Goal: Task Accomplishment & Management: Manage account settings

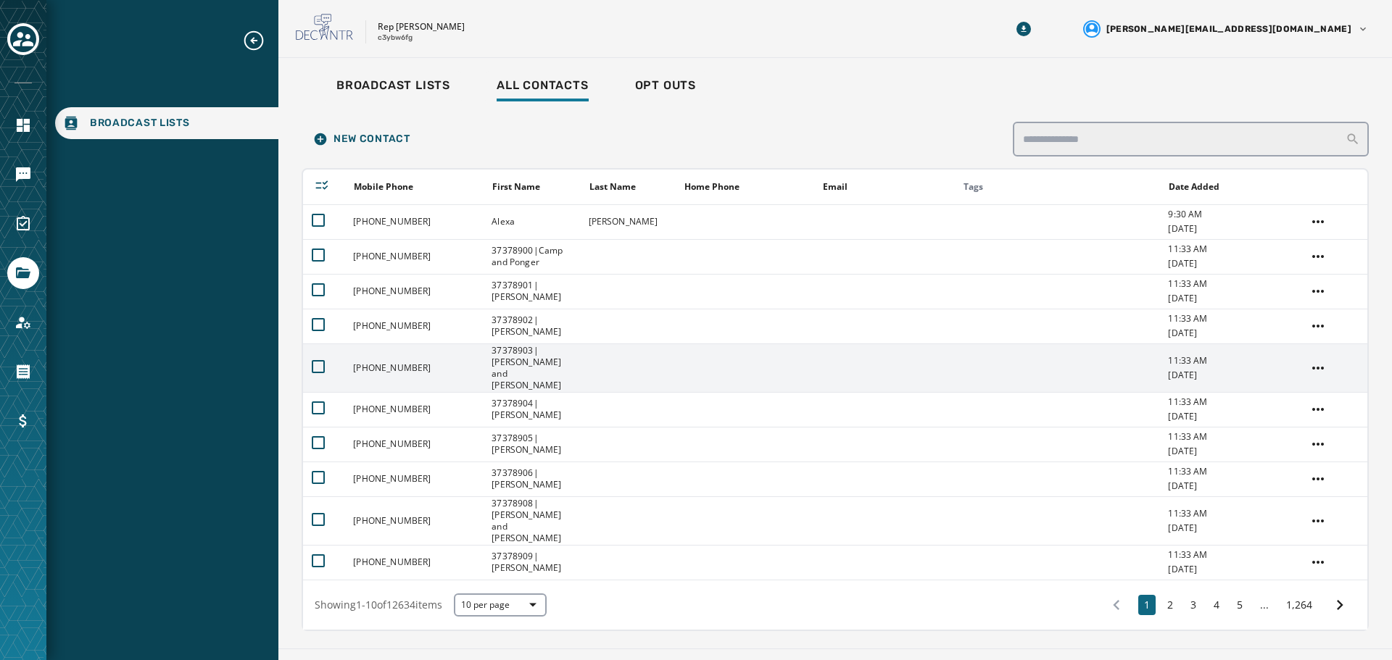
scroll to position [4, 0]
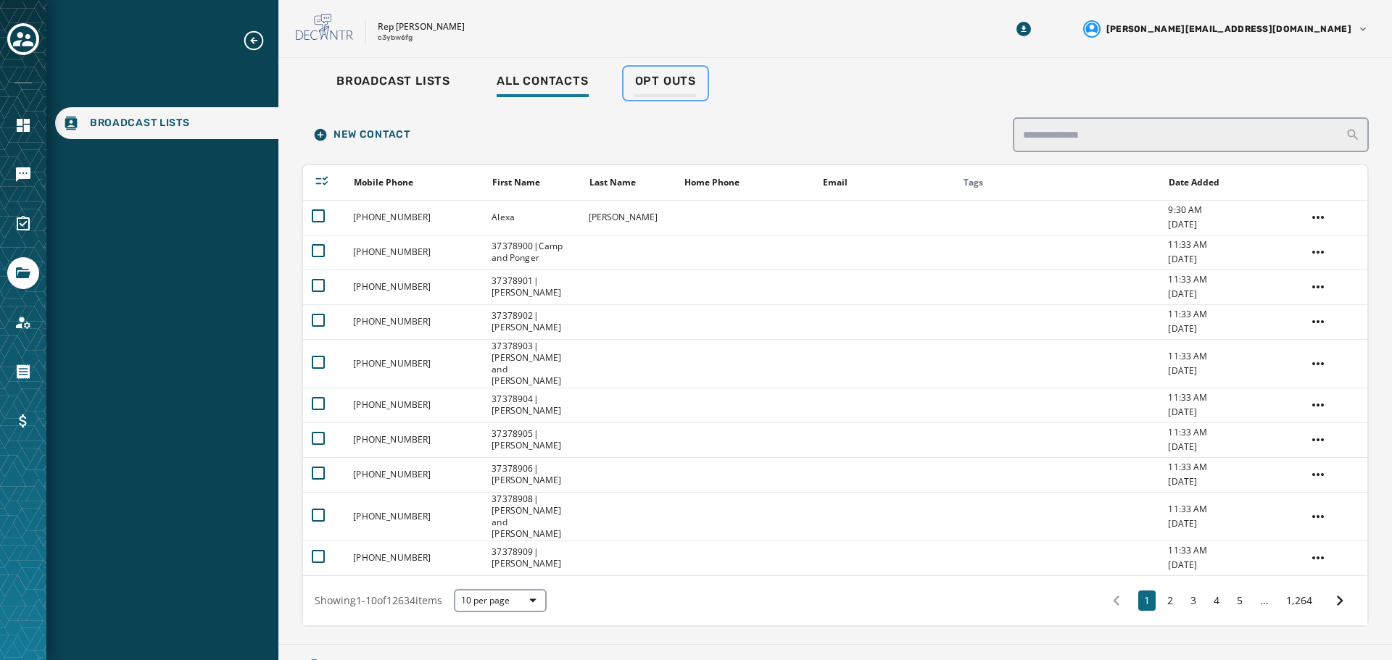
click at [674, 80] on span "Opt Outs" at bounding box center [665, 81] width 61 height 14
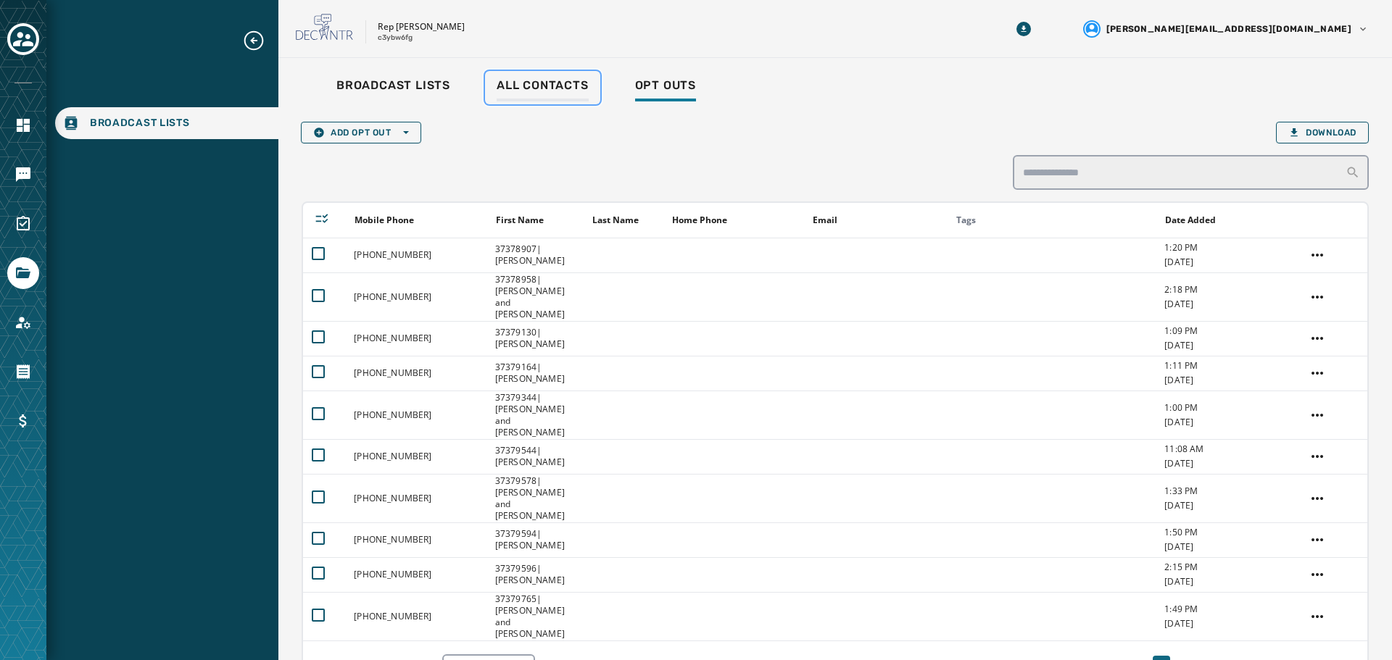
click at [530, 83] on span "All Contacts" at bounding box center [542, 85] width 92 height 14
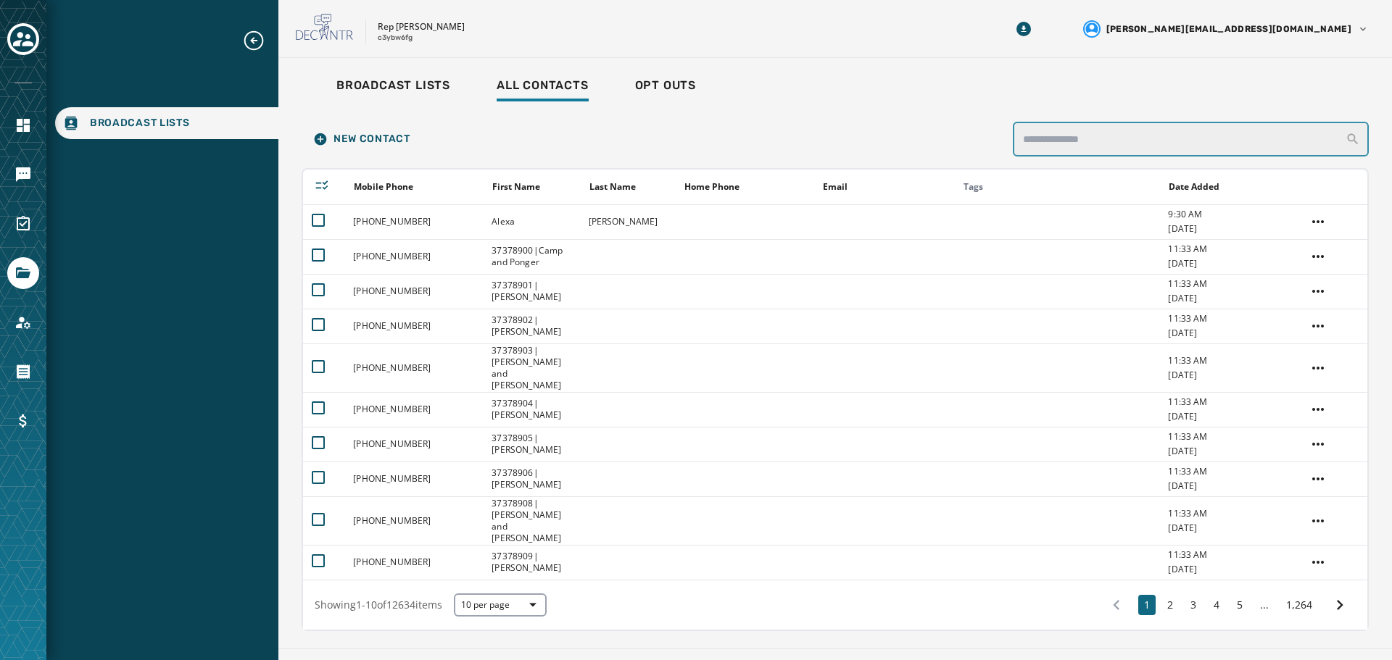
click at [1215, 144] on input "search" at bounding box center [1190, 139] width 356 height 35
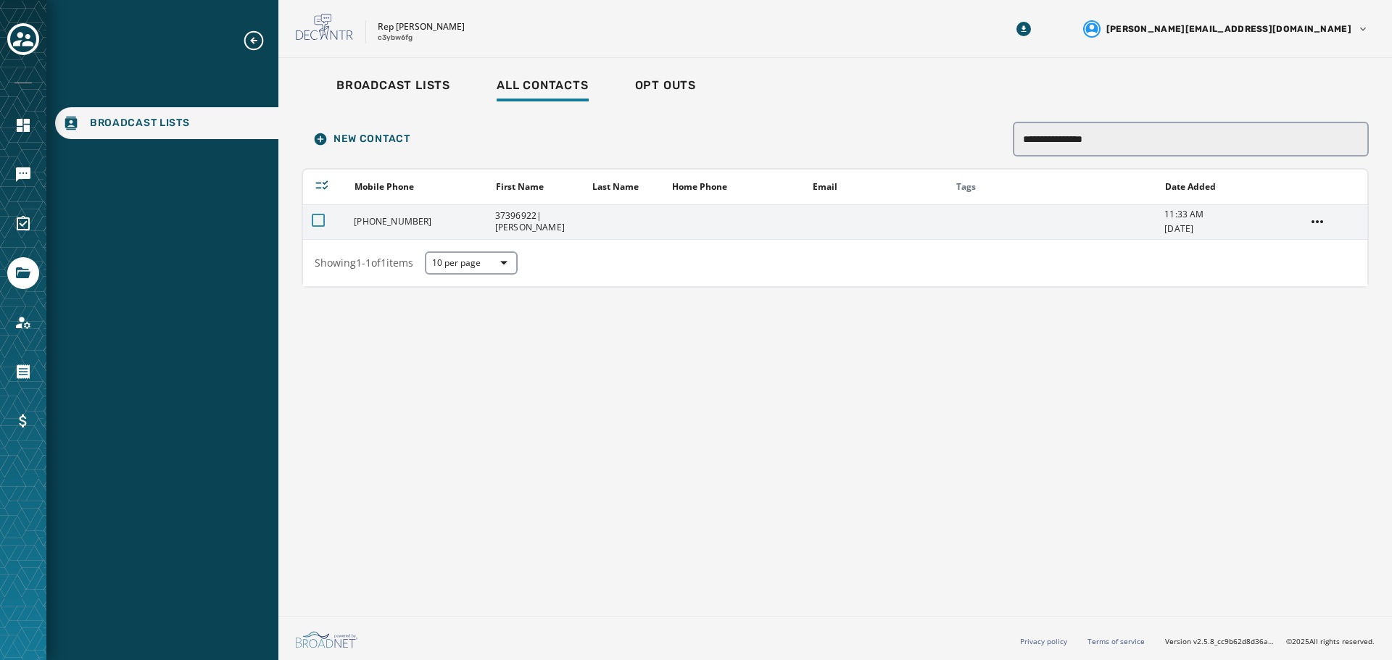
click at [320, 222] on div at bounding box center [318, 220] width 13 height 13
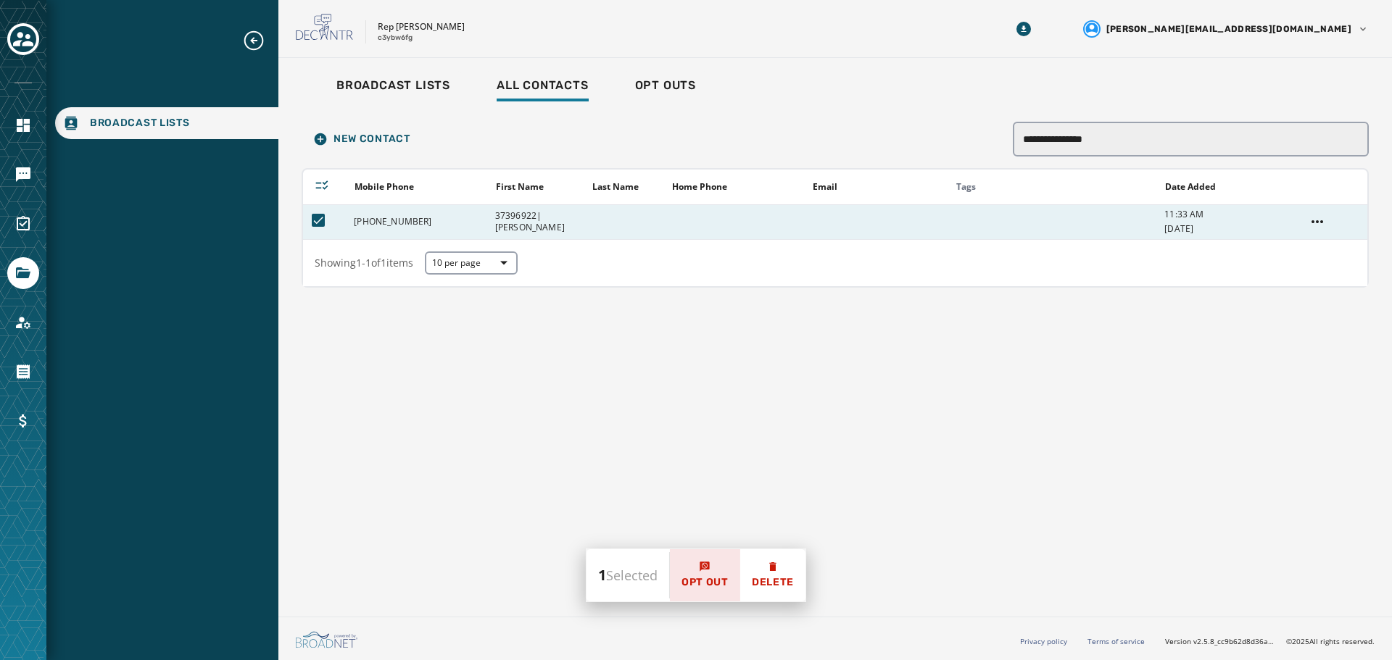
click at [713, 567] on button "Opt Out" at bounding box center [705, 575] width 70 height 52
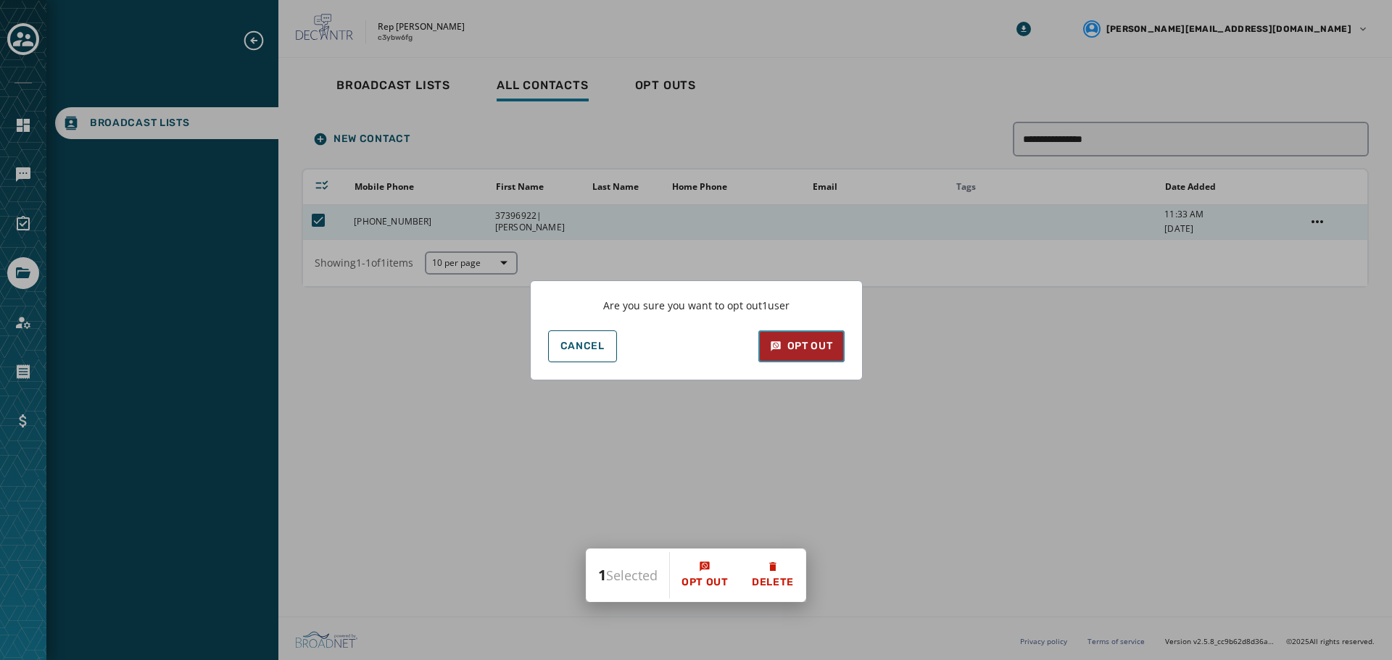
click at [810, 338] on button "Opt Out" at bounding box center [801, 346] width 86 height 32
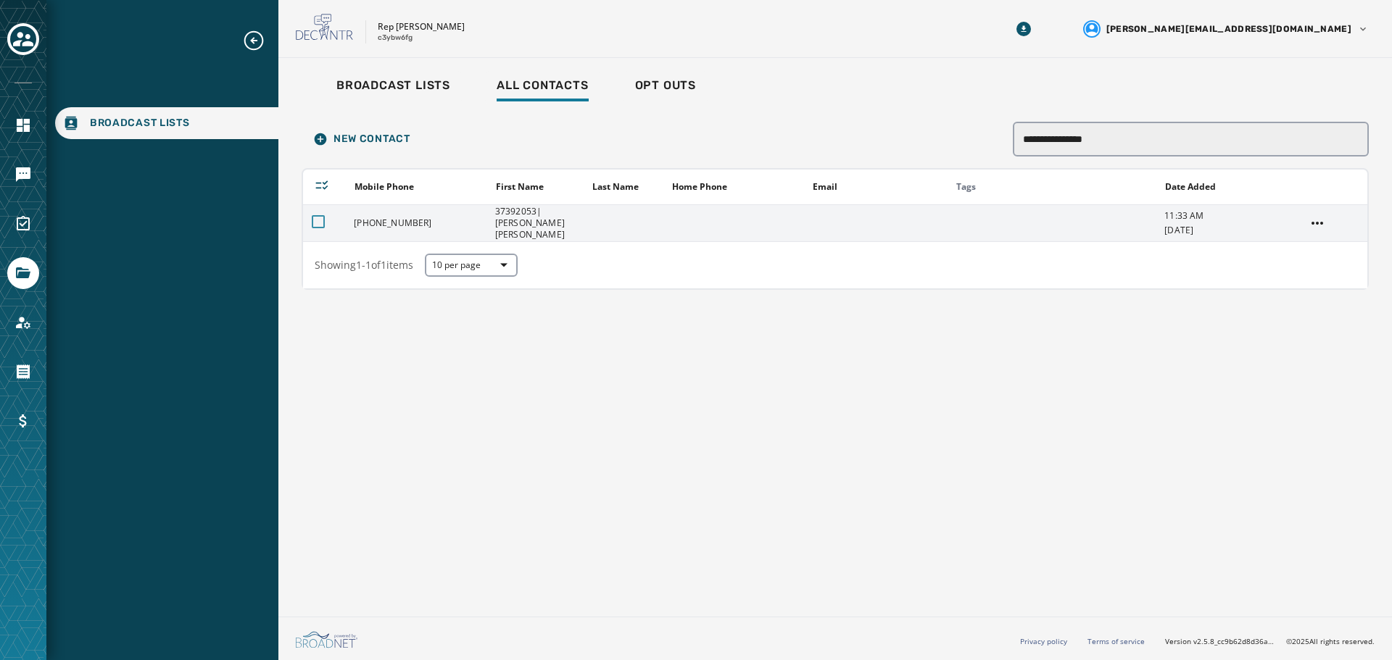
click at [319, 218] on div at bounding box center [318, 221] width 13 height 13
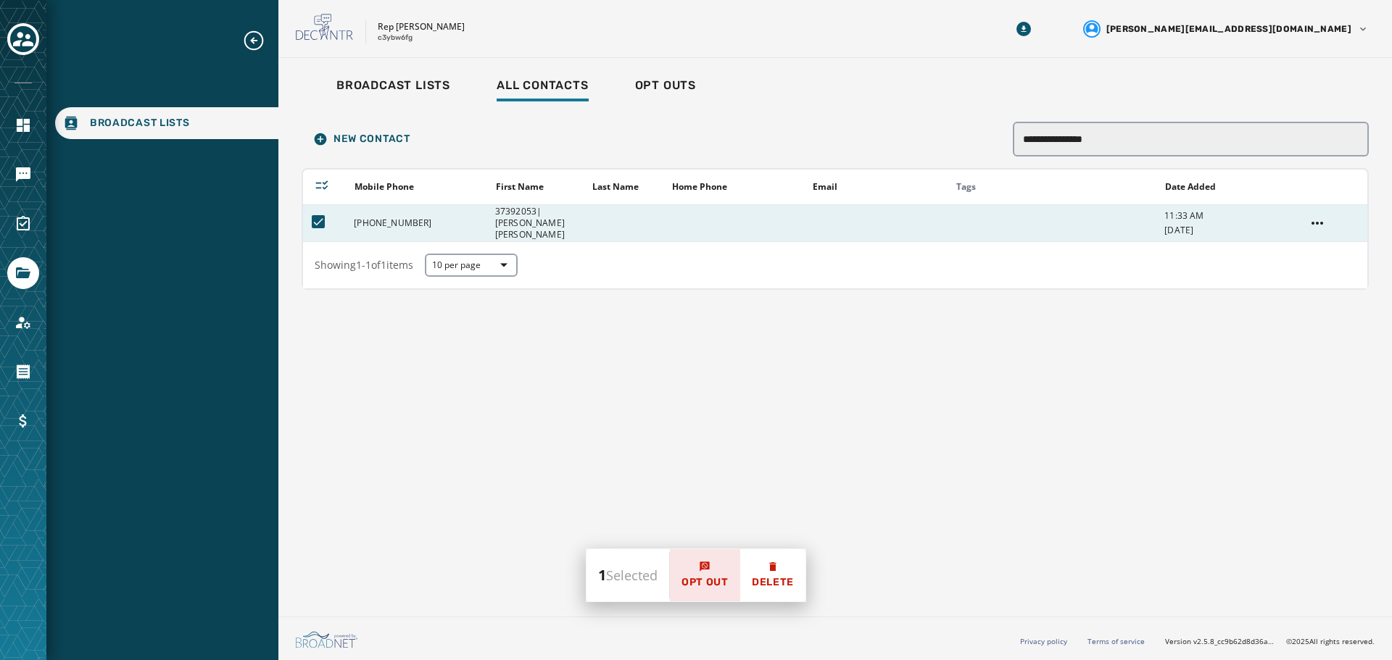
click at [706, 575] on button "Opt Out" at bounding box center [705, 575] width 70 height 52
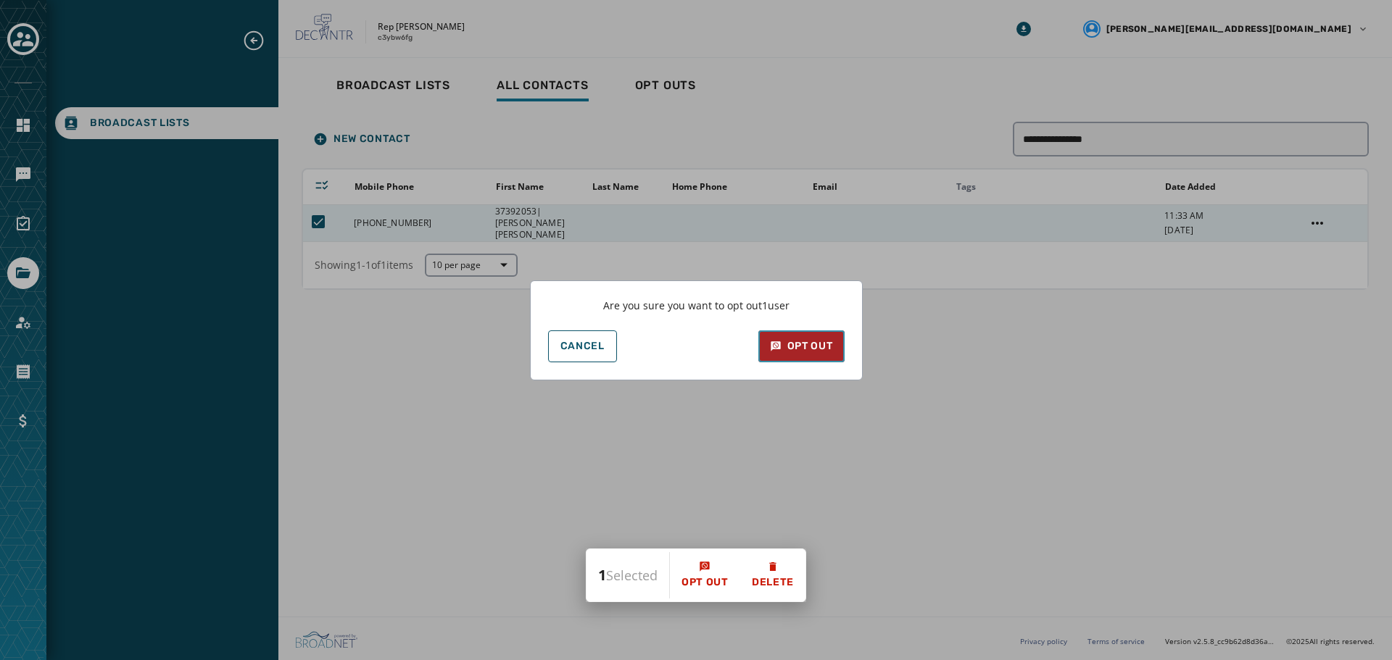
click at [804, 333] on button "Opt Out" at bounding box center [801, 346] width 86 height 32
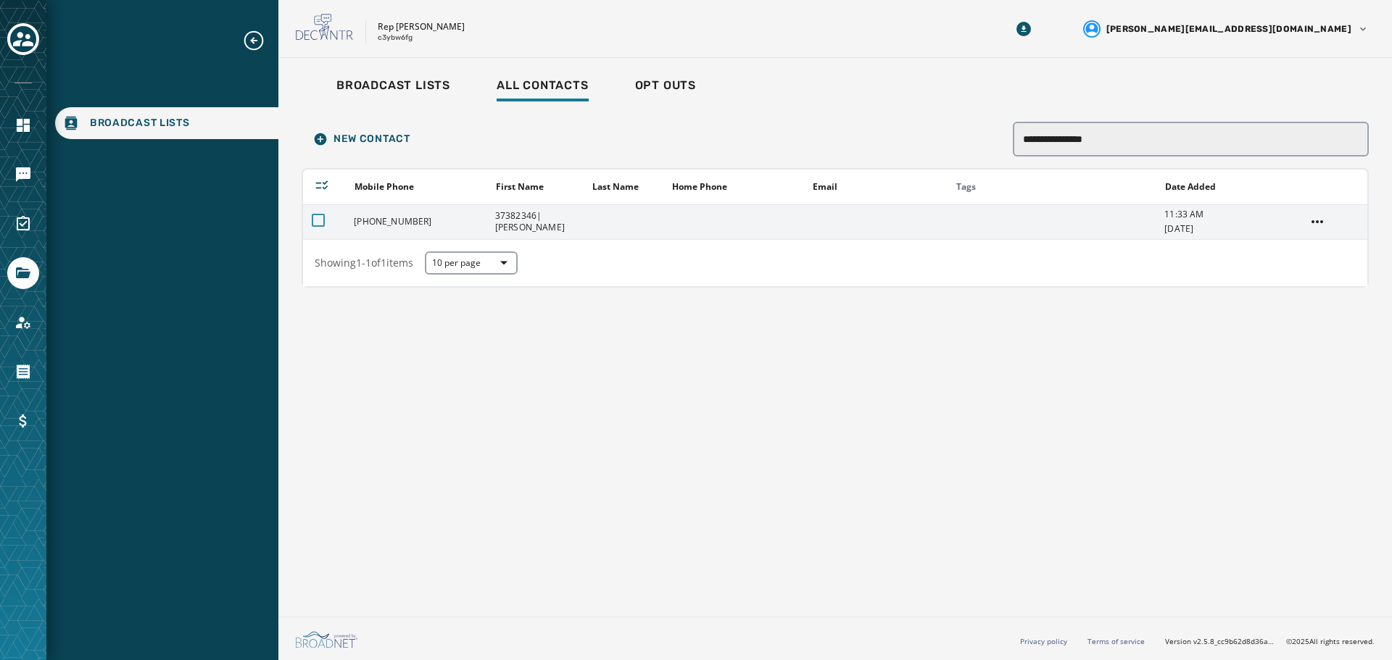
click at [313, 222] on div at bounding box center [318, 220] width 13 height 13
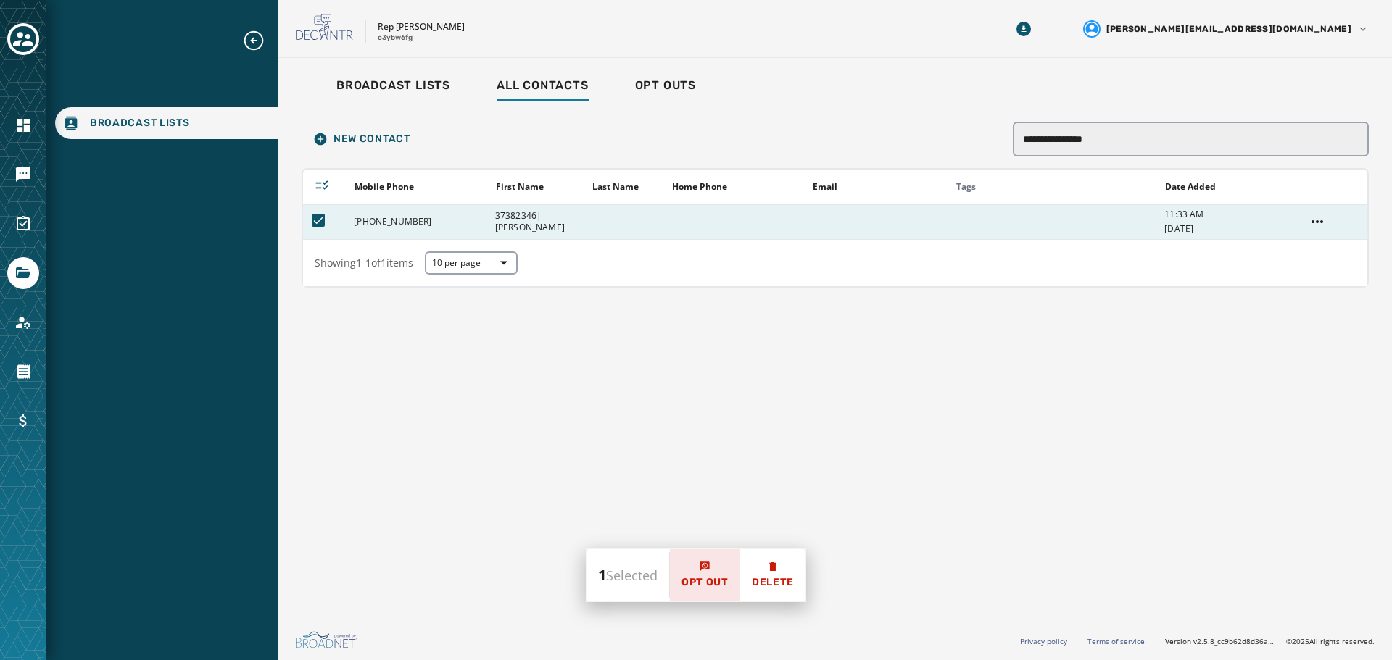
click at [713, 582] on span "Opt Out" at bounding box center [704, 582] width 47 height 14
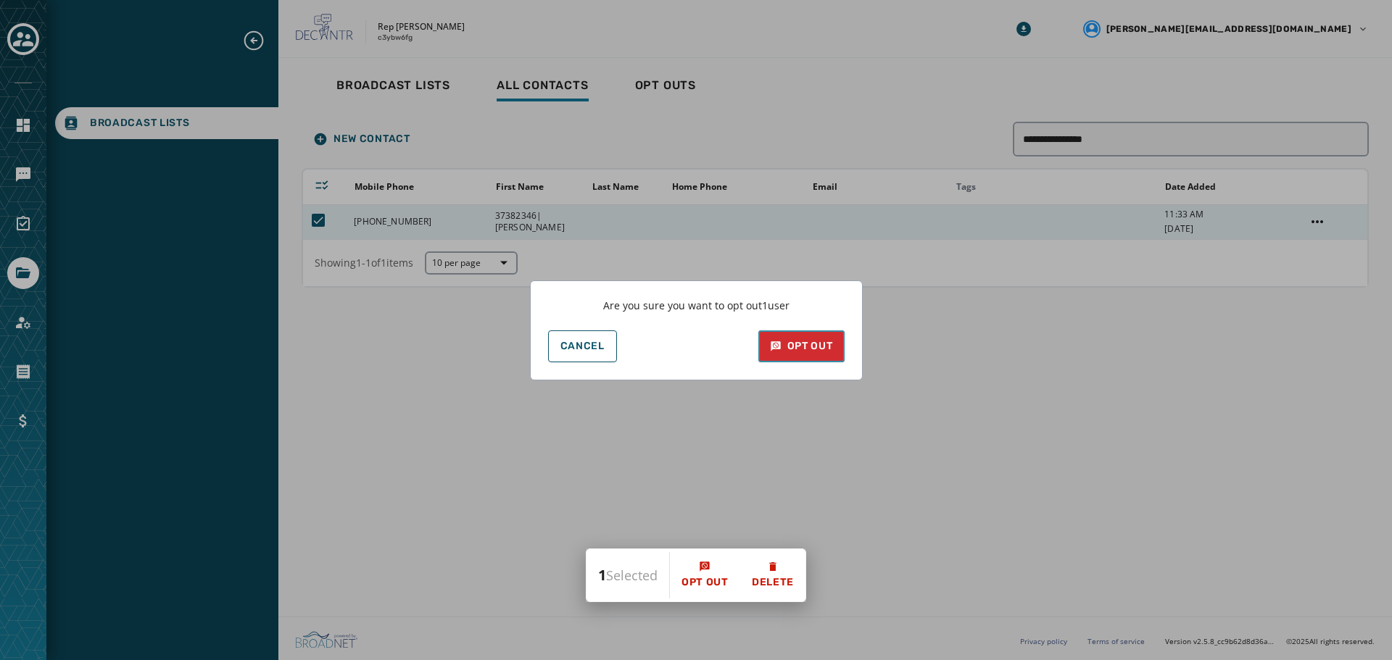
click at [803, 346] on div "Opt Out" at bounding box center [801, 346] width 63 height 14
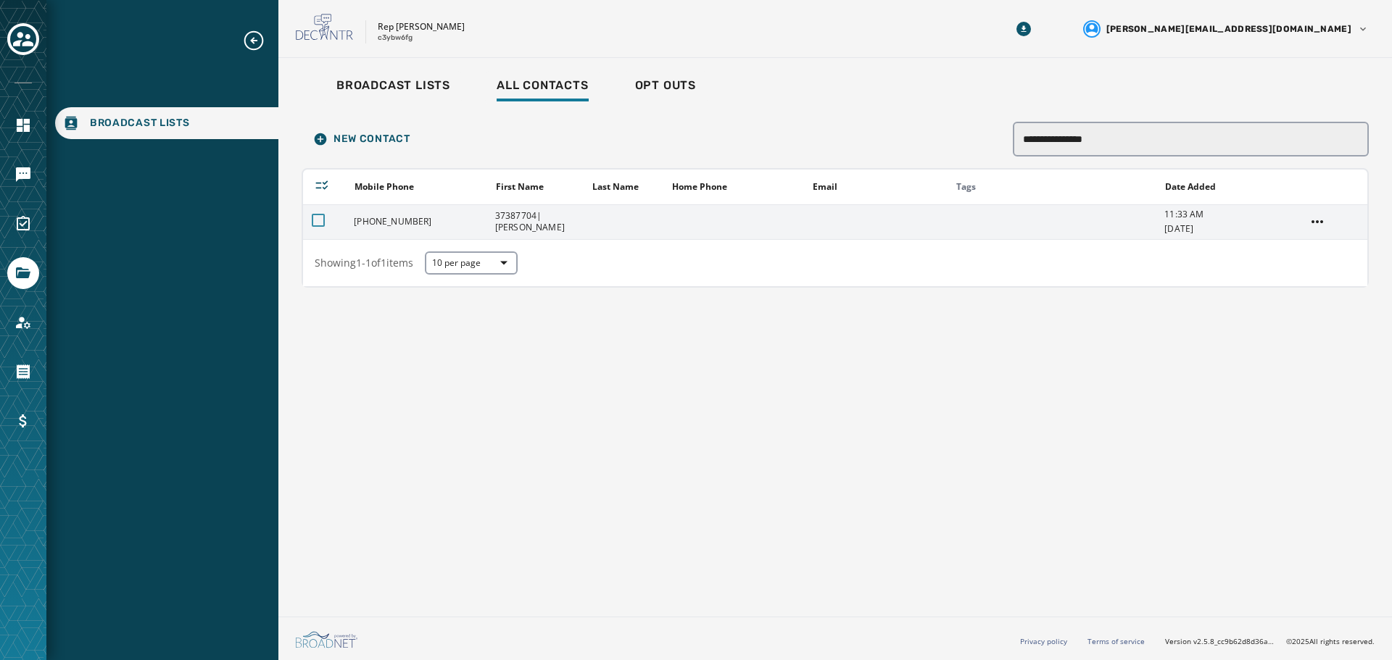
click at [313, 217] on div at bounding box center [318, 220] width 13 height 13
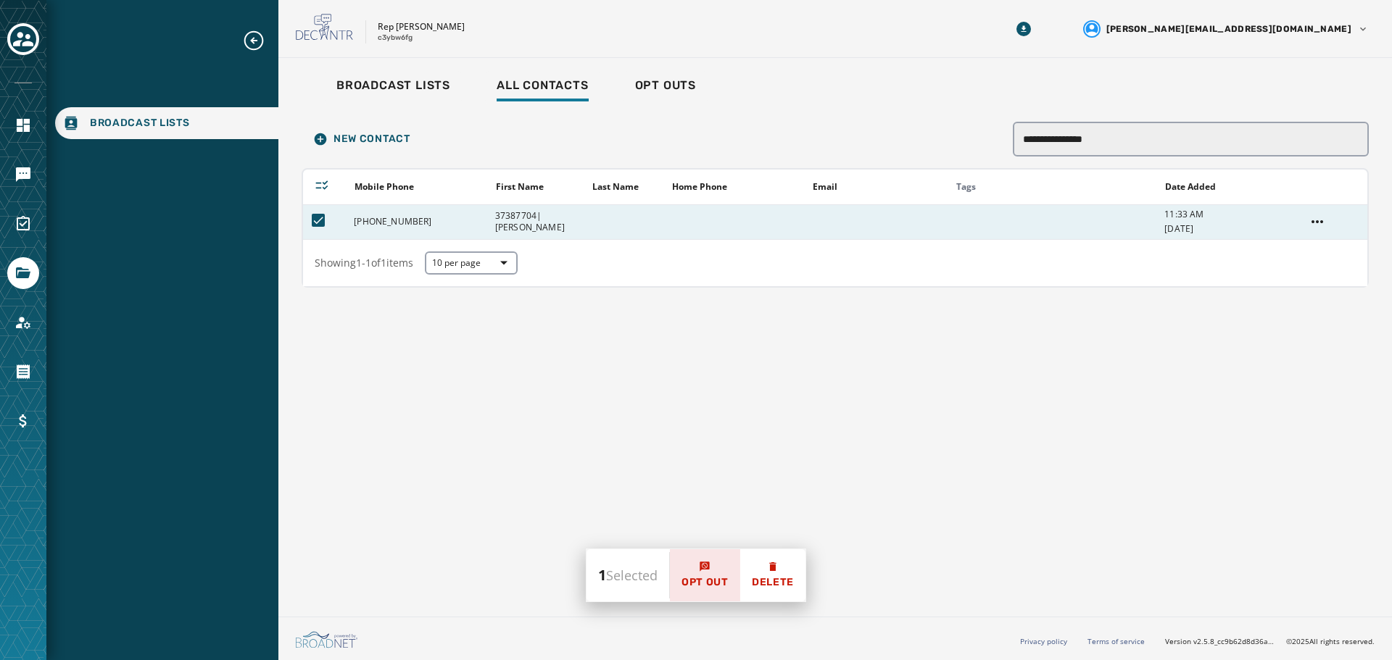
click at [724, 575] on button "Opt Out" at bounding box center [705, 575] width 70 height 52
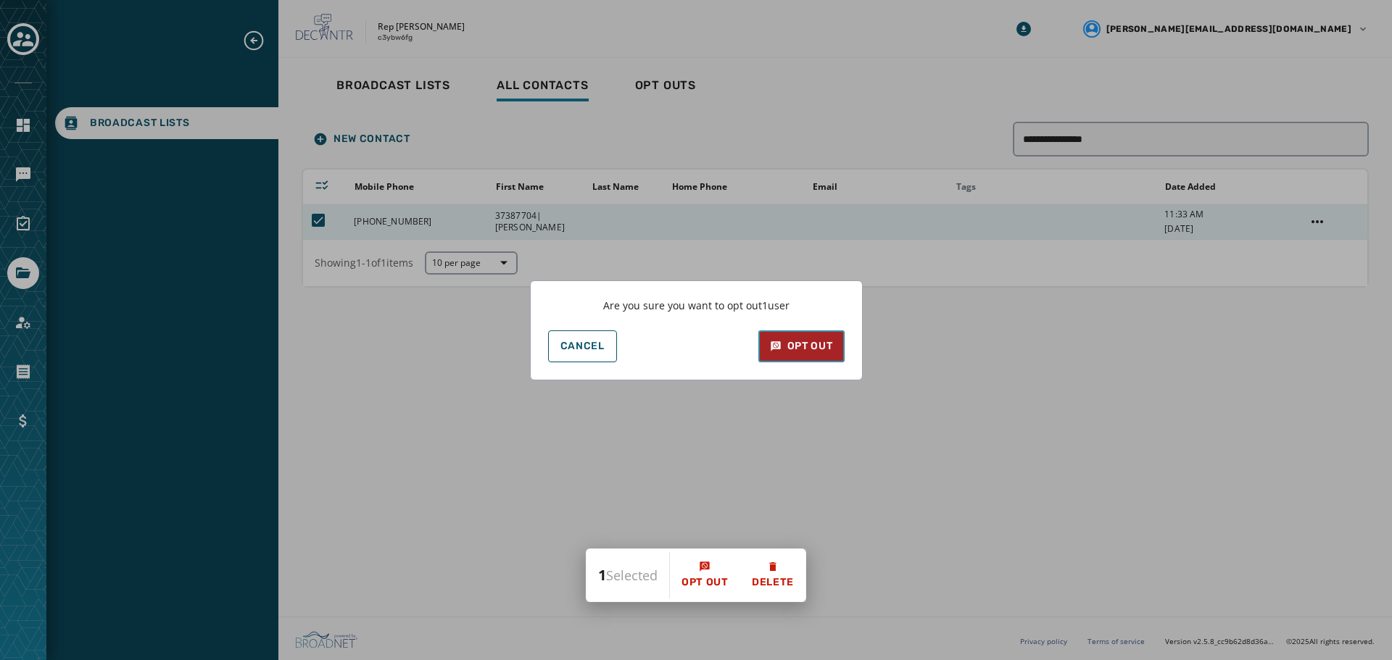
click at [826, 349] on div "Opt Out" at bounding box center [801, 346] width 63 height 14
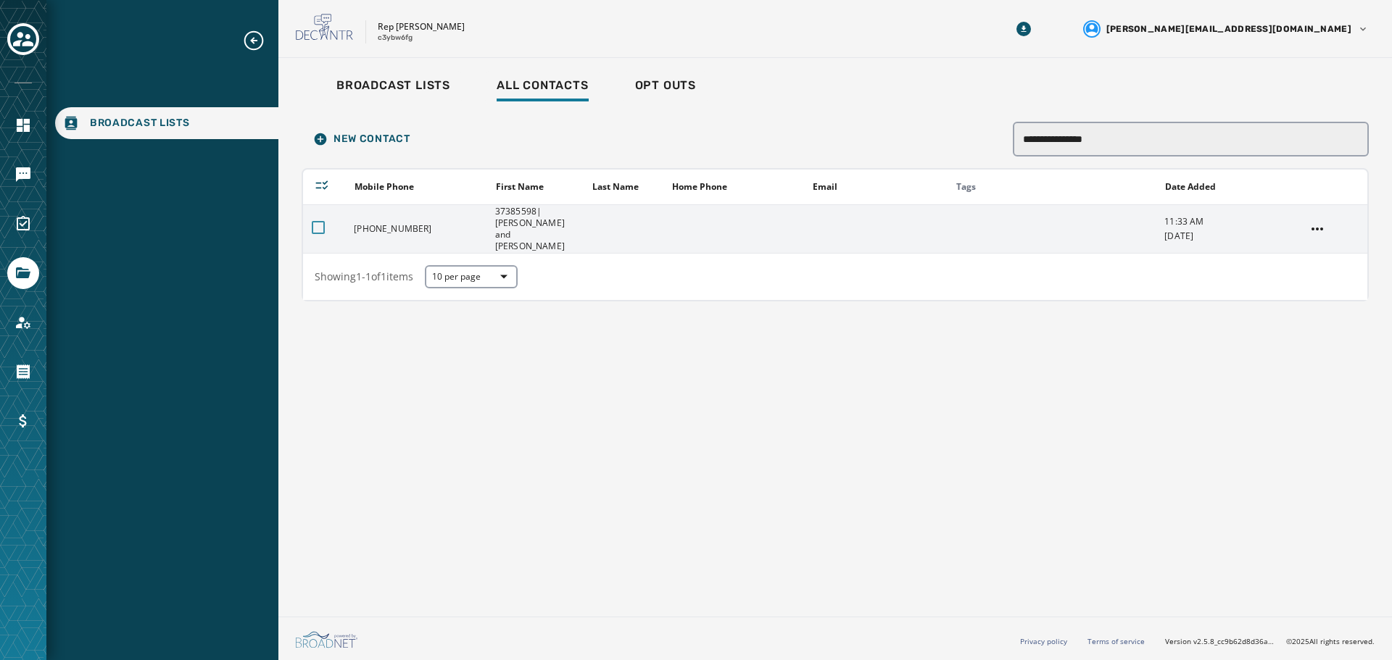
click at [319, 221] on div at bounding box center [318, 227] width 13 height 13
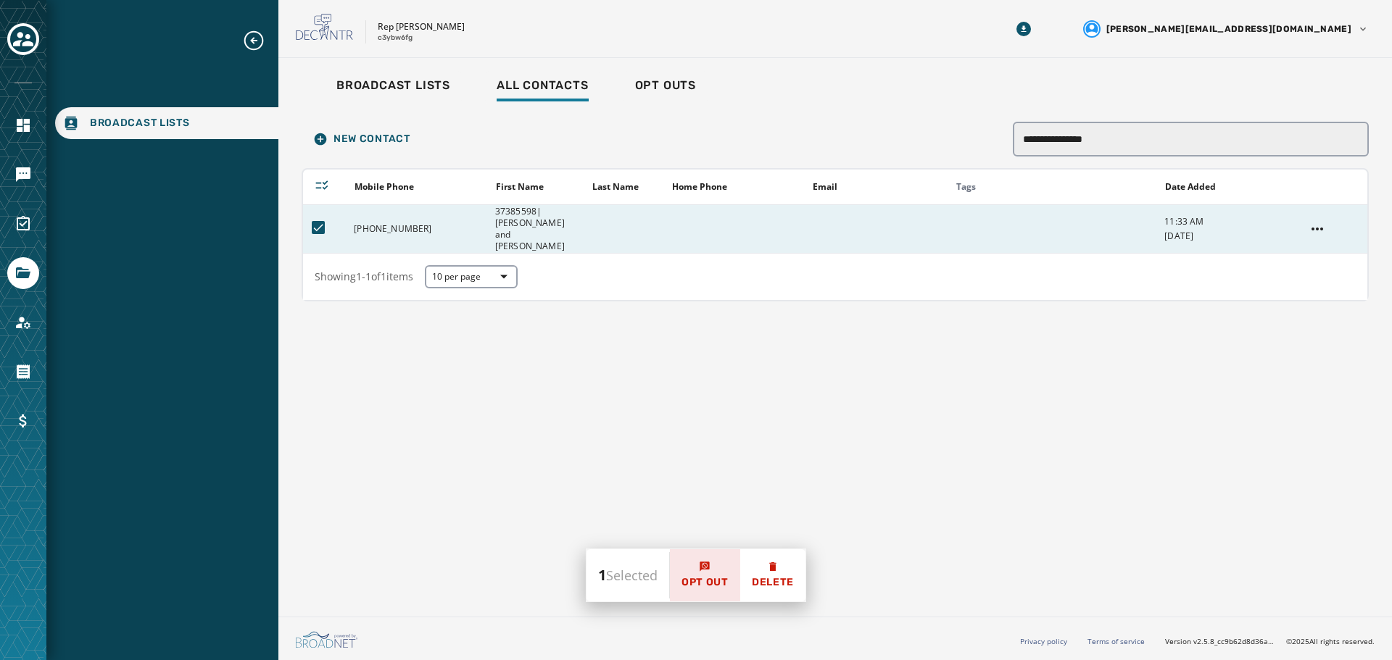
click at [710, 580] on span "Opt Out" at bounding box center [704, 582] width 47 height 14
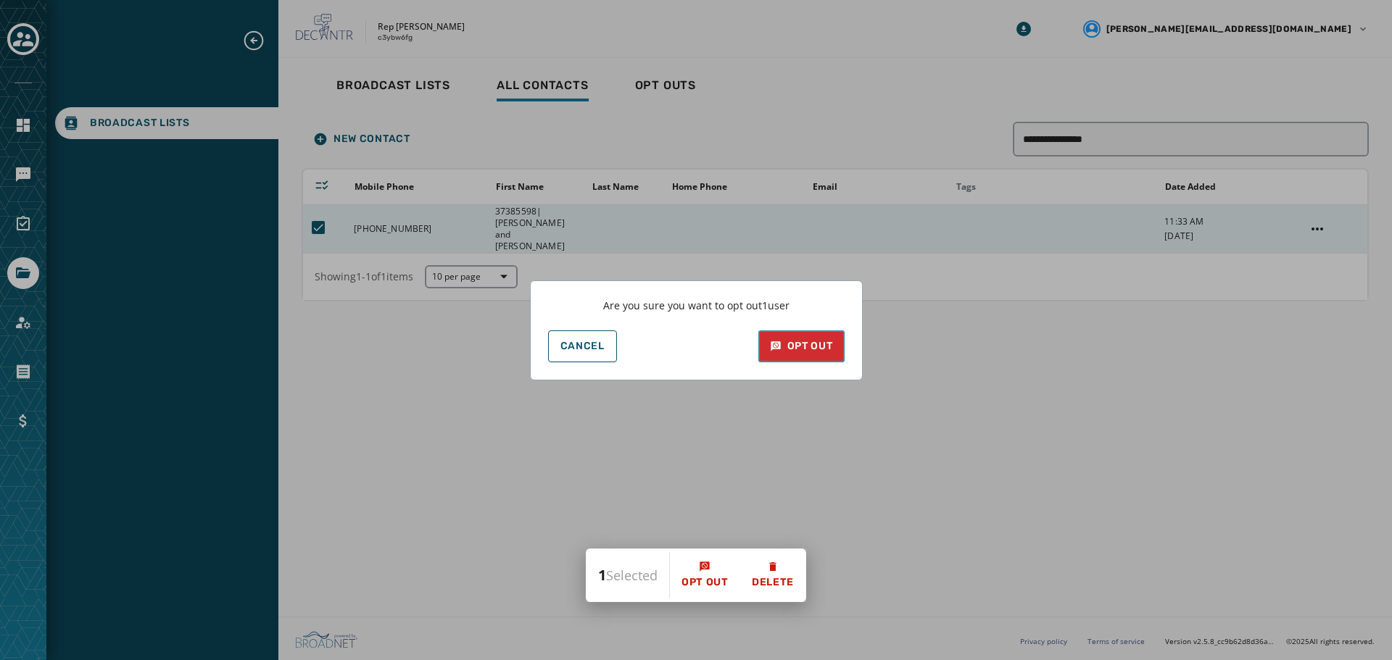
click at [809, 348] on div "Opt Out" at bounding box center [801, 346] width 63 height 14
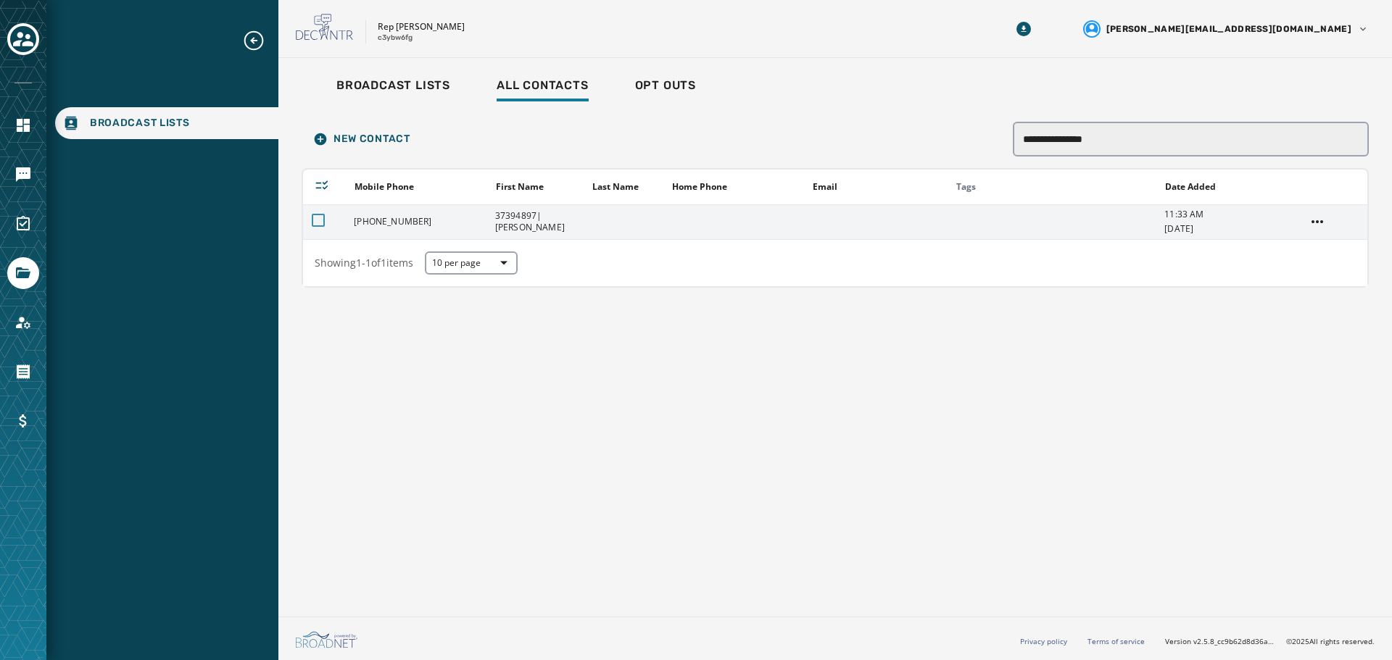
click at [318, 221] on div at bounding box center [318, 220] width 13 height 13
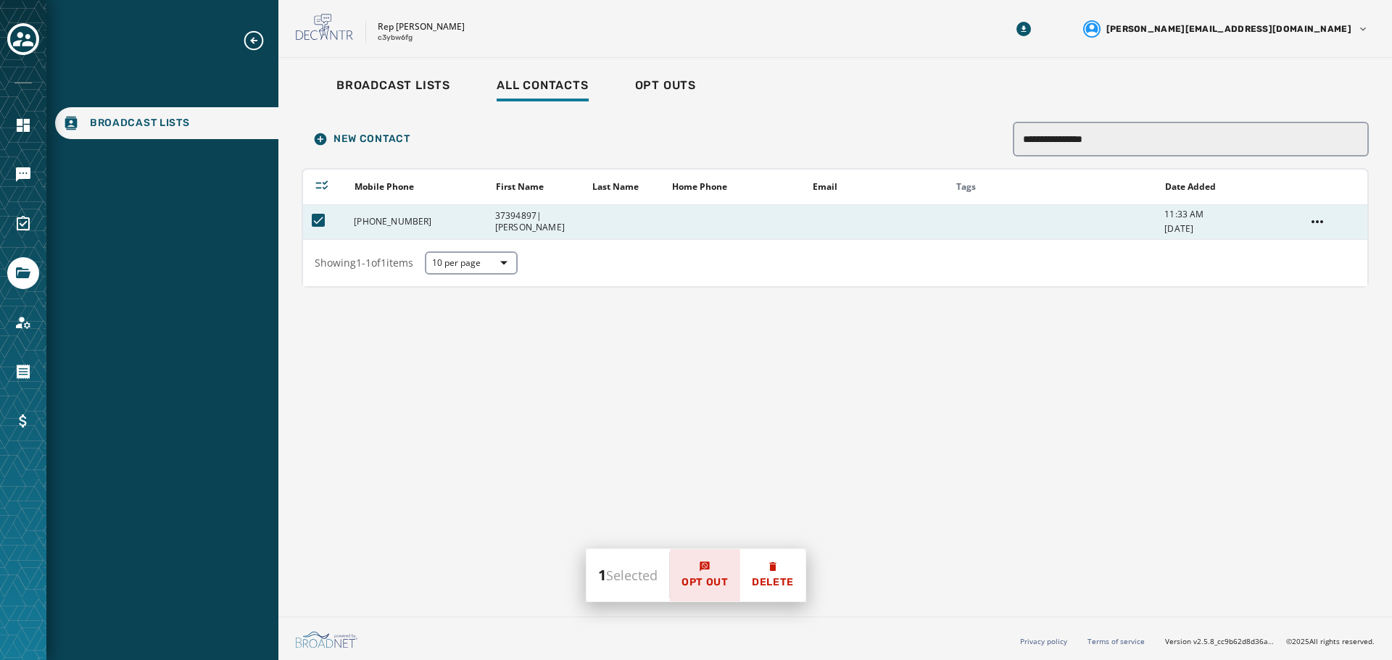
click at [699, 581] on span "Opt Out" at bounding box center [704, 582] width 47 height 14
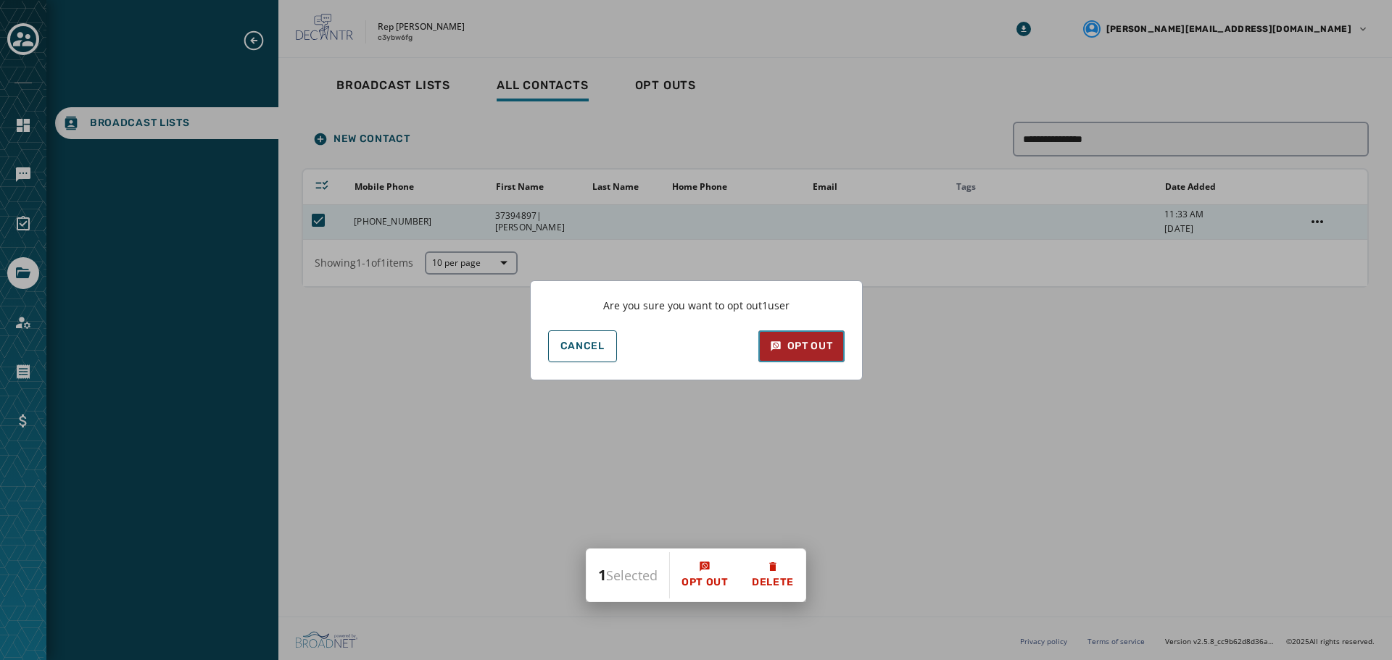
click at [807, 341] on div "Opt Out" at bounding box center [801, 346] width 63 height 14
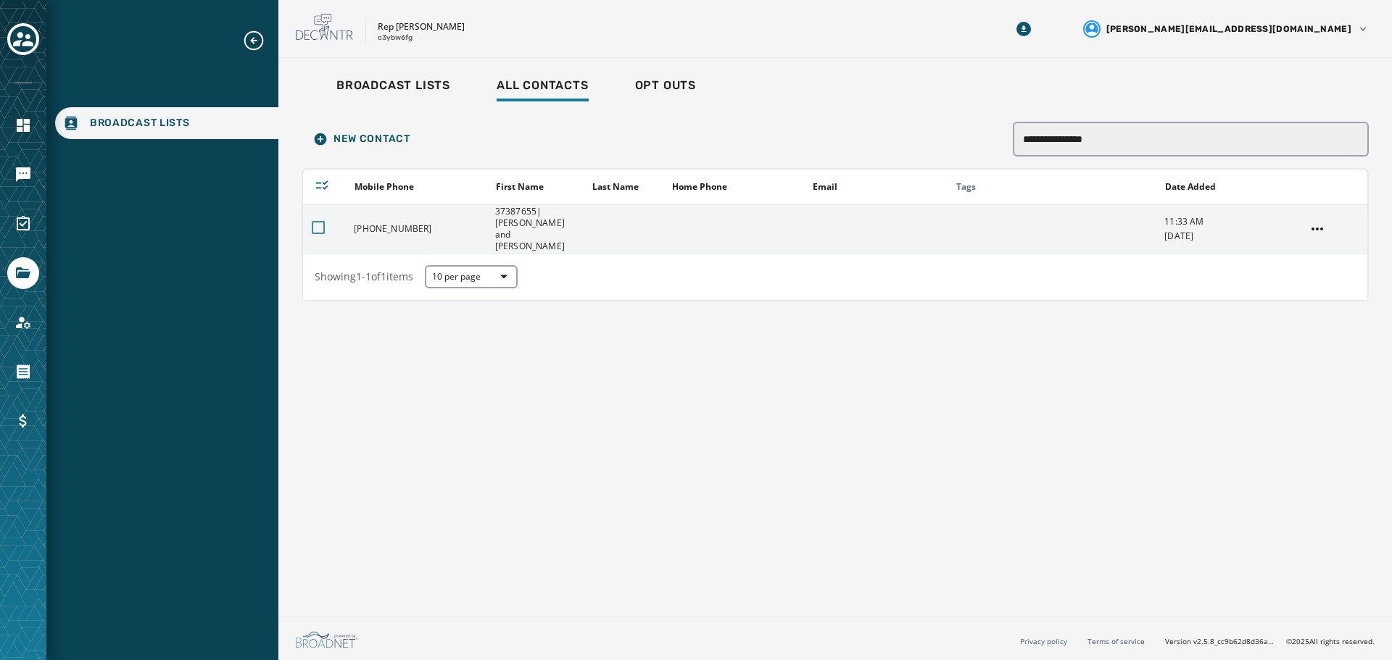
click at [320, 221] on div at bounding box center [318, 227] width 13 height 13
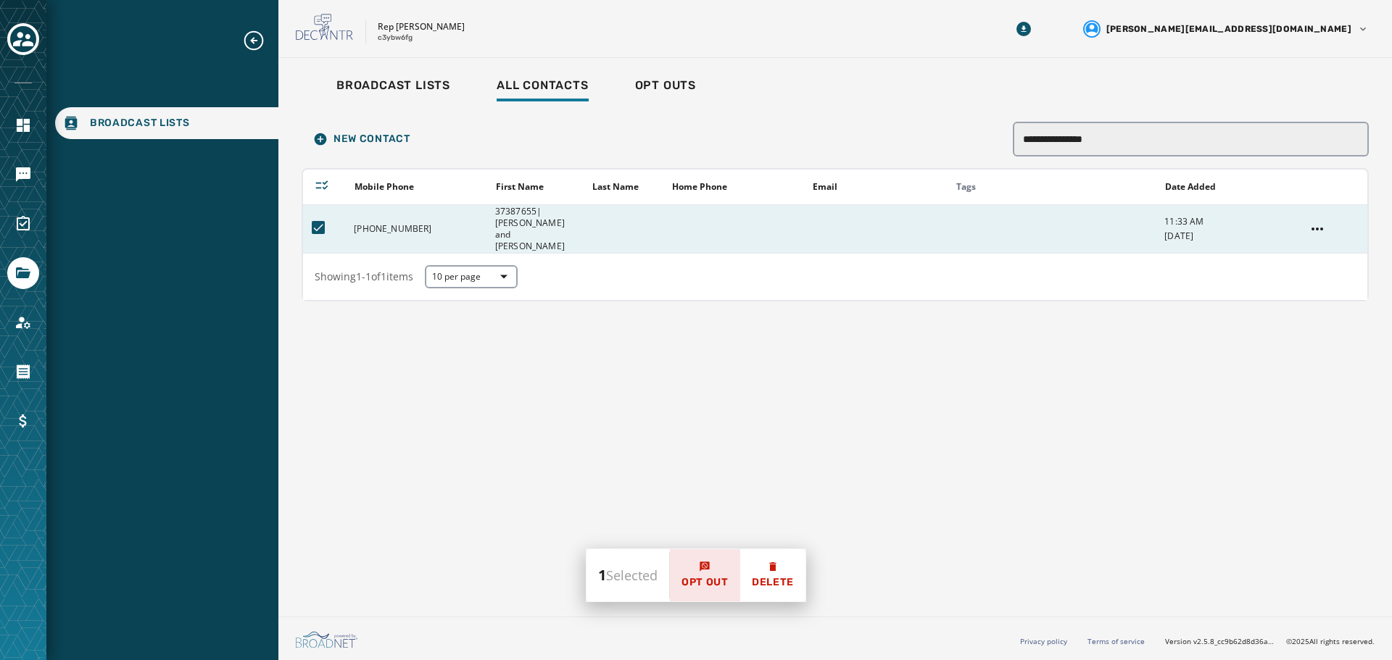
click at [706, 575] on span "Opt Out" at bounding box center [704, 582] width 47 height 14
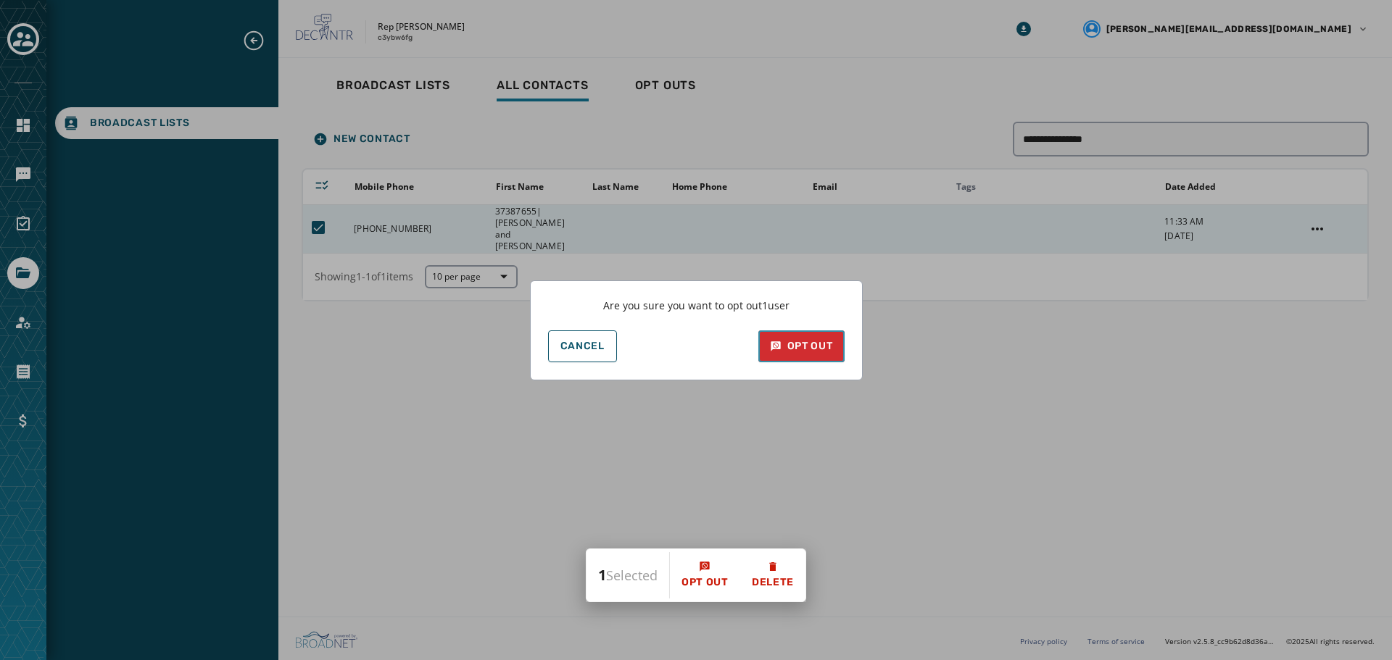
click at [793, 344] on div "Opt Out" at bounding box center [801, 346] width 63 height 14
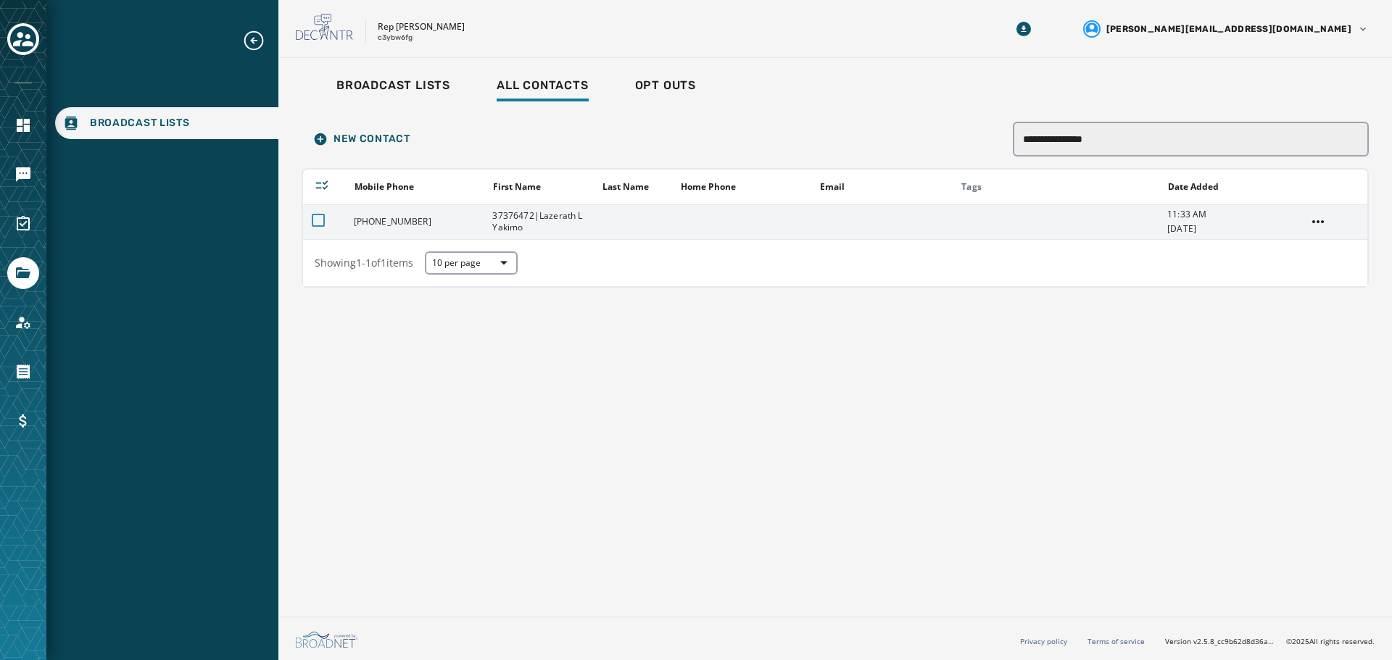
click at [317, 215] on div at bounding box center [318, 220] width 13 height 13
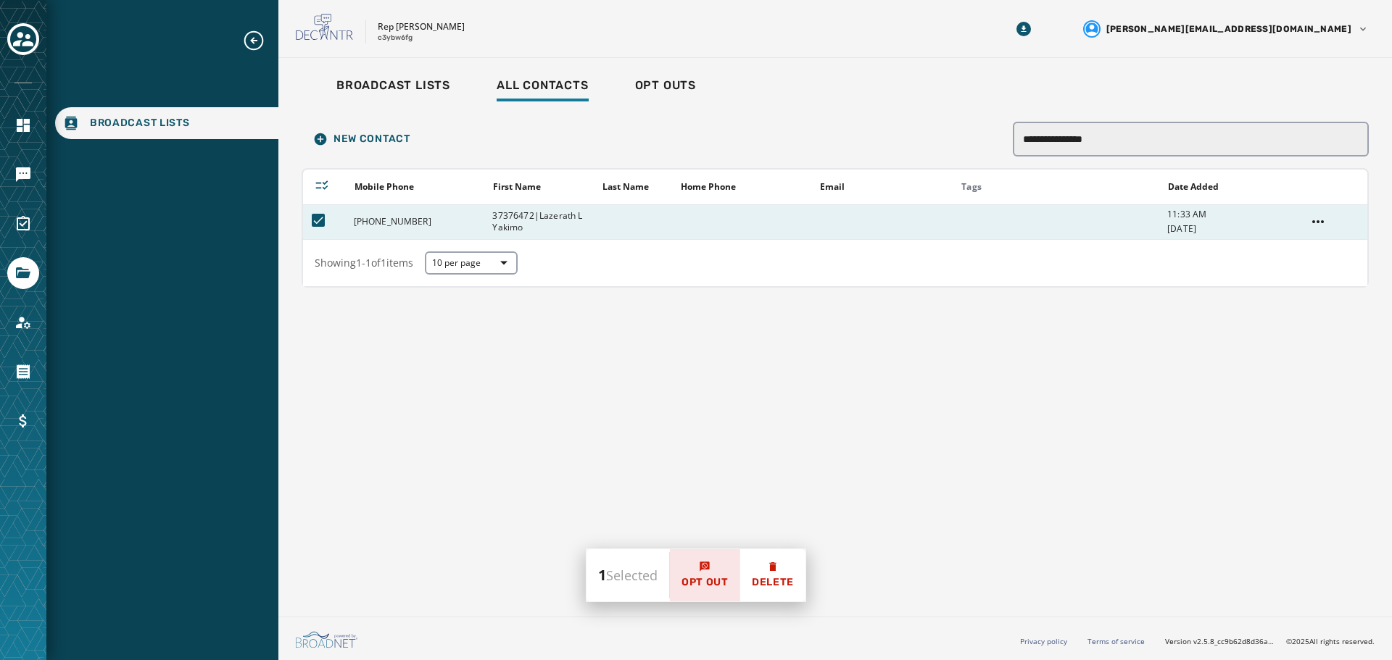
click at [699, 578] on span "Opt Out" at bounding box center [704, 582] width 47 height 14
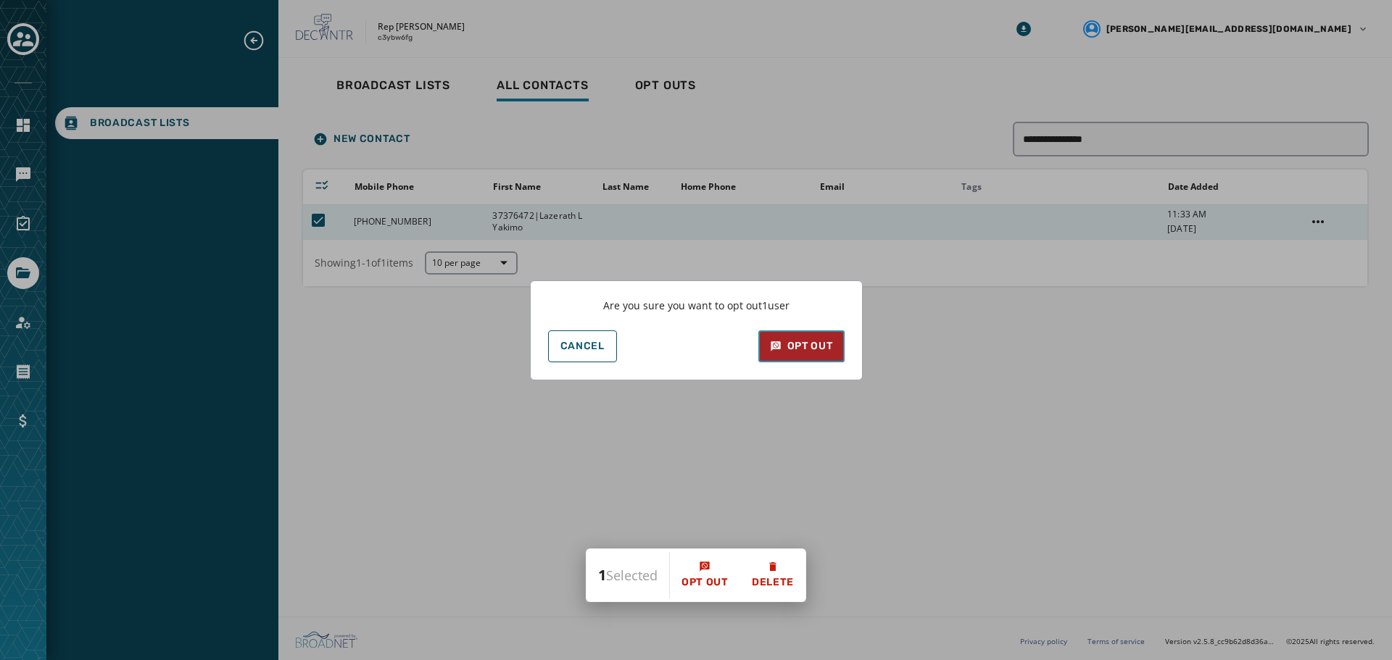
click at [797, 349] on div "Opt Out" at bounding box center [801, 346] width 63 height 14
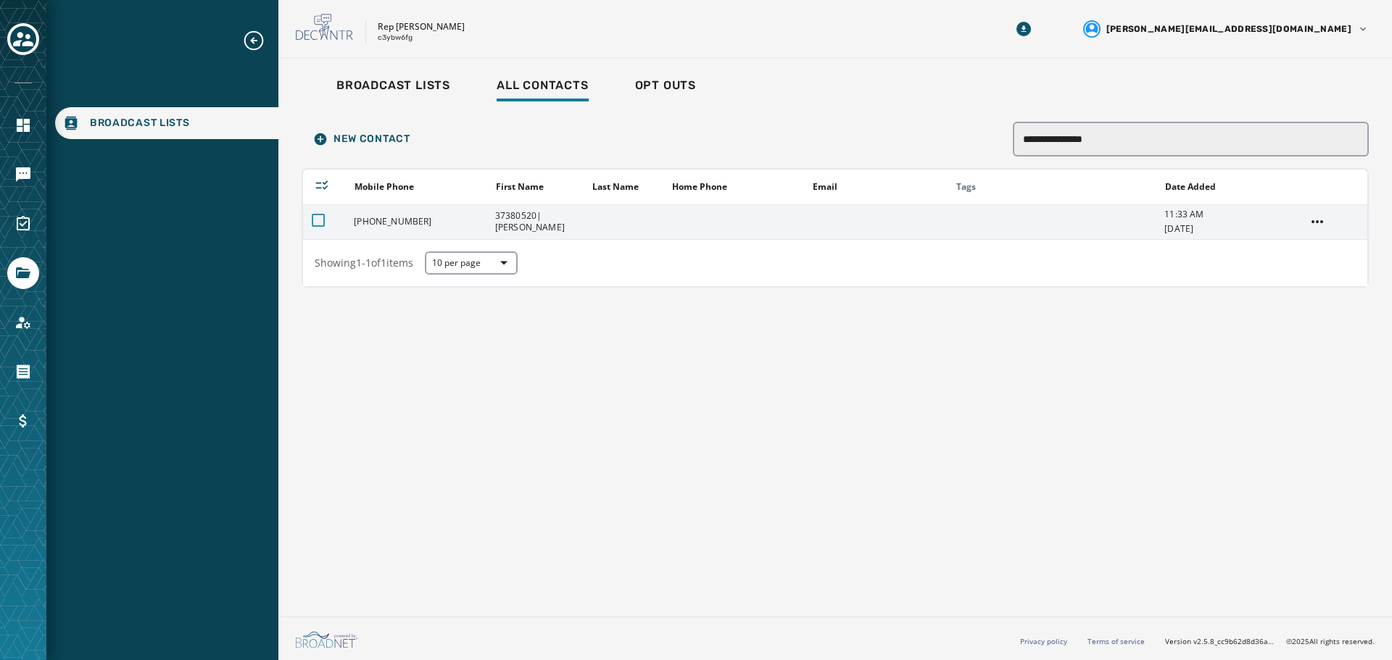
click at [320, 218] on div at bounding box center [318, 220] width 13 height 13
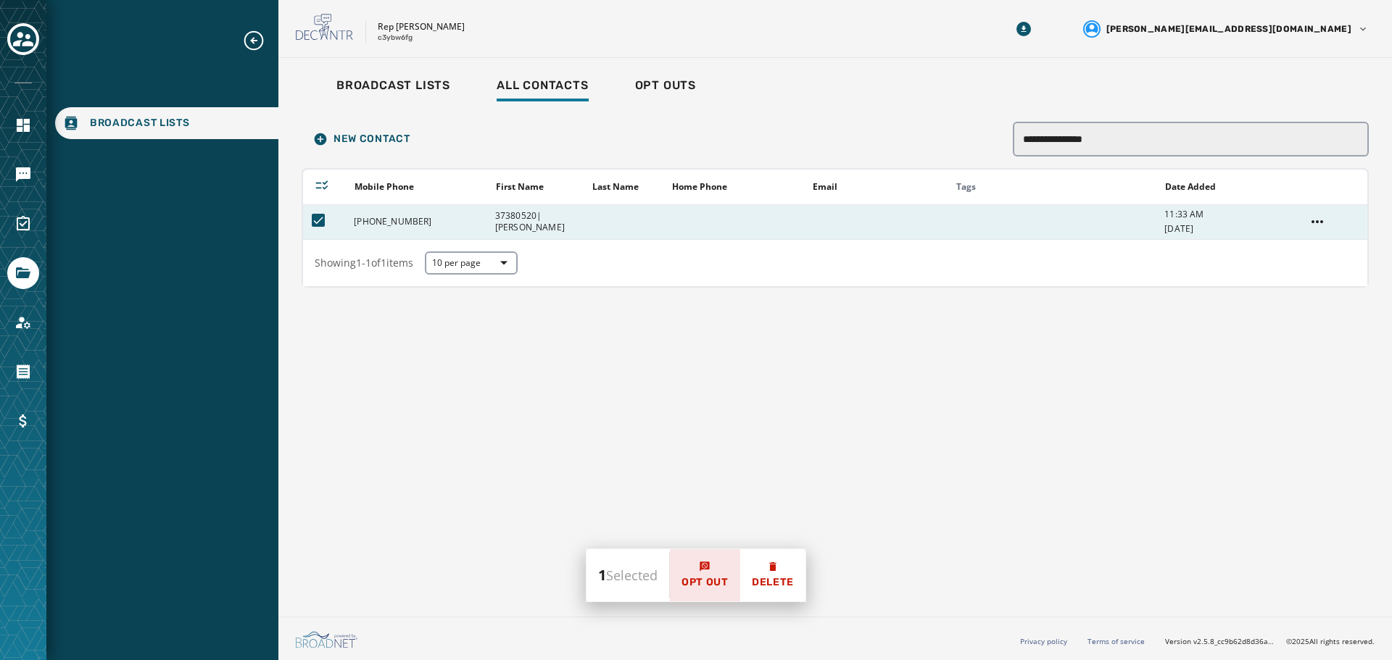
click at [696, 560] on button "Opt Out" at bounding box center [705, 575] width 70 height 52
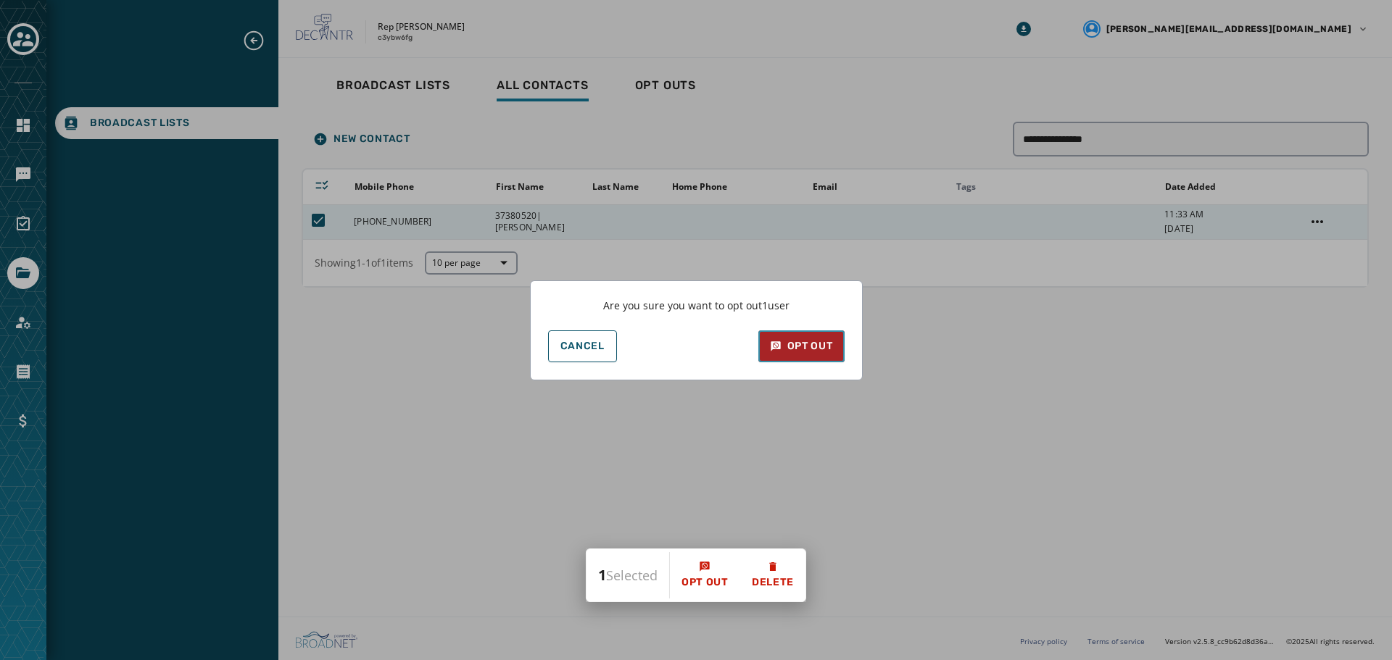
click at [791, 343] on div "Opt Out" at bounding box center [801, 346] width 63 height 14
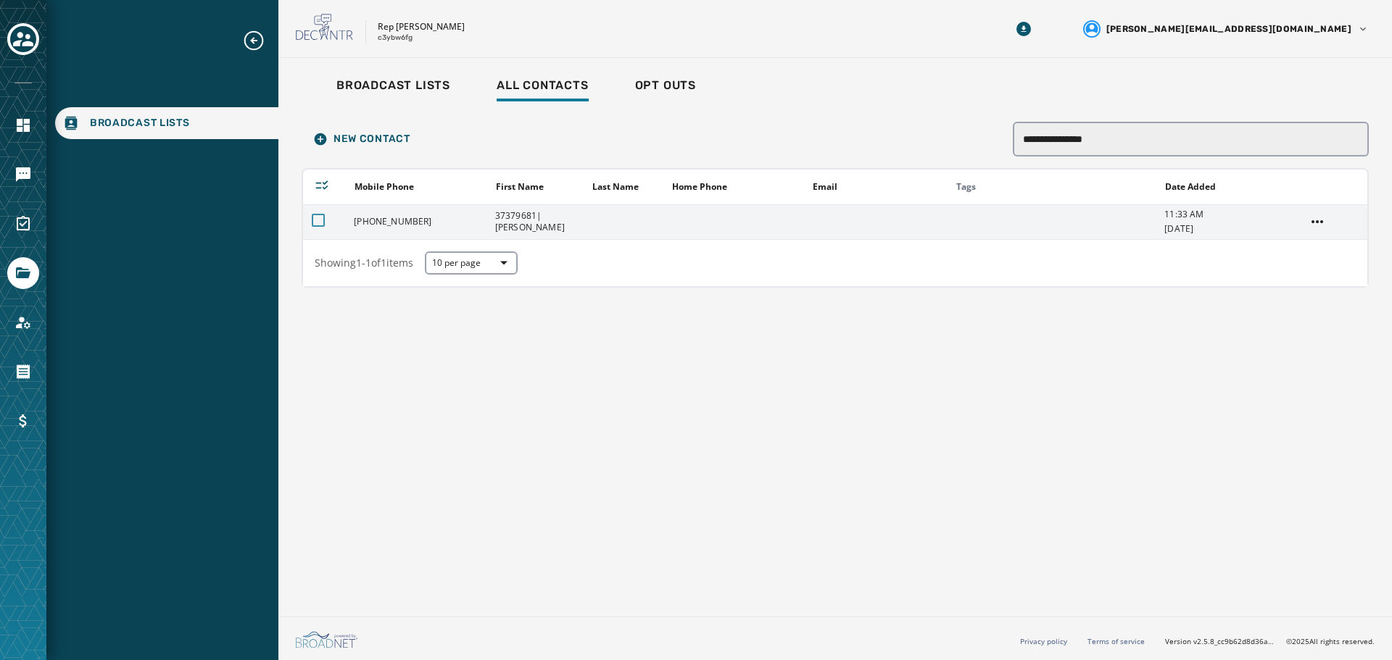
click at [321, 221] on div at bounding box center [318, 220] width 13 height 13
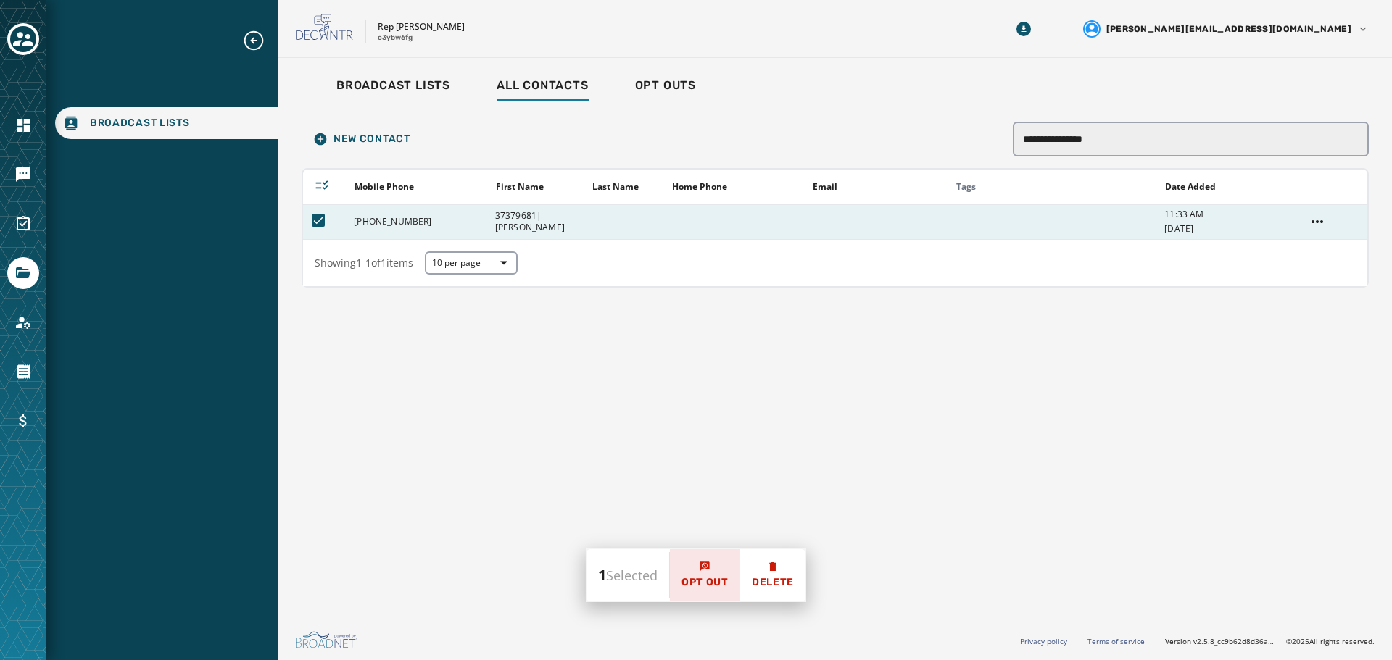
click at [722, 586] on span "Opt Out" at bounding box center [704, 582] width 47 height 14
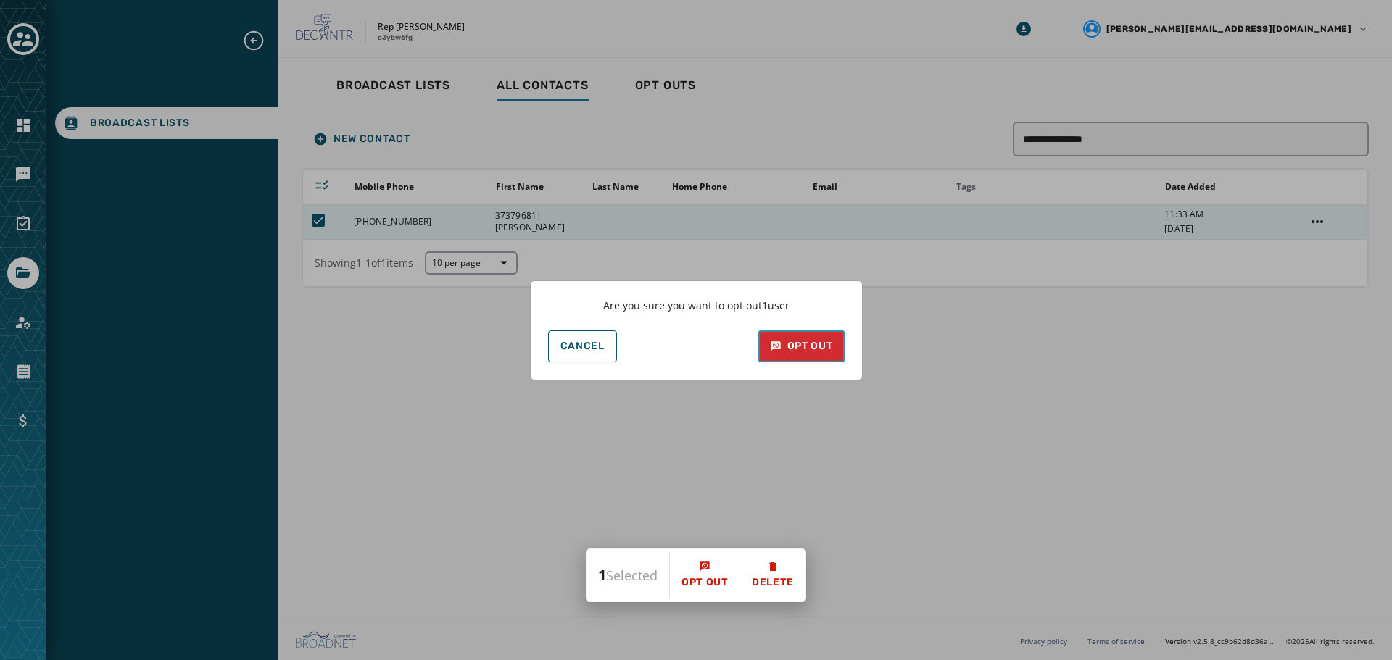
click at [786, 347] on div "Opt Out" at bounding box center [801, 346] width 63 height 14
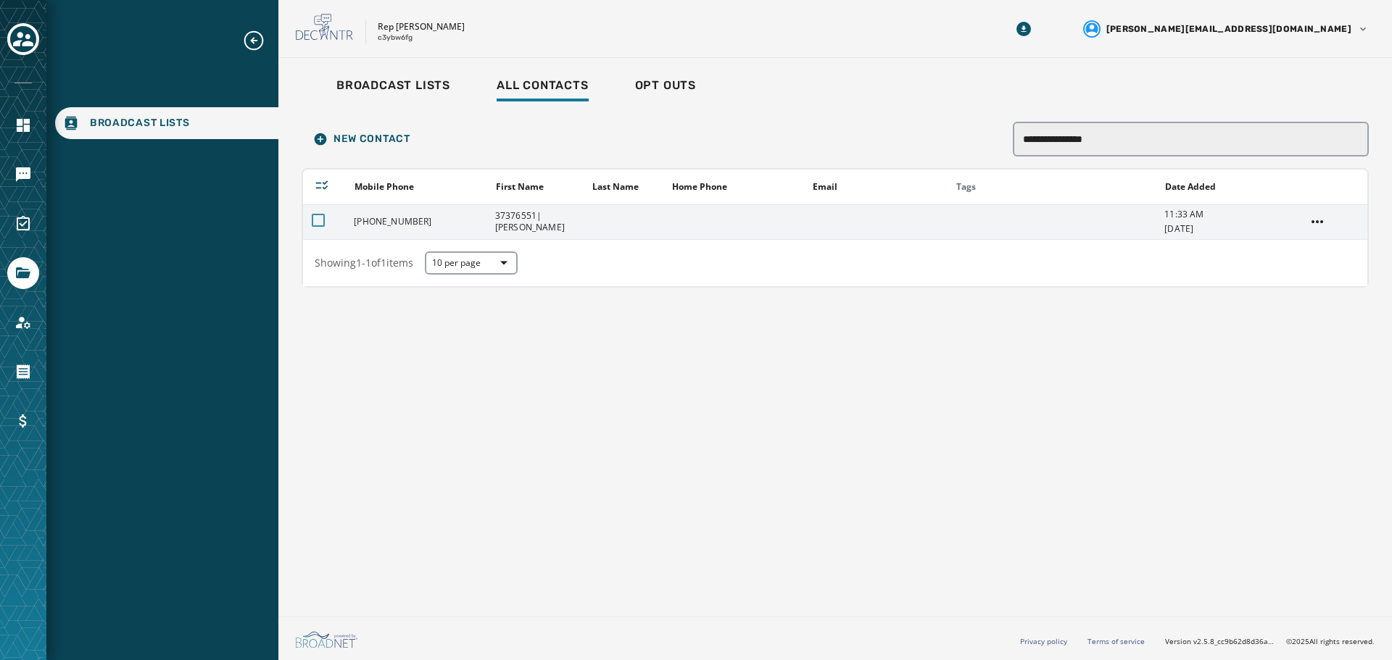
click at [315, 217] on div at bounding box center [318, 220] width 13 height 13
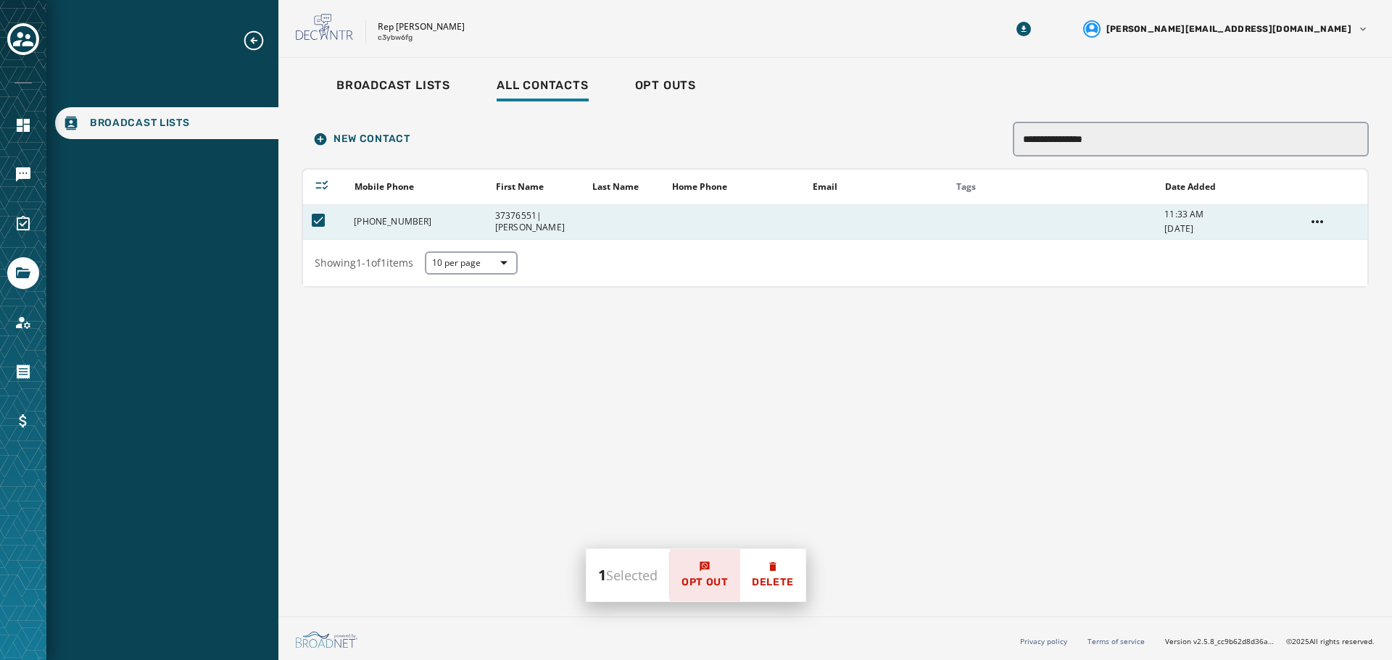
click at [690, 571] on button "Opt Out" at bounding box center [705, 575] width 70 height 52
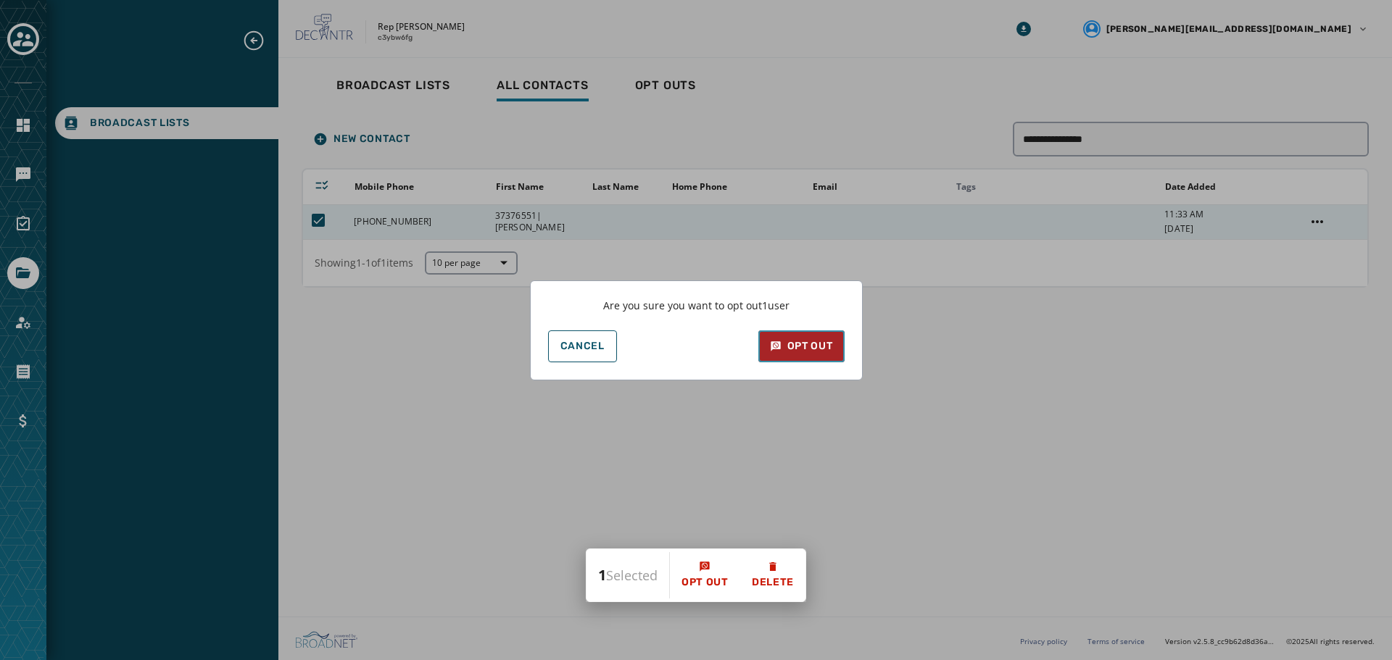
click at [818, 337] on button "Opt Out" at bounding box center [801, 346] width 86 height 32
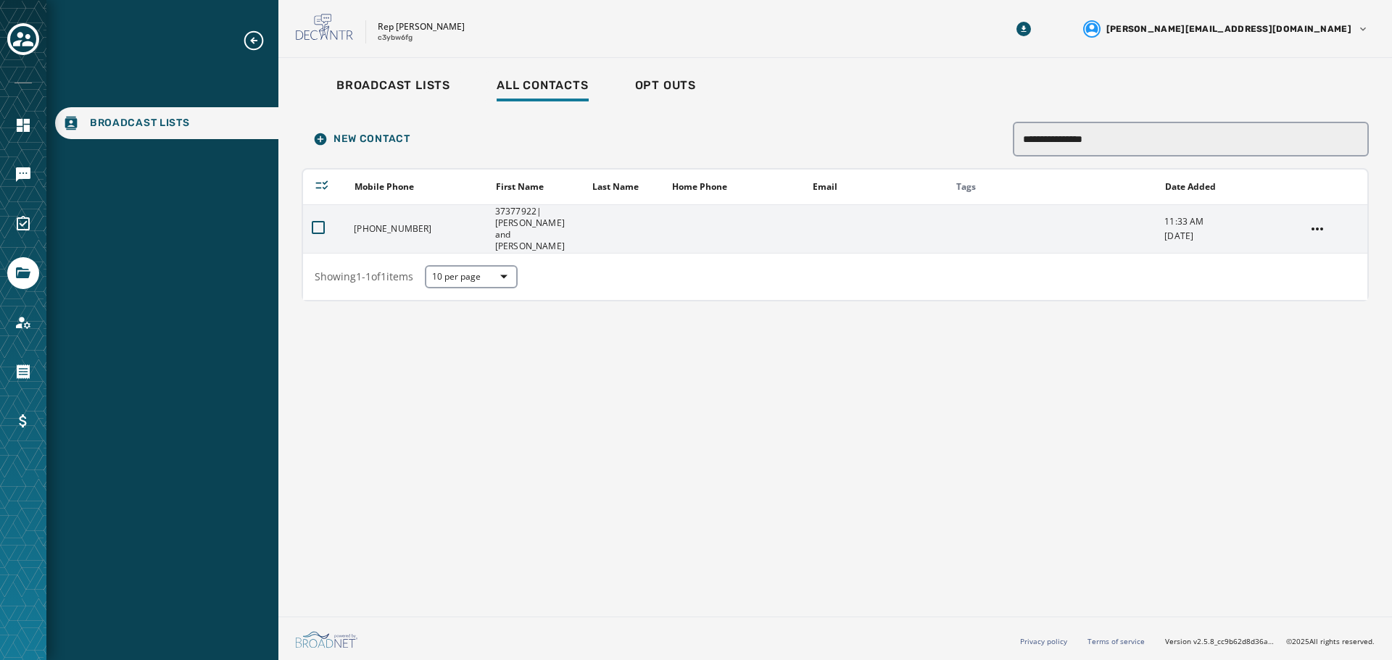
click at [306, 219] on td at bounding box center [324, 228] width 42 height 49
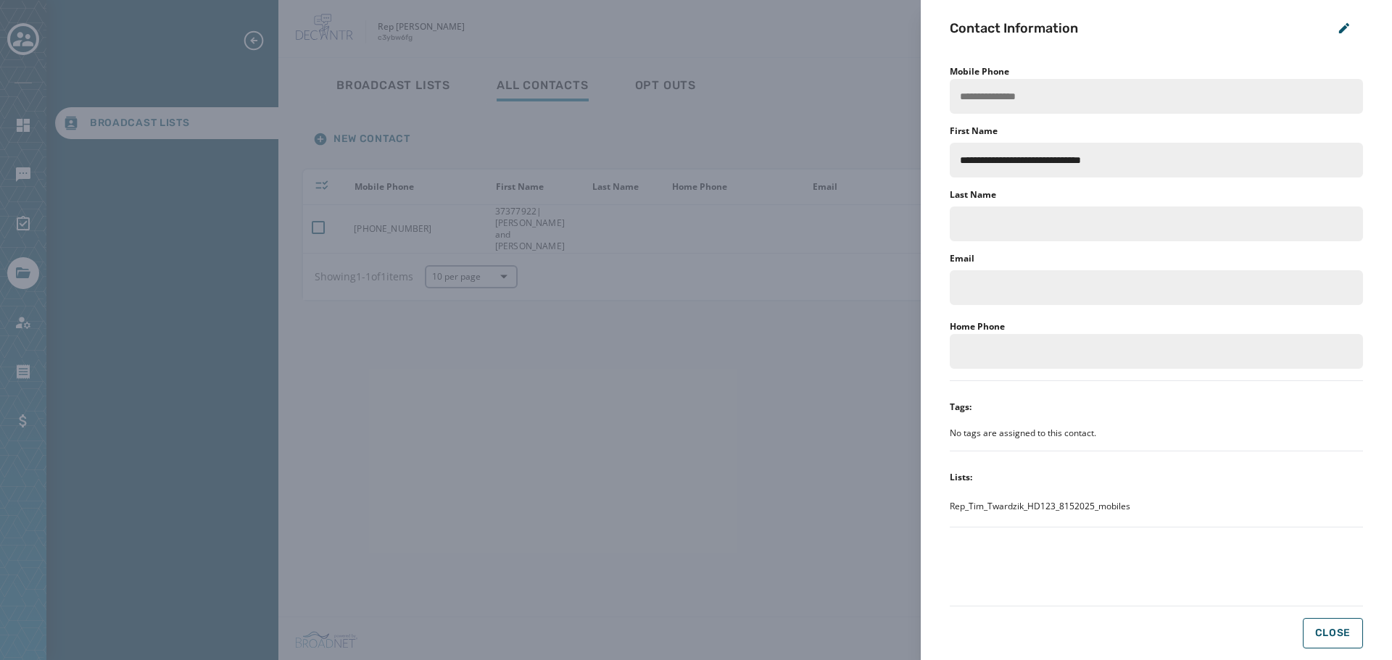
click at [315, 218] on div "**********" at bounding box center [696, 330] width 1392 height 660
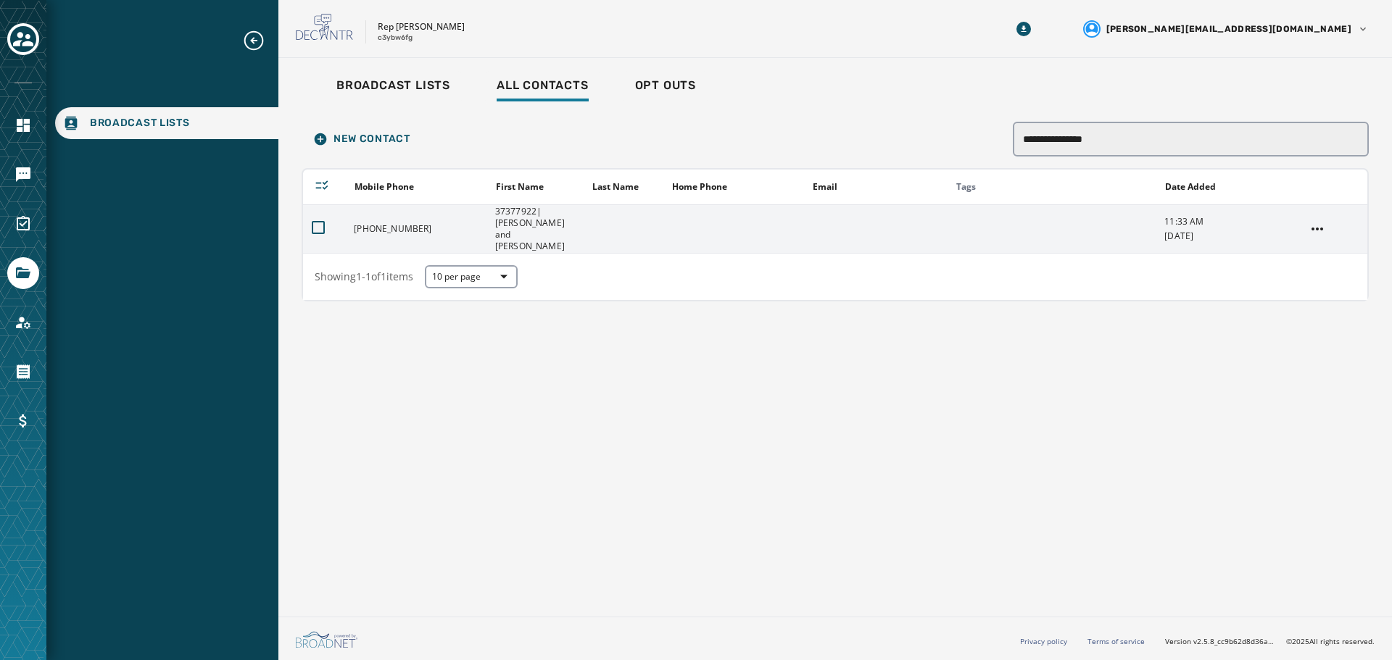
click at [311, 225] on td at bounding box center [324, 228] width 42 height 49
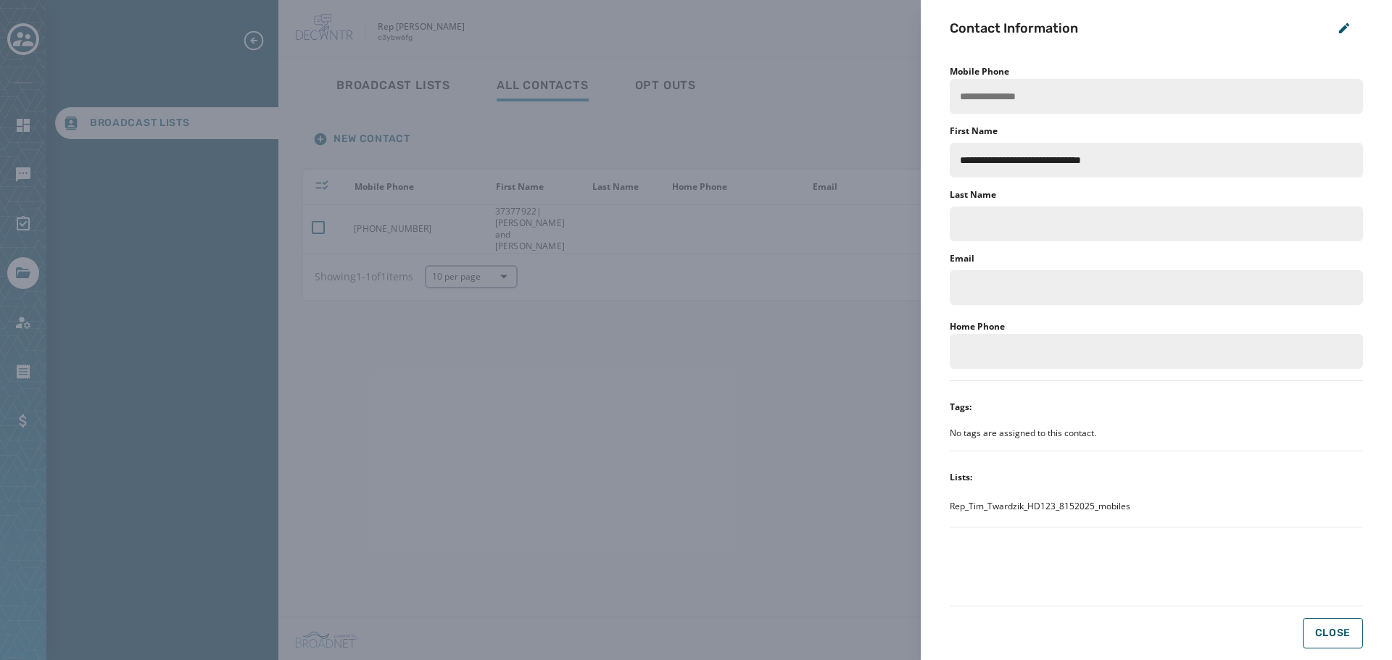
click at [318, 217] on div "**********" at bounding box center [696, 330] width 1392 height 660
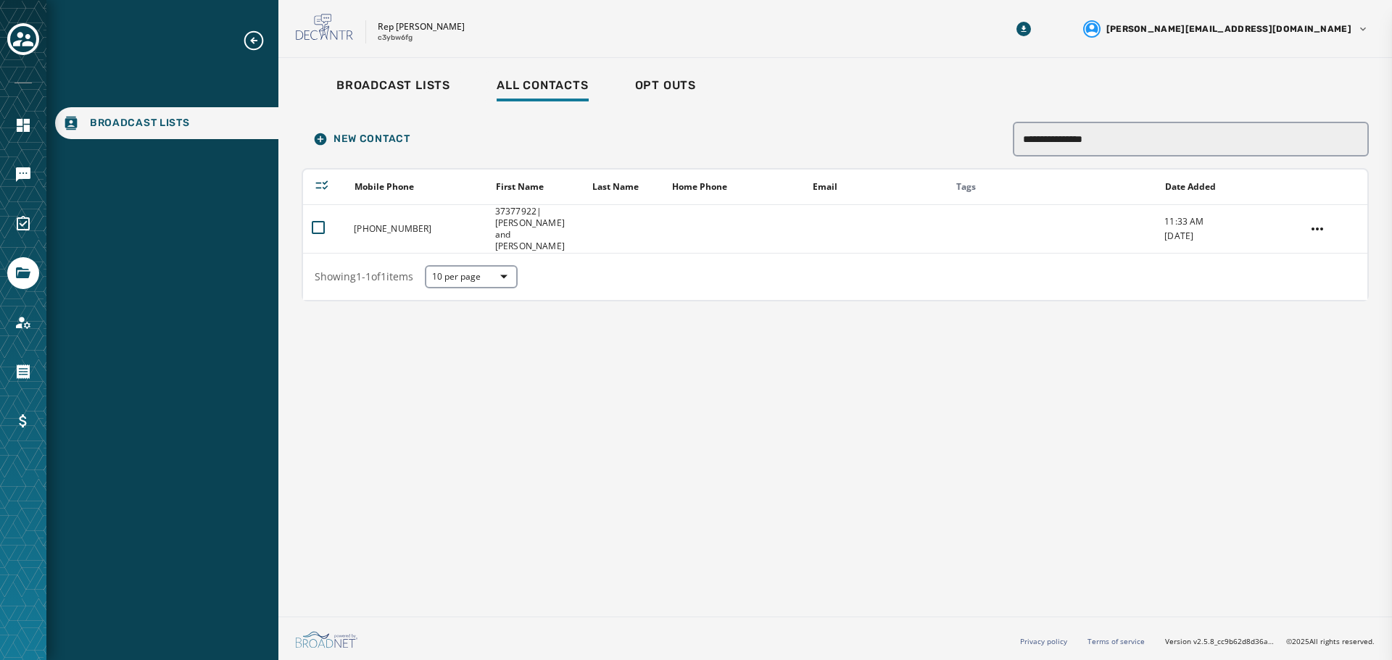
click at [318, 217] on div "**********" at bounding box center [696, 330] width 1392 height 660
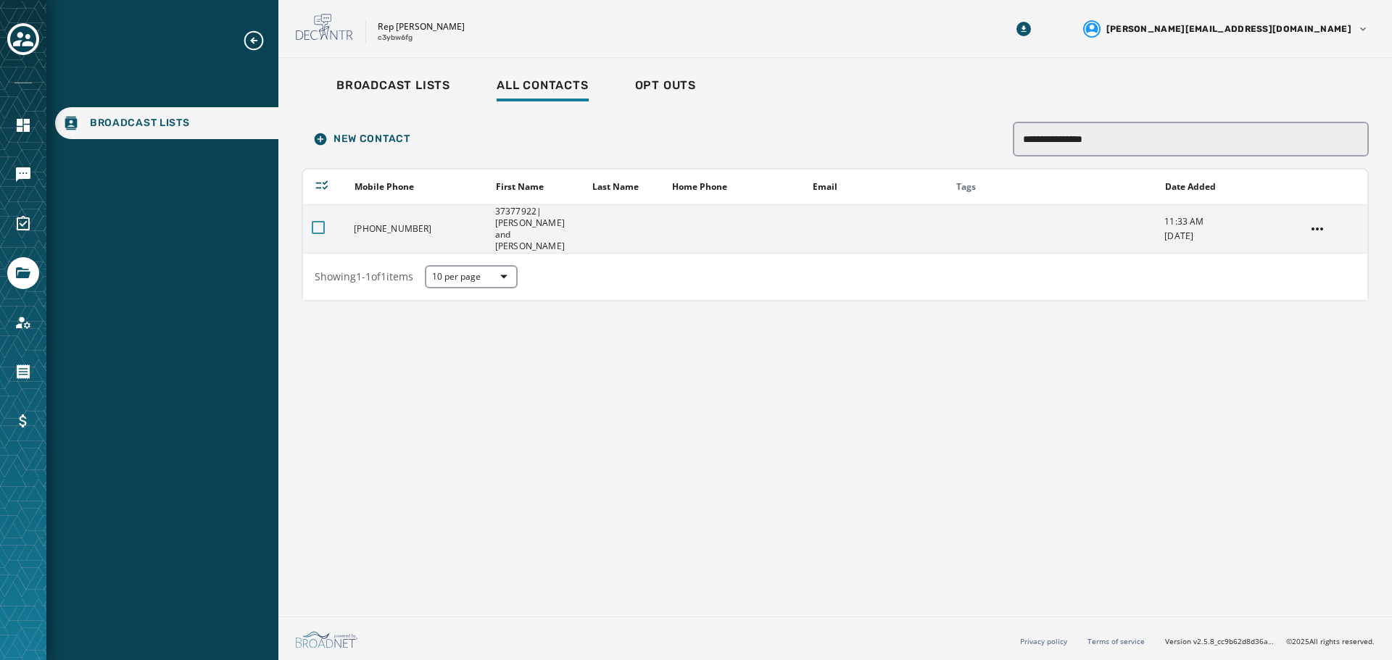
click at [320, 221] on div at bounding box center [318, 227] width 13 height 13
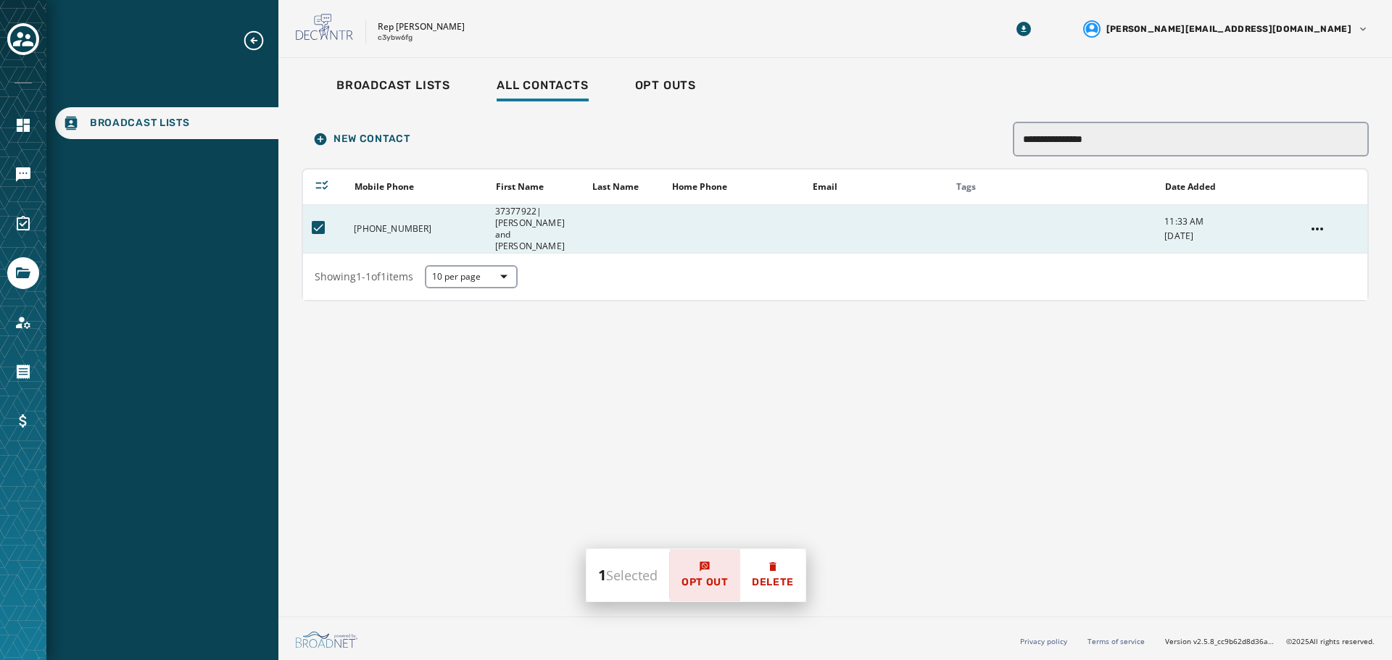
click at [710, 575] on button "Opt Out" at bounding box center [705, 575] width 70 height 52
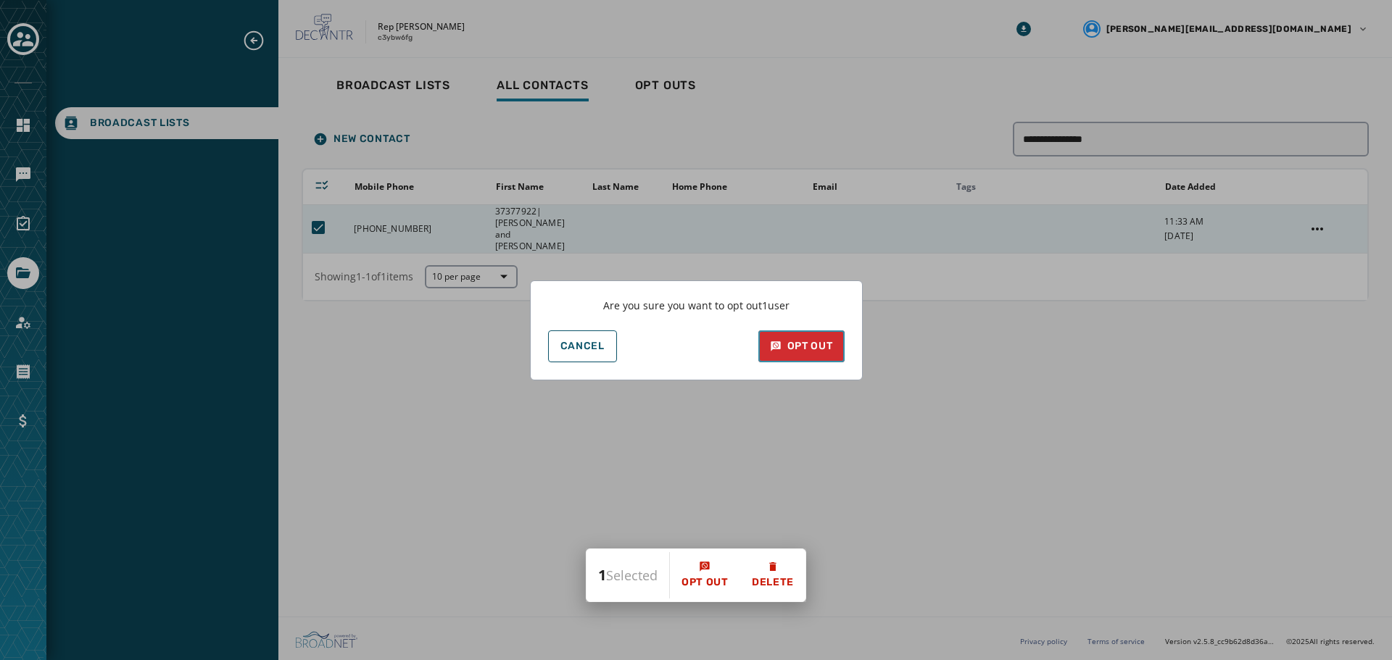
click at [821, 341] on div "Opt Out" at bounding box center [801, 346] width 63 height 14
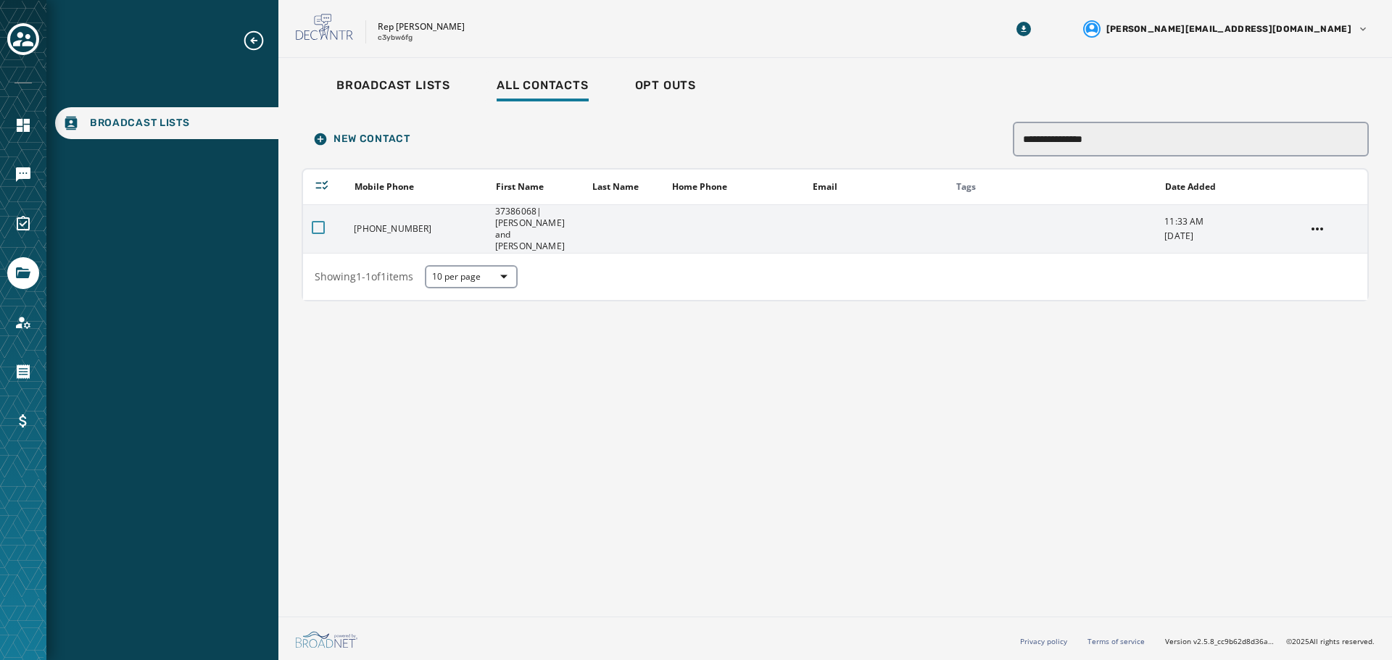
click at [319, 221] on div at bounding box center [318, 227] width 13 height 13
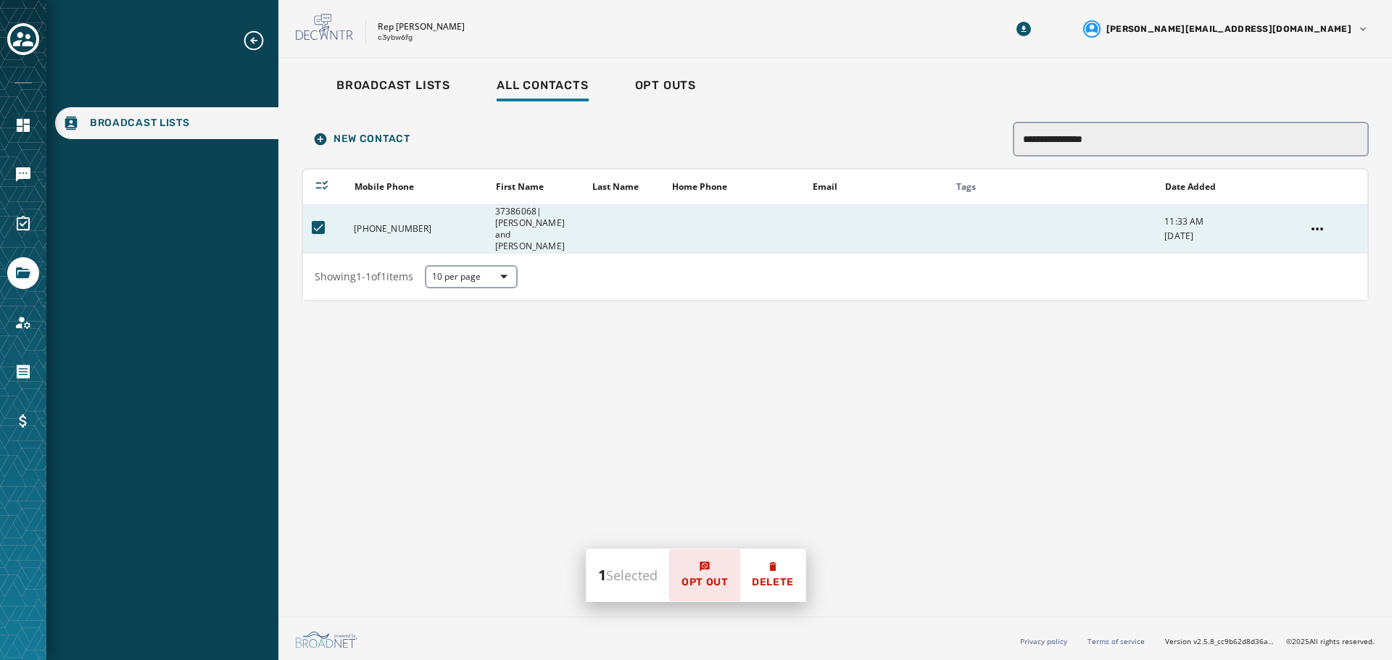
click at [709, 565] on icon at bounding box center [705, 567] width 12 height 12
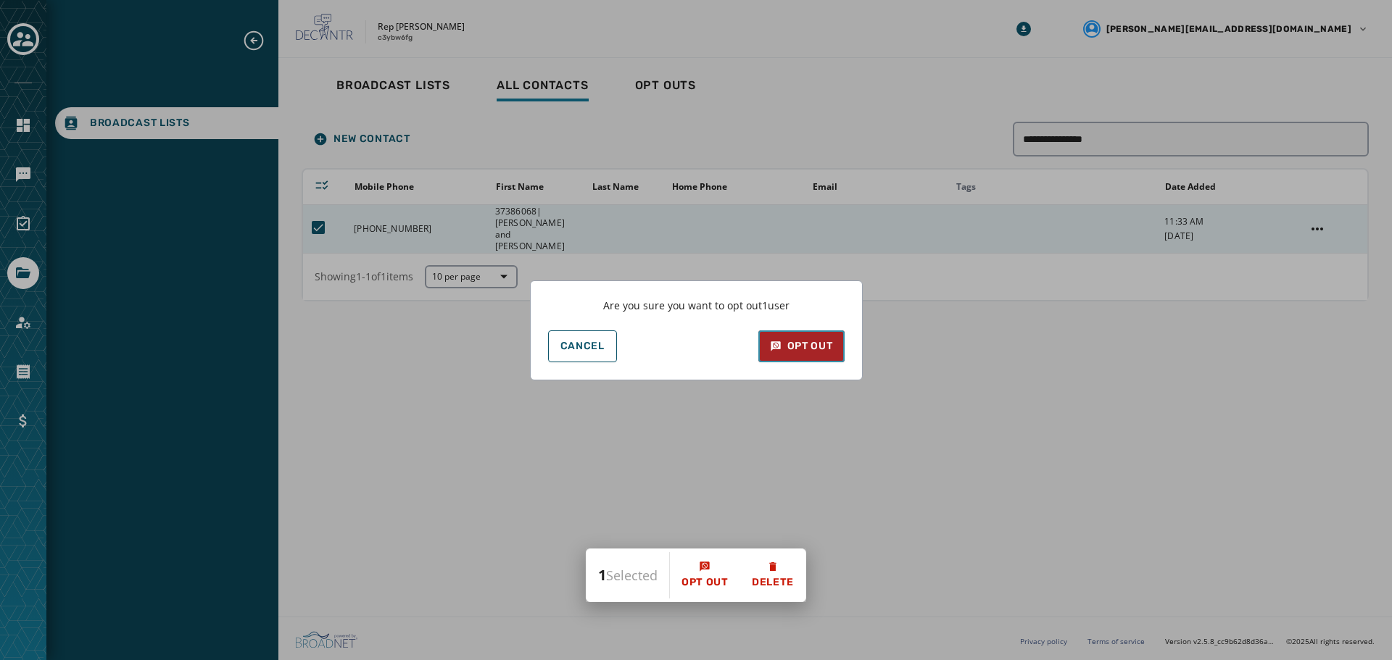
click at [799, 346] on div "Opt Out" at bounding box center [801, 346] width 63 height 14
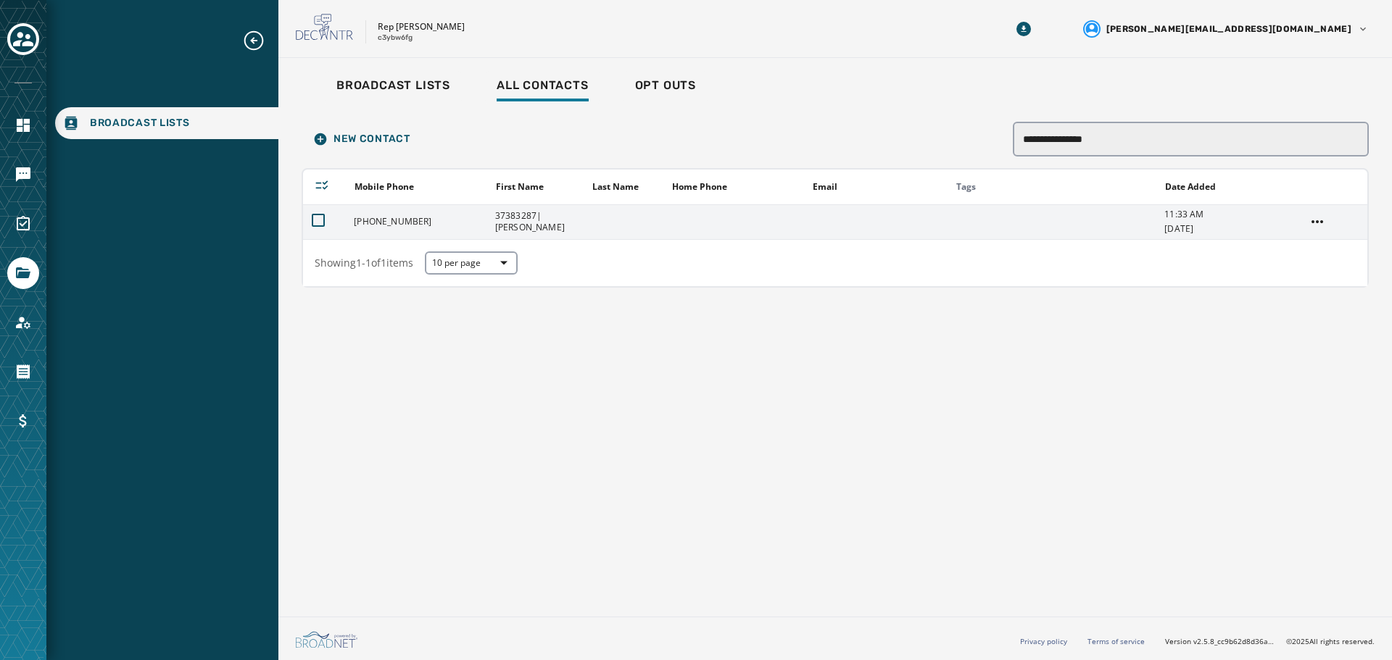
click at [310, 215] on td at bounding box center [324, 221] width 42 height 35
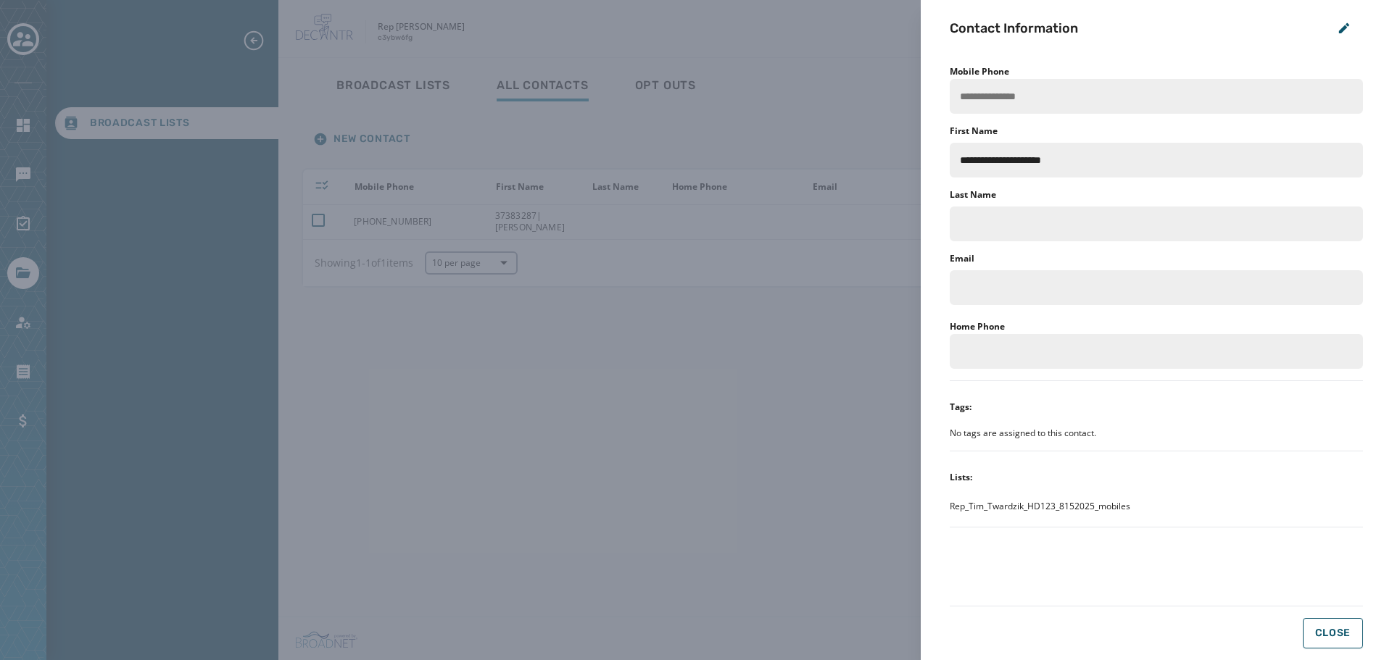
click at [315, 220] on div "**********" at bounding box center [696, 330] width 1392 height 660
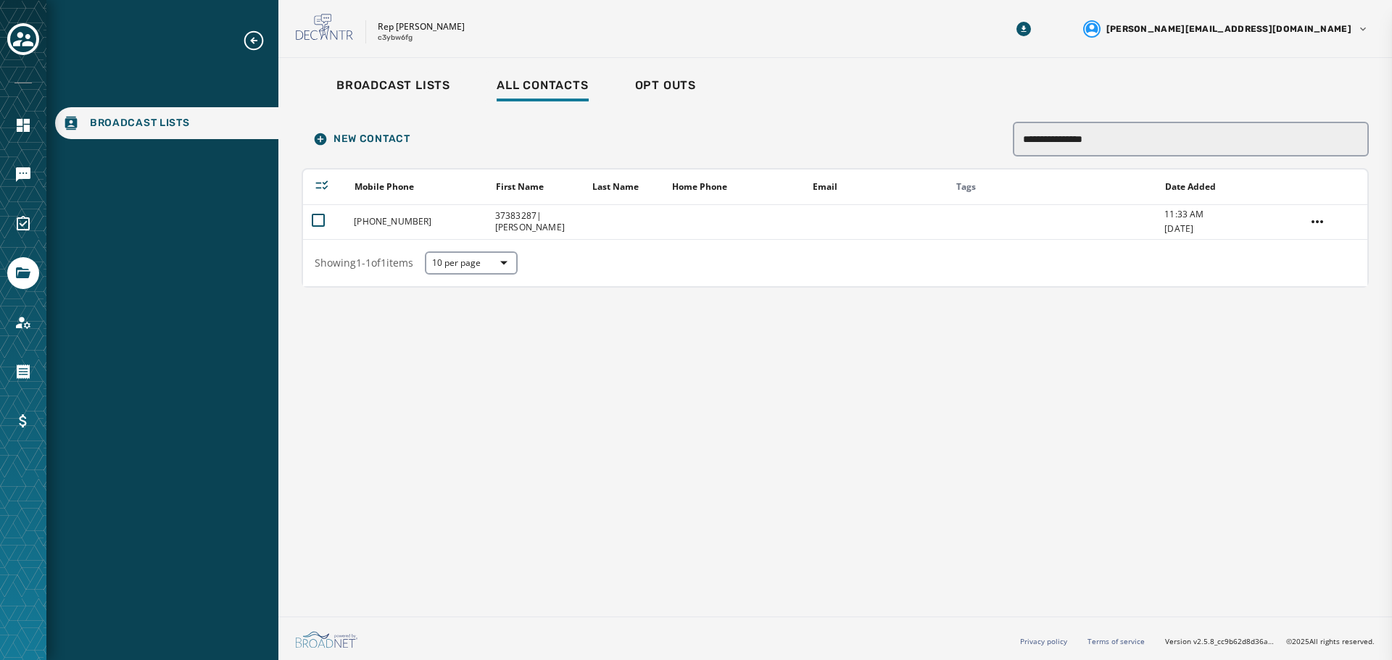
click at [315, 220] on div "**********" at bounding box center [696, 330] width 1392 height 660
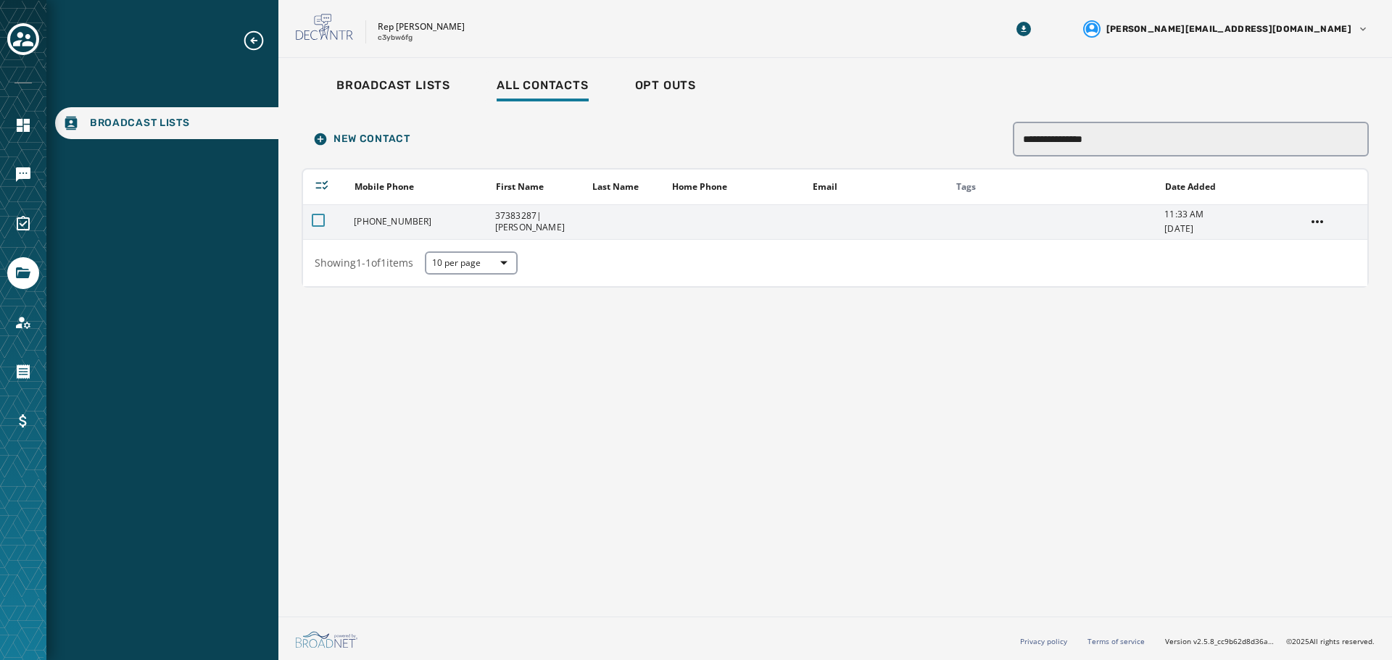
click at [317, 221] on div at bounding box center [318, 220] width 13 height 13
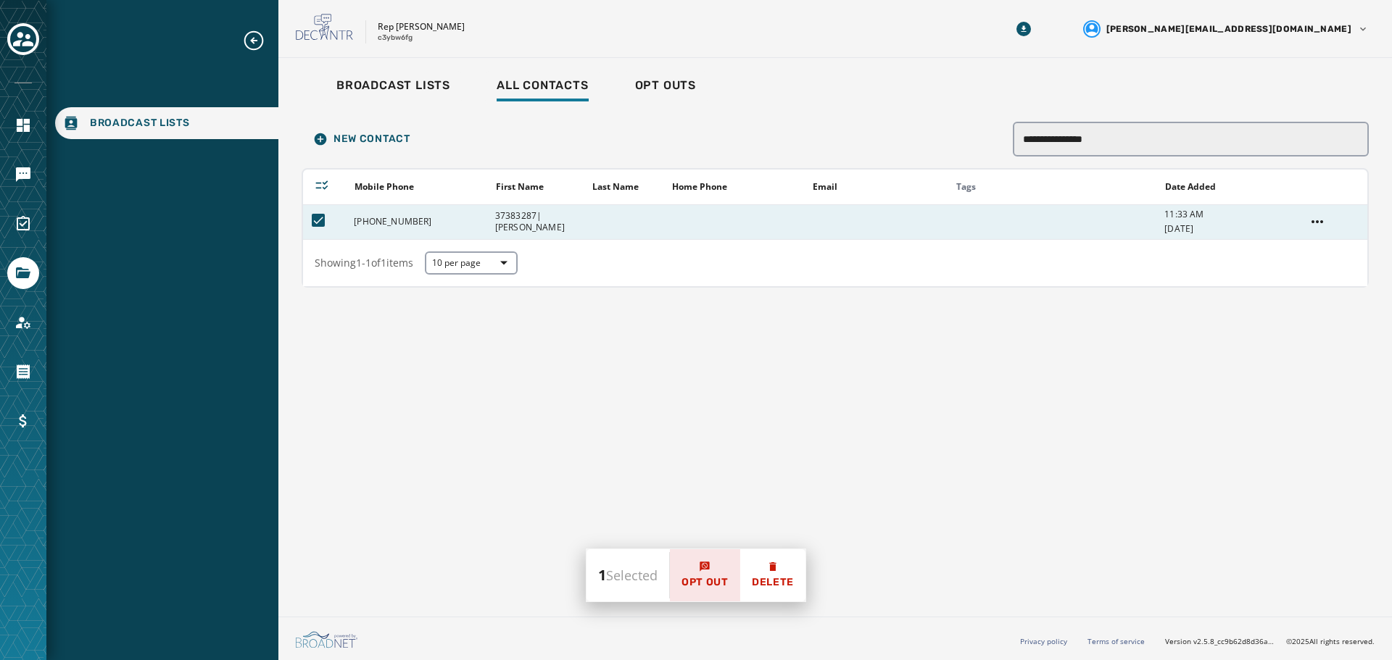
click at [704, 571] on icon at bounding box center [705, 567] width 12 height 12
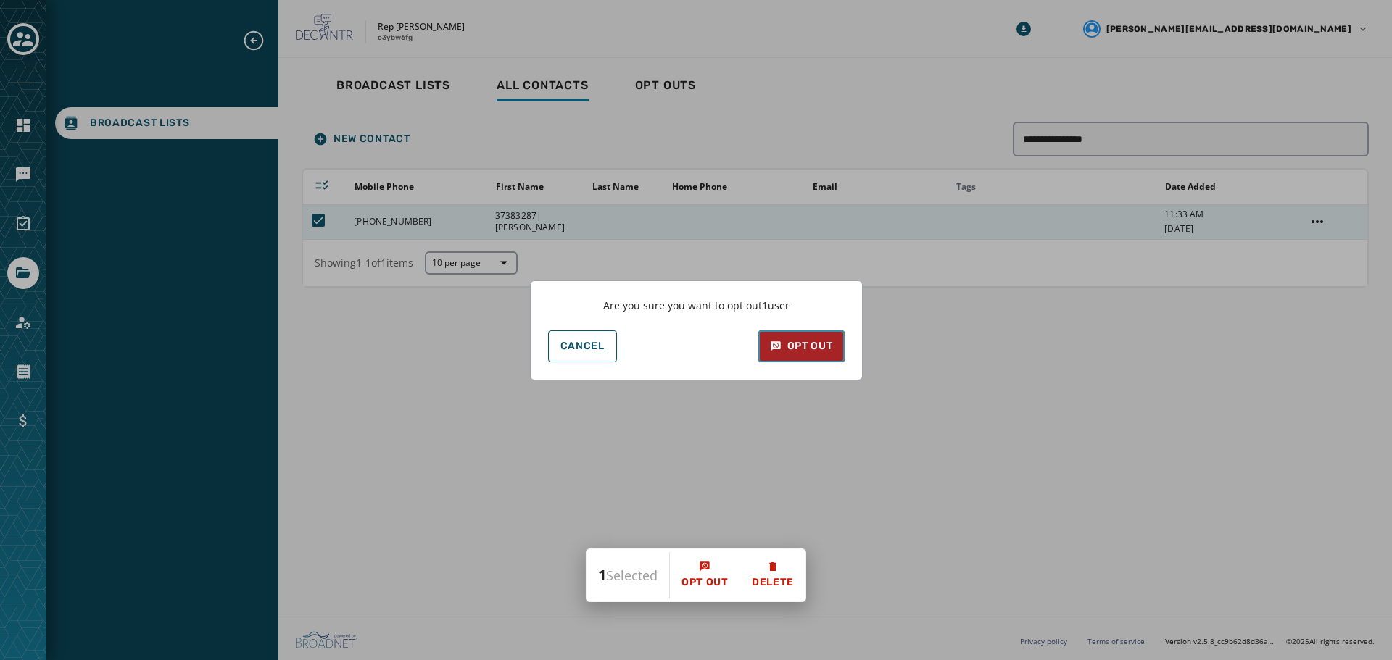
click at [788, 346] on div "Opt Out" at bounding box center [801, 346] width 63 height 14
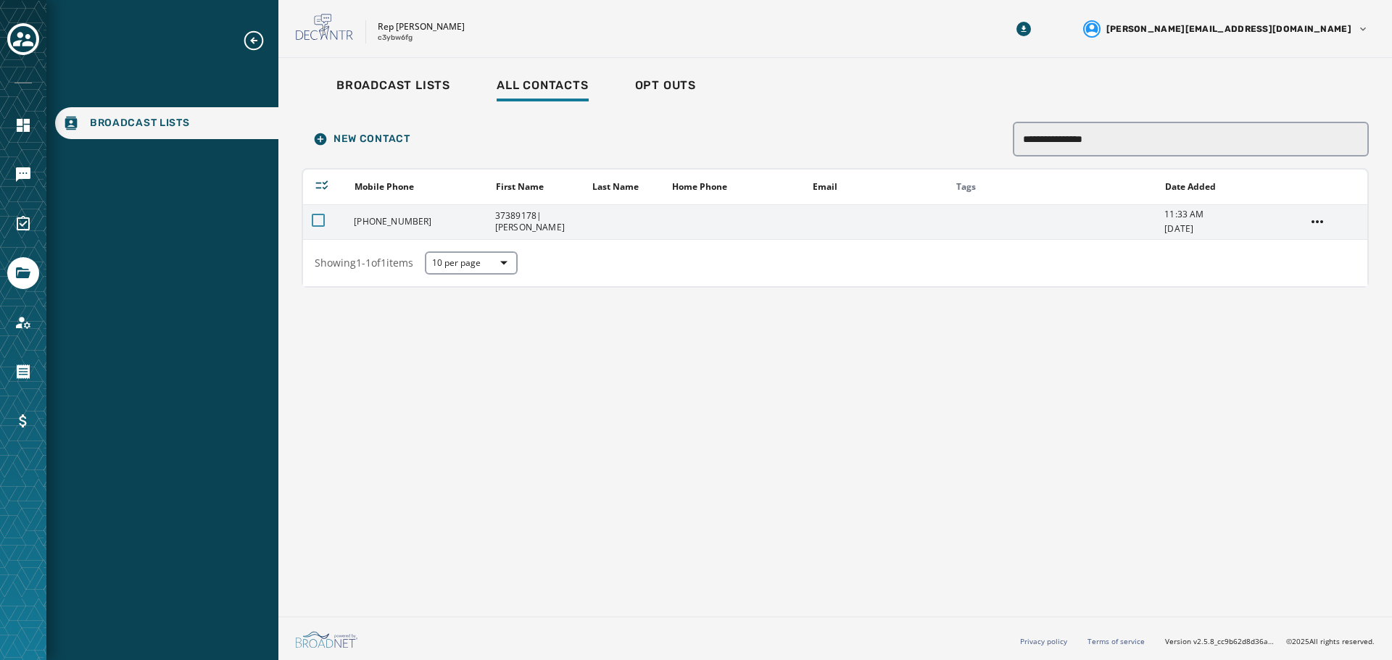
click at [319, 223] on div at bounding box center [318, 220] width 13 height 13
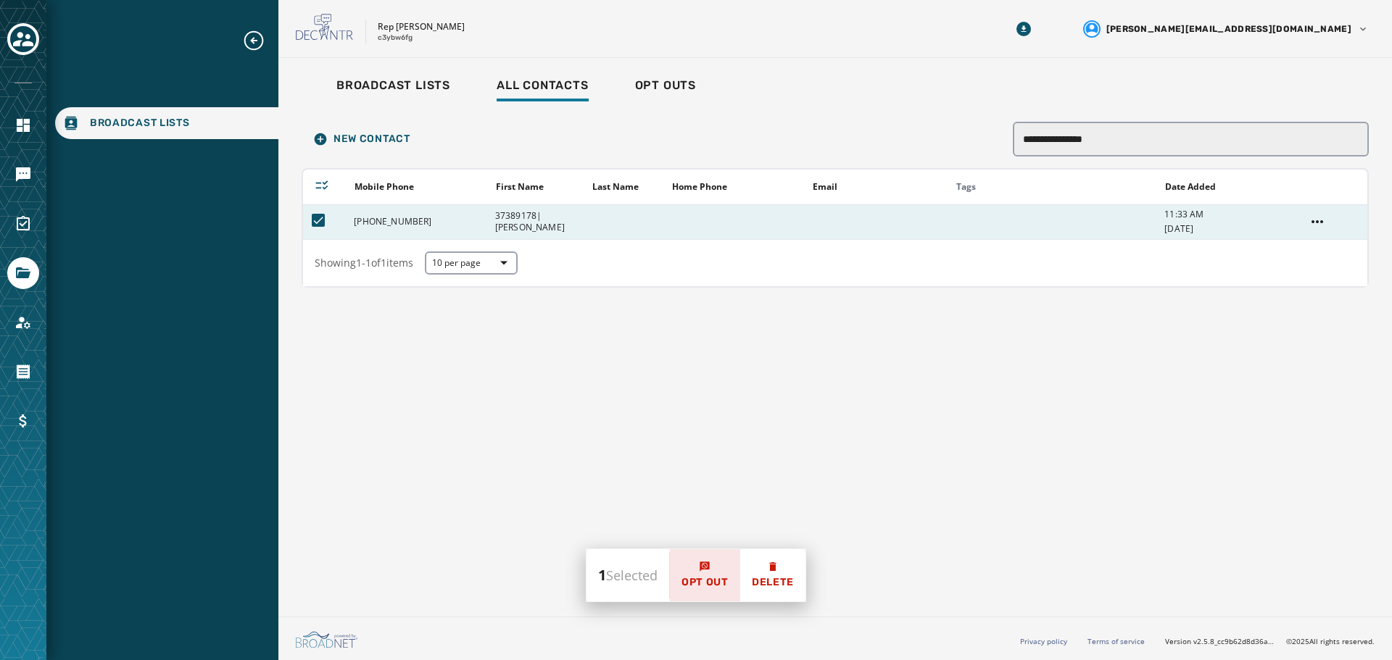
click at [718, 578] on span "Opt Out" at bounding box center [704, 582] width 47 height 14
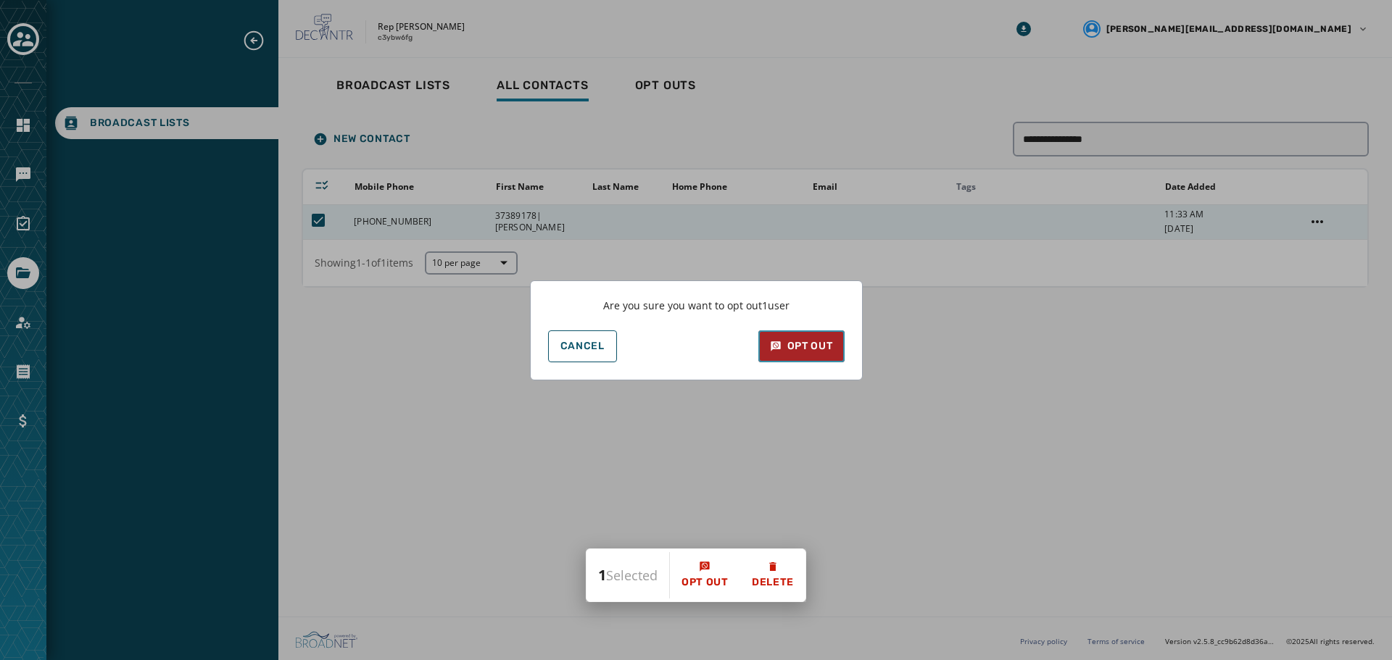
click at [804, 348] on div "Opt Out" at bounding box center [801, 346] width 63 height 14
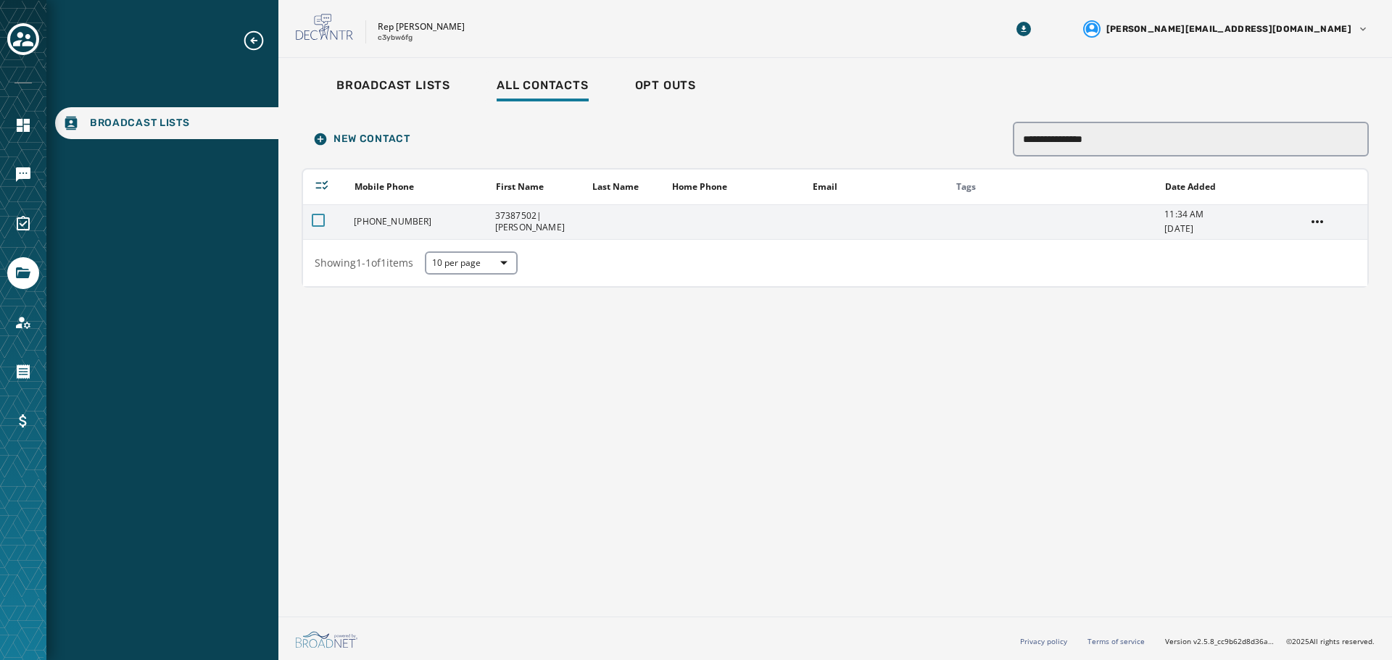
click at [316, 219] on div at bounding box center [318, 220] width 13 height 13
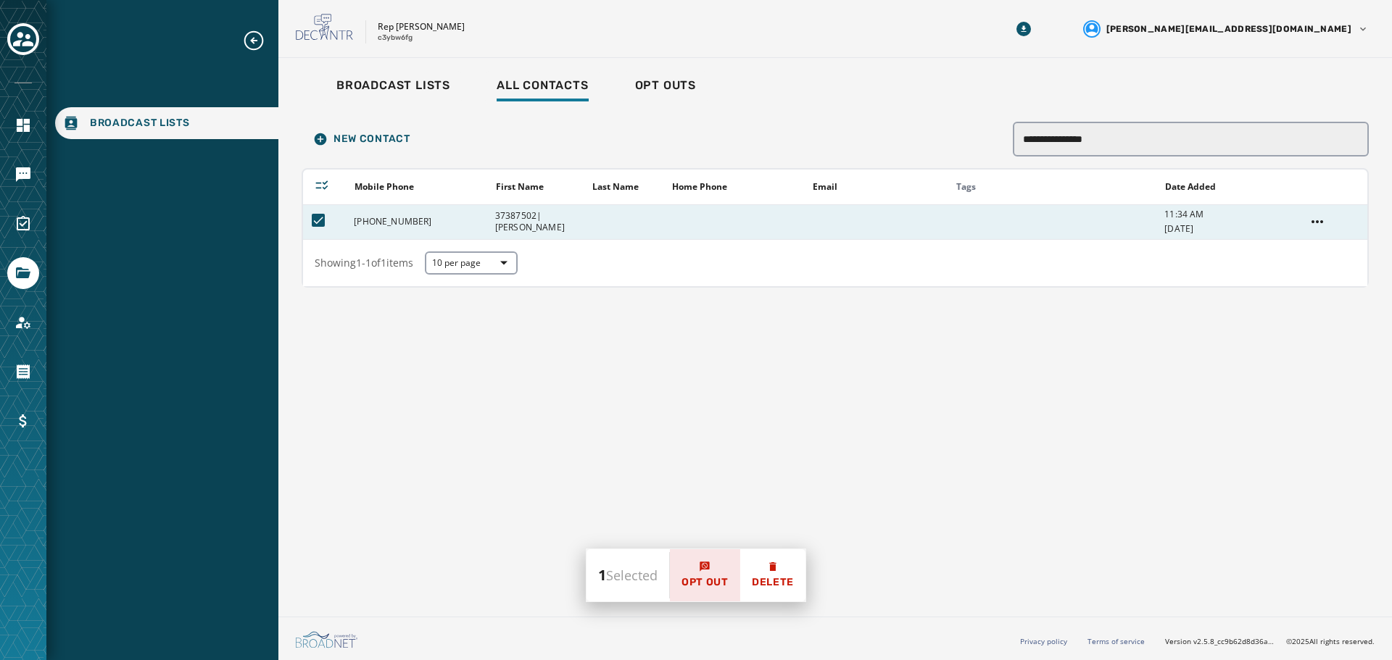
click at [712, 583] on span "Opt Out" at bounding box center [704, 582] width 47 height 14
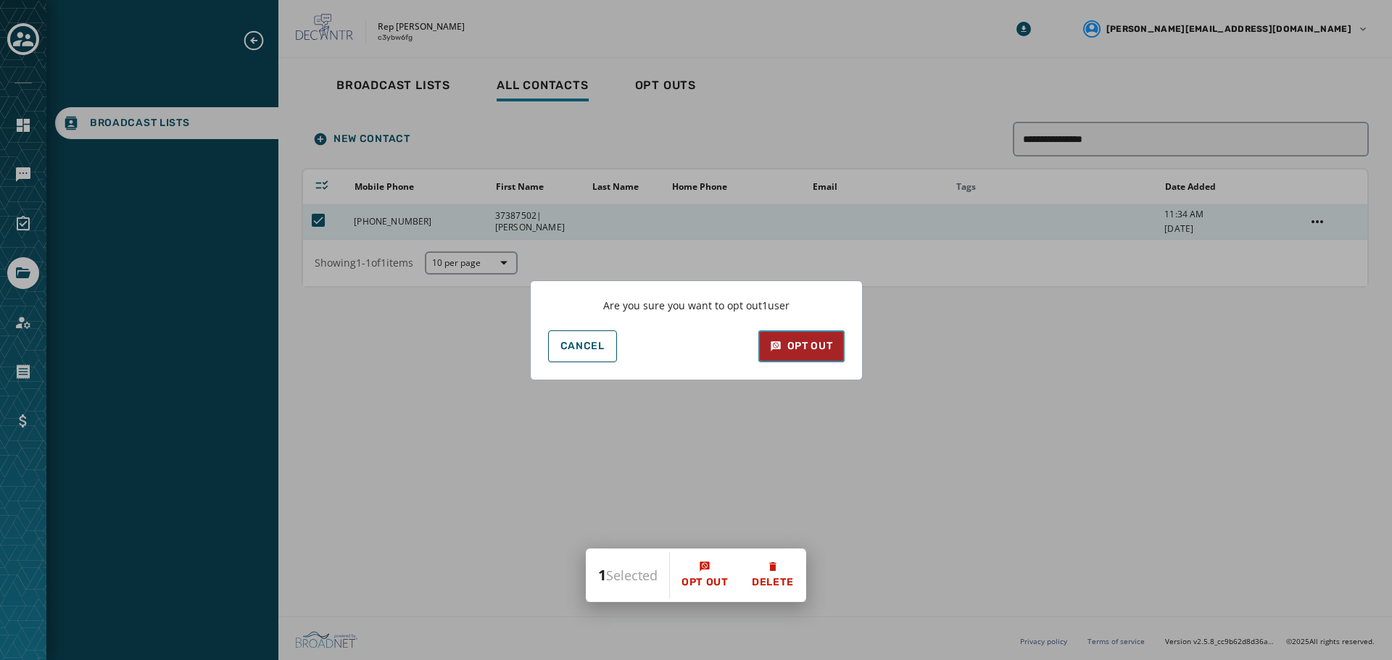
click at [800, 352] on div "Opt Out" at bounding box center [801, 346] width 63 height 14
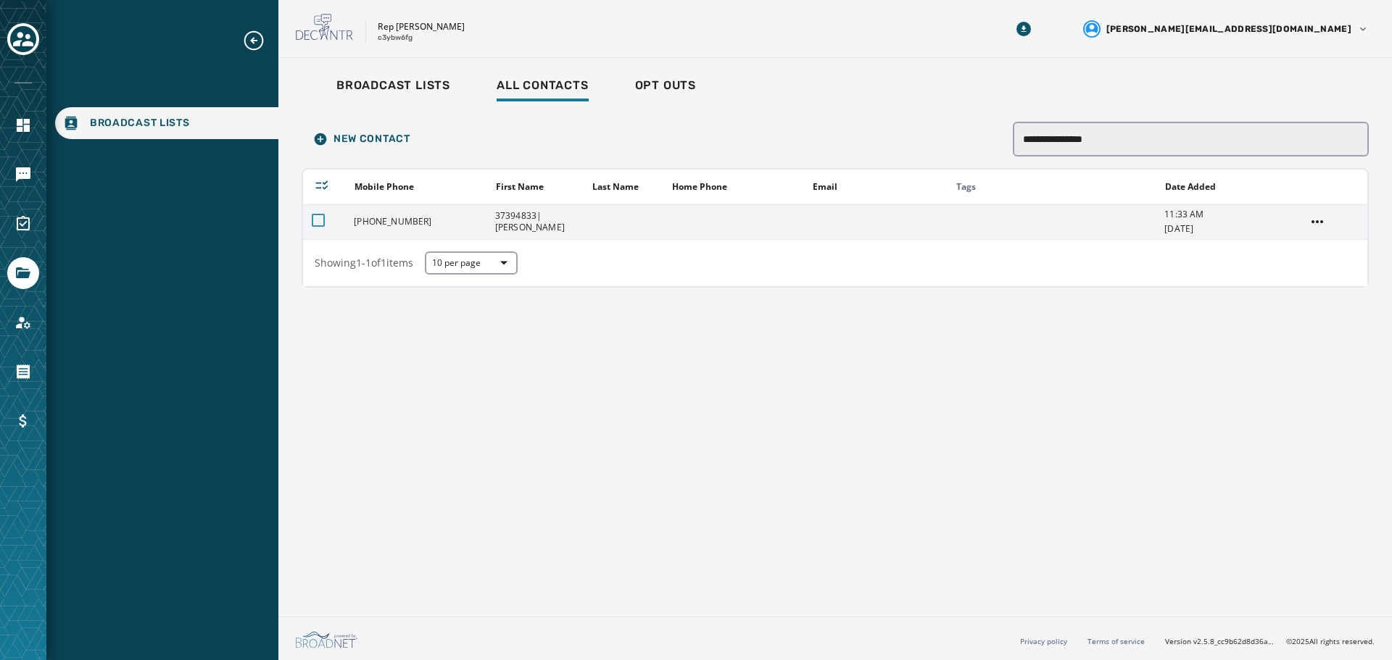
click at [316, 222] on div at bounding box center [318, 220] width 13 height 13
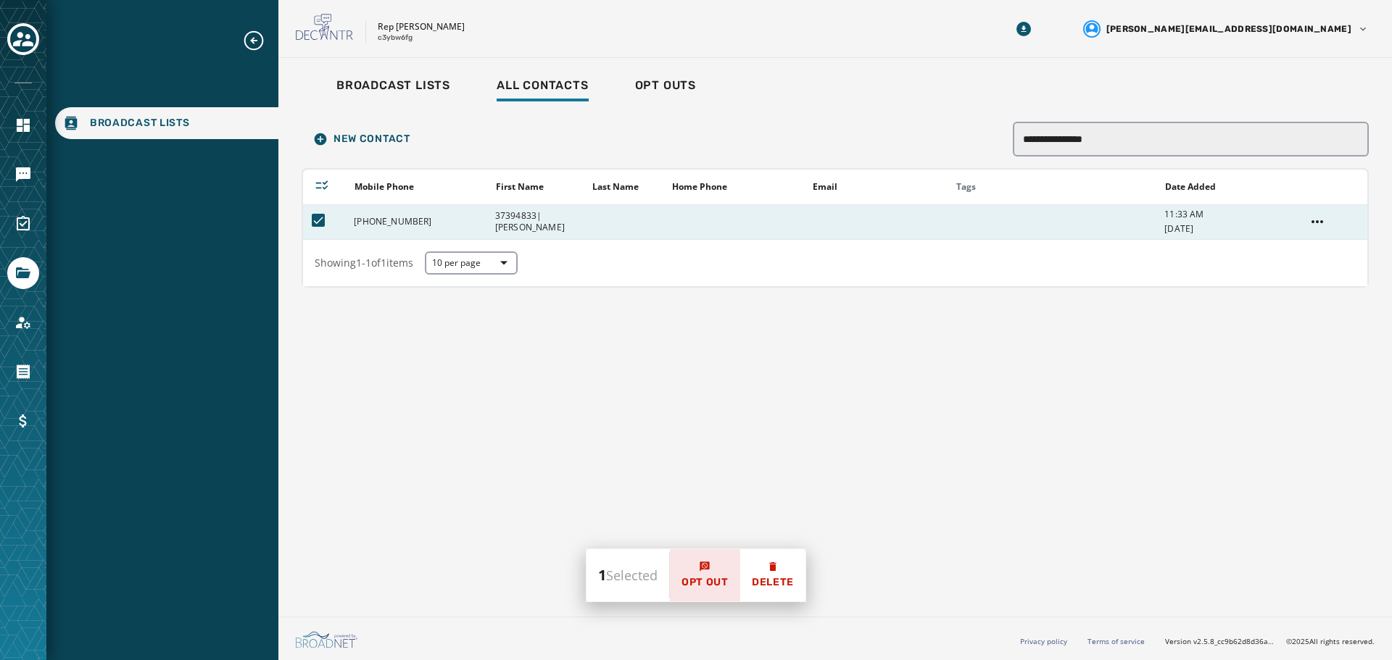
click at [718, 583] on span "Opt Out" at bounding box center [704, 582] width 47 height 14
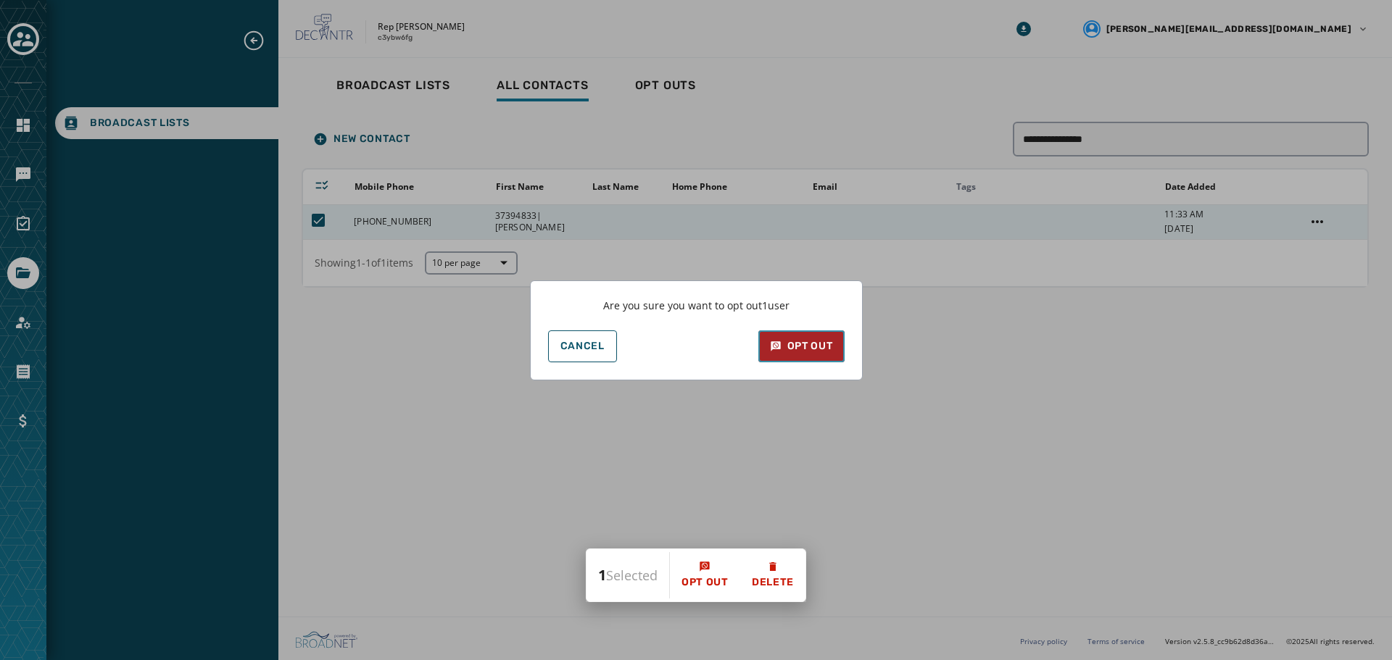
click at [815, 349] on div "Opt Out" at bounding box center [801, 346] width 63 height 14
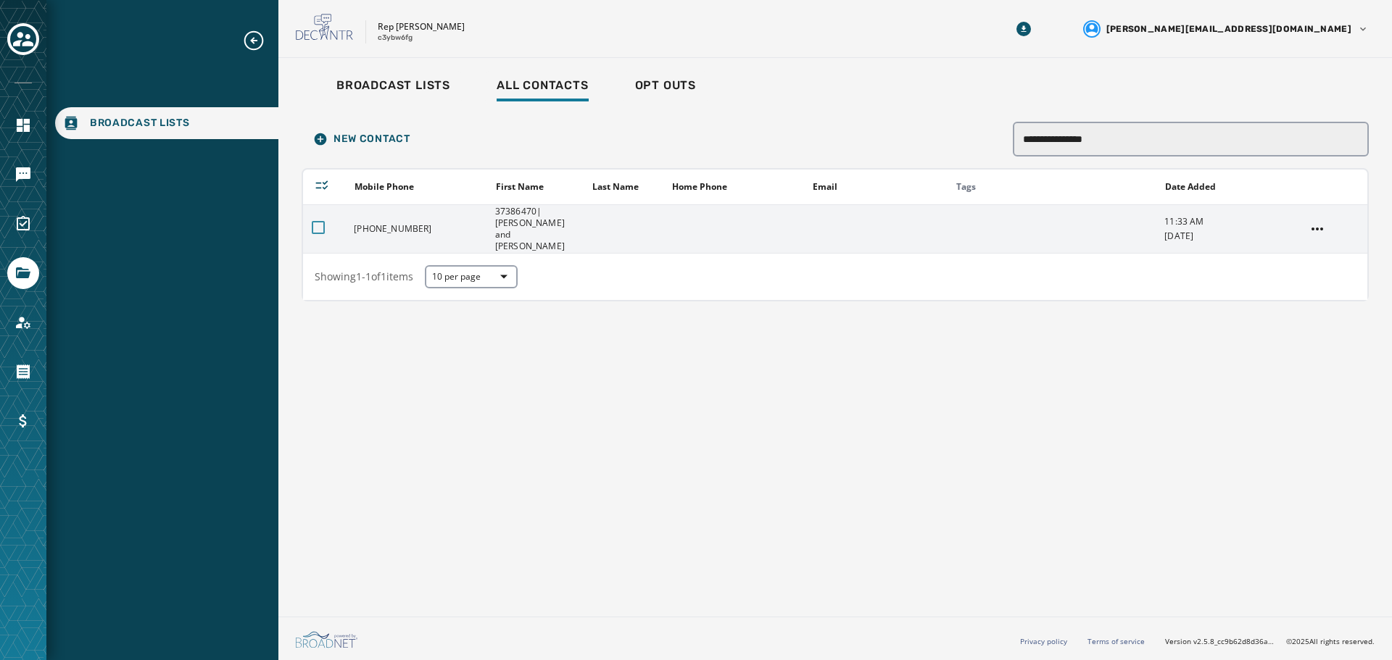
click at [317, 223] on div at bounding box center [318, 227] width 13 height 13
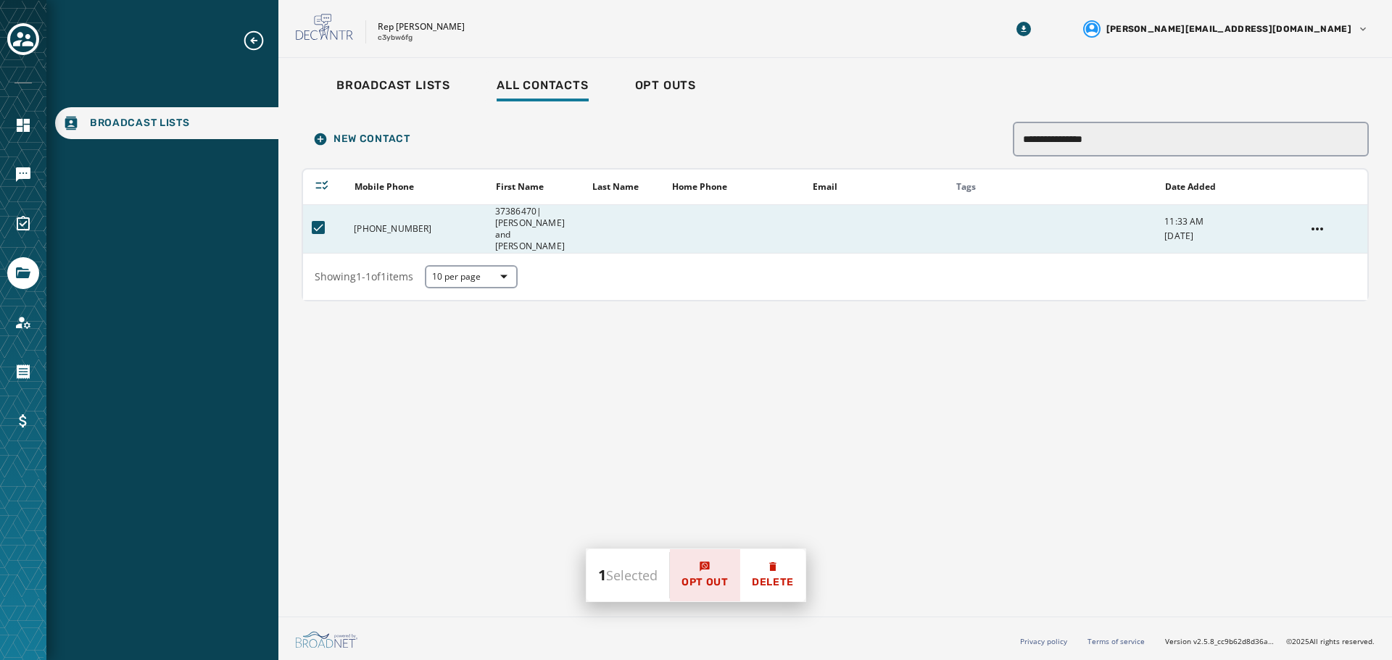
click at [716, 575] on button "Opt Out" at bounding box center [705, 575] width 70 height 52
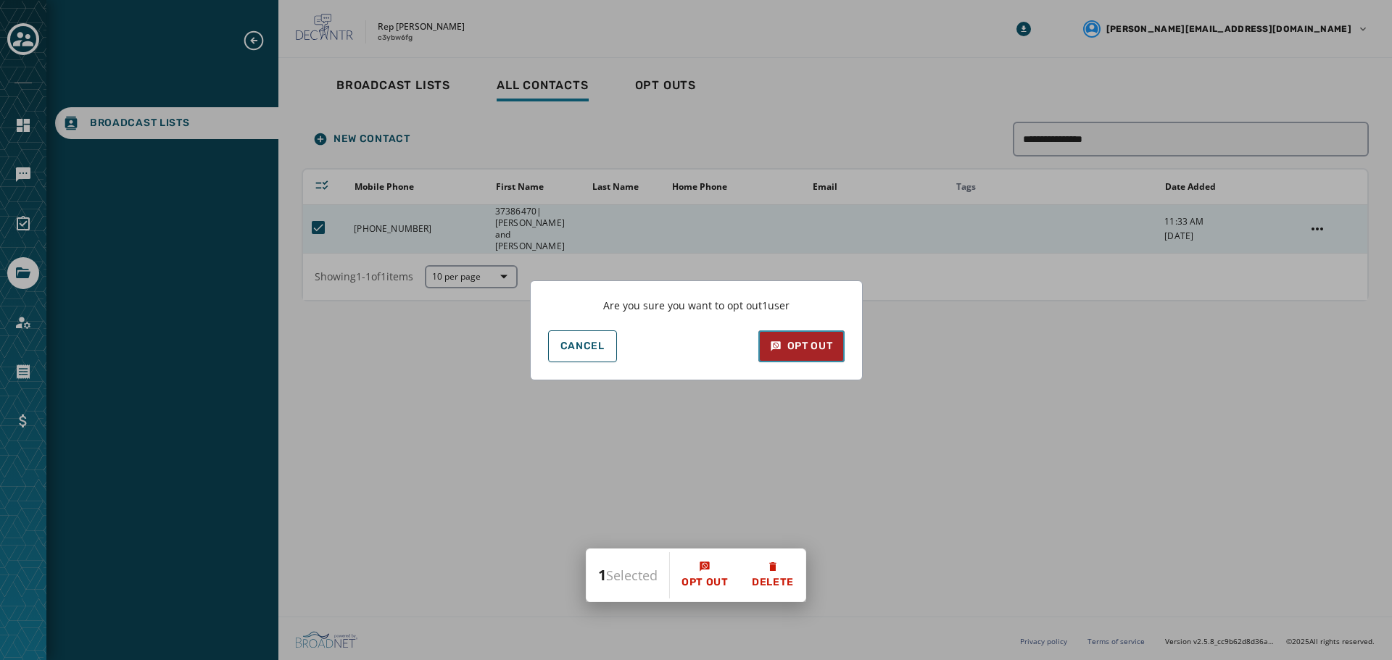
click at [816, 346] on div "Opt Out" at bounding box center [801, 346] width 63 height 14
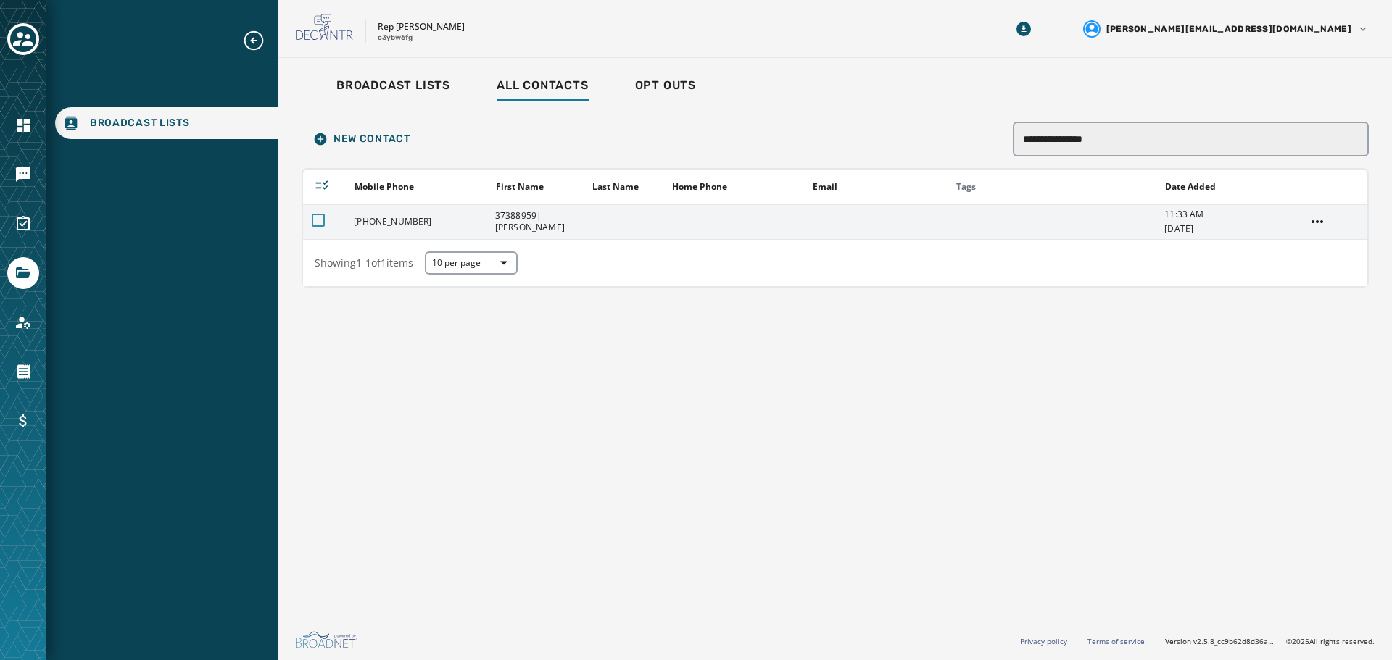
click at [317, 216] on div at bounding box center [318, 220] width 13 height 13
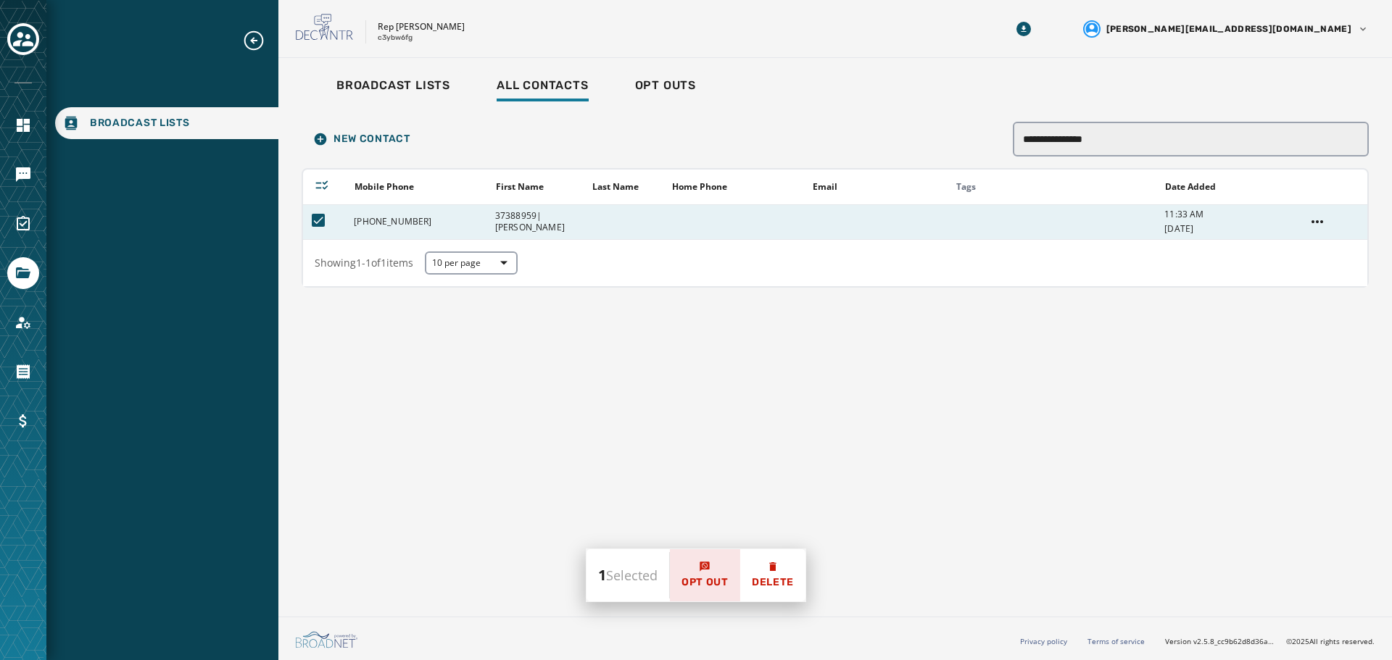
click at [694, 574] on button "Opt Out" at bounding box center [705, 575] width 70 height 52
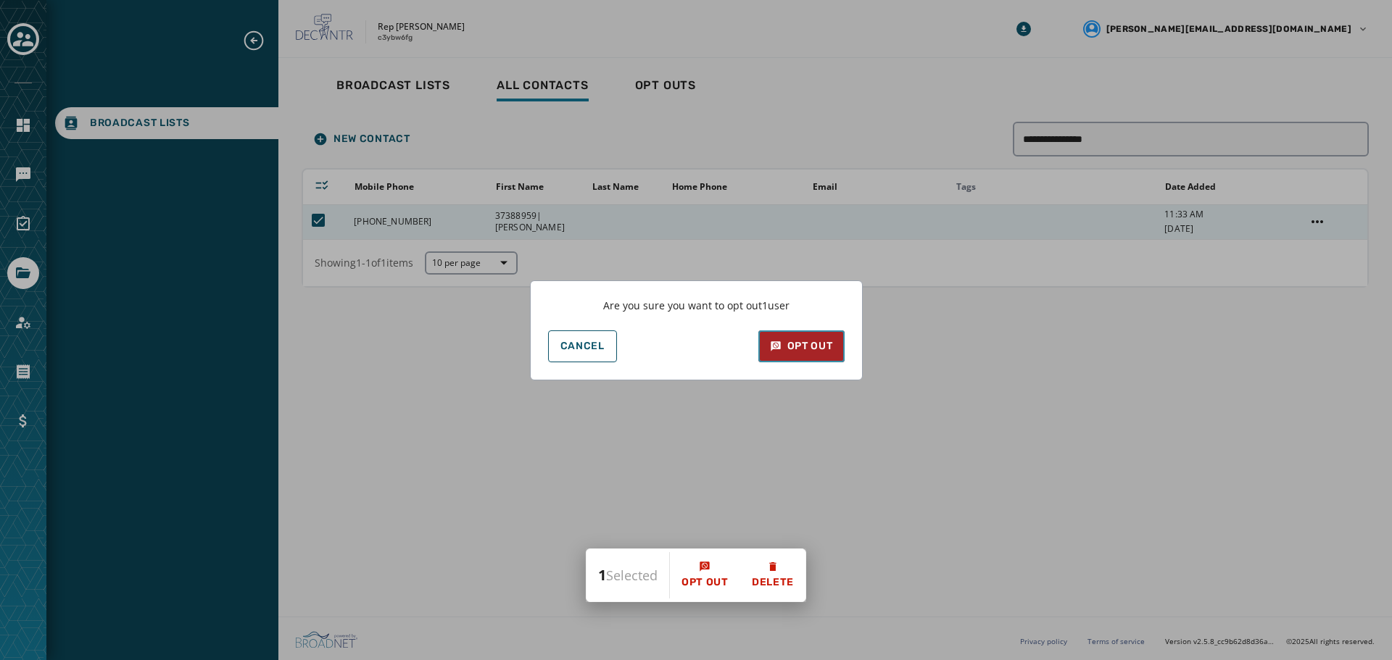
click at [816, 345] on div "Opt Out" at bounding box center [801, 346] width 63 height 14
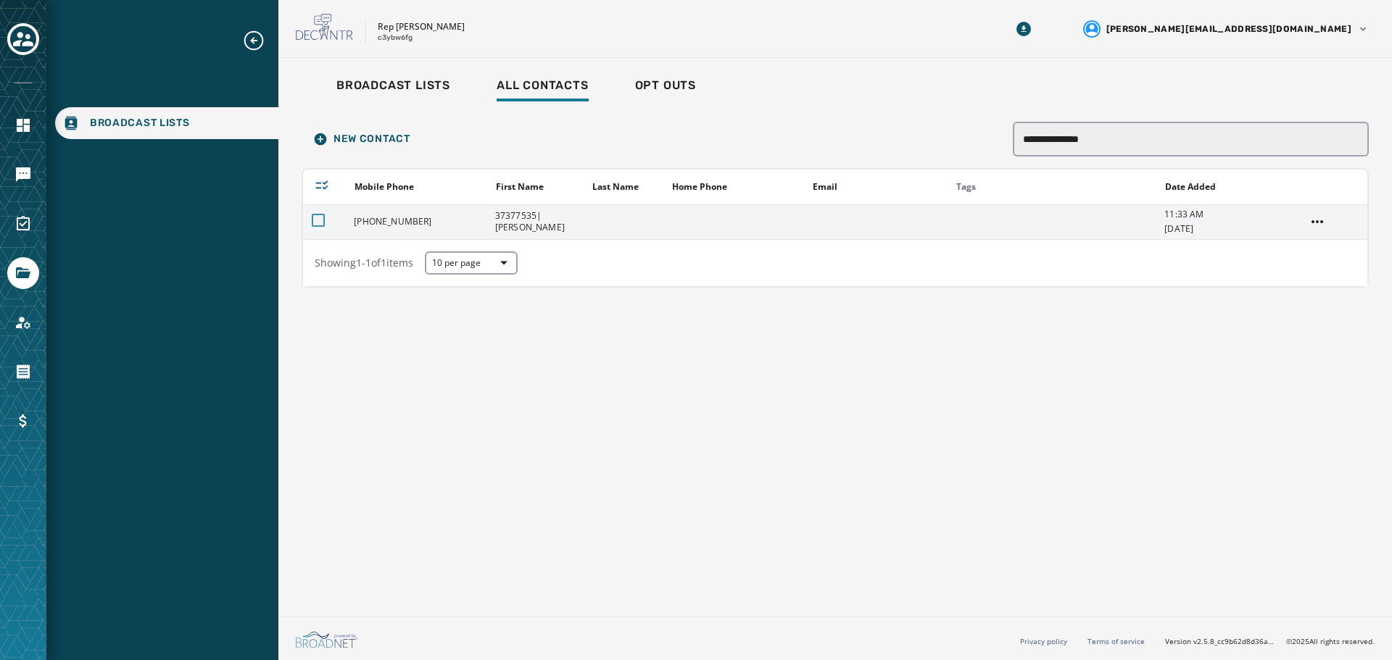
click at [315, 221] on div at bounding box center [318, 220] width 13 height 13
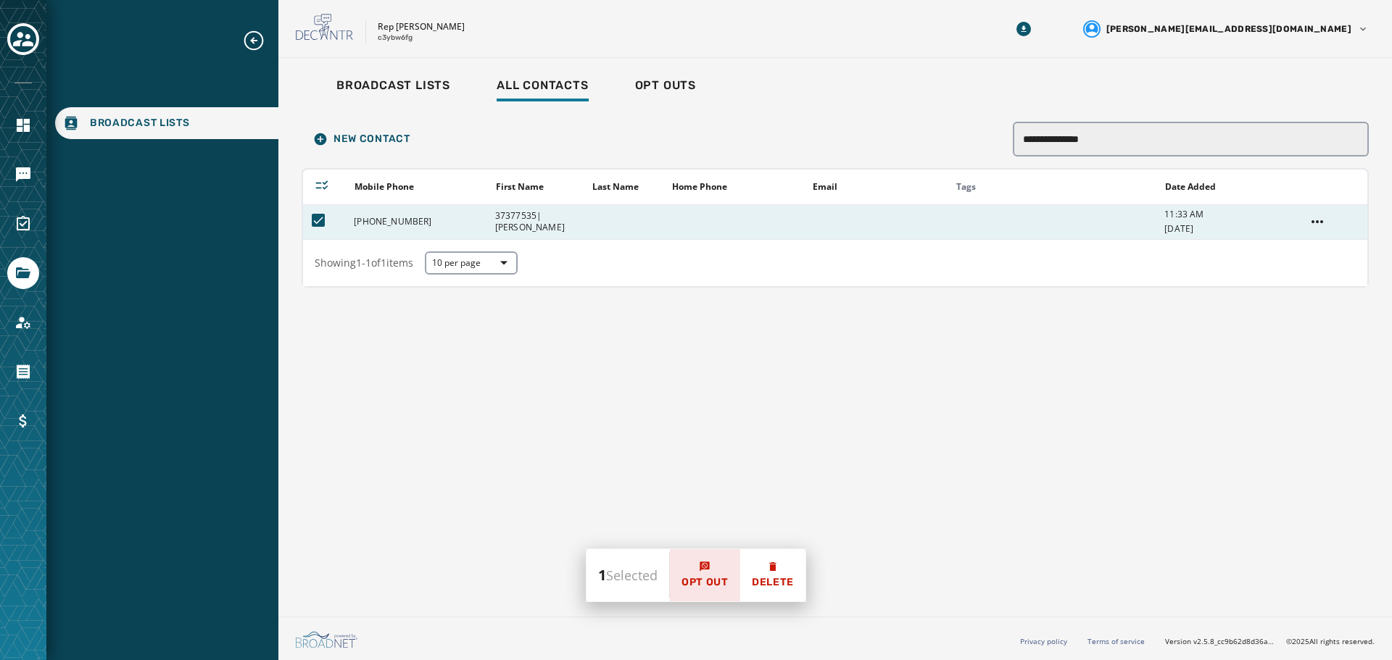
click at [705, 572] on icon at bounding box center [705, 567] width 12 height 12
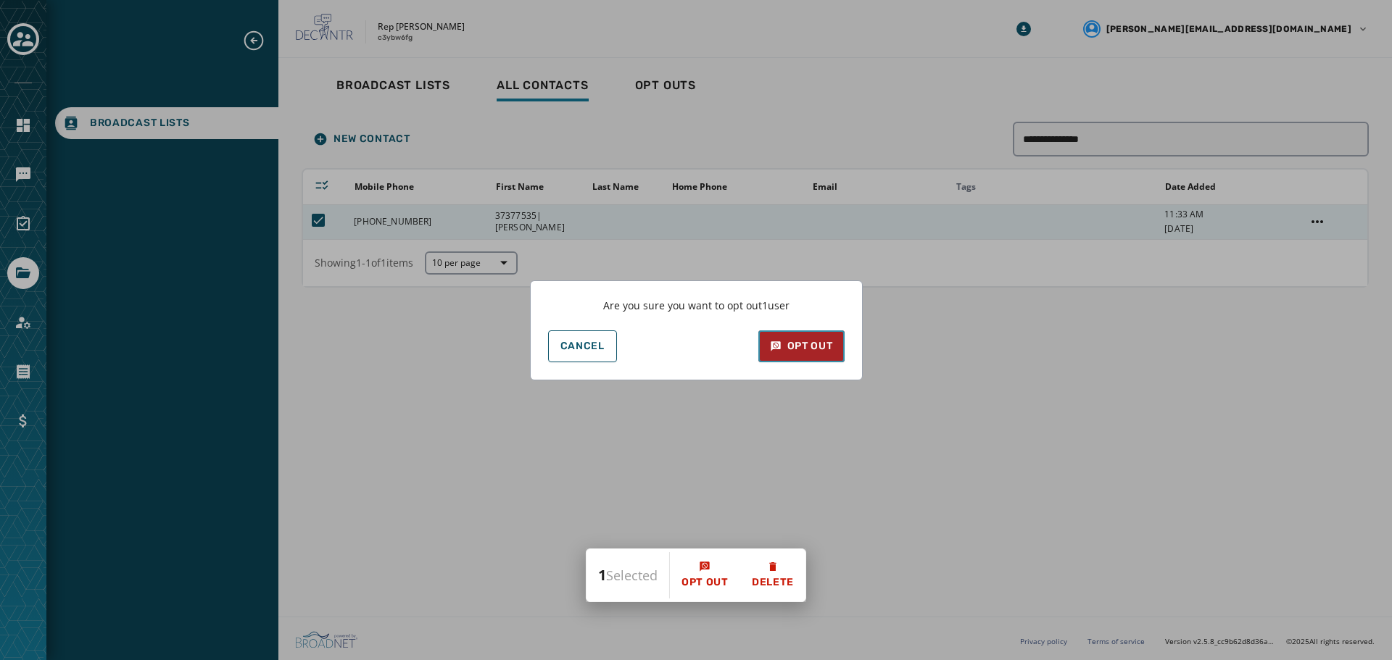
click at [791, 345] on div "Opt Out" at bounding box center [801, 346] width 63 height 14
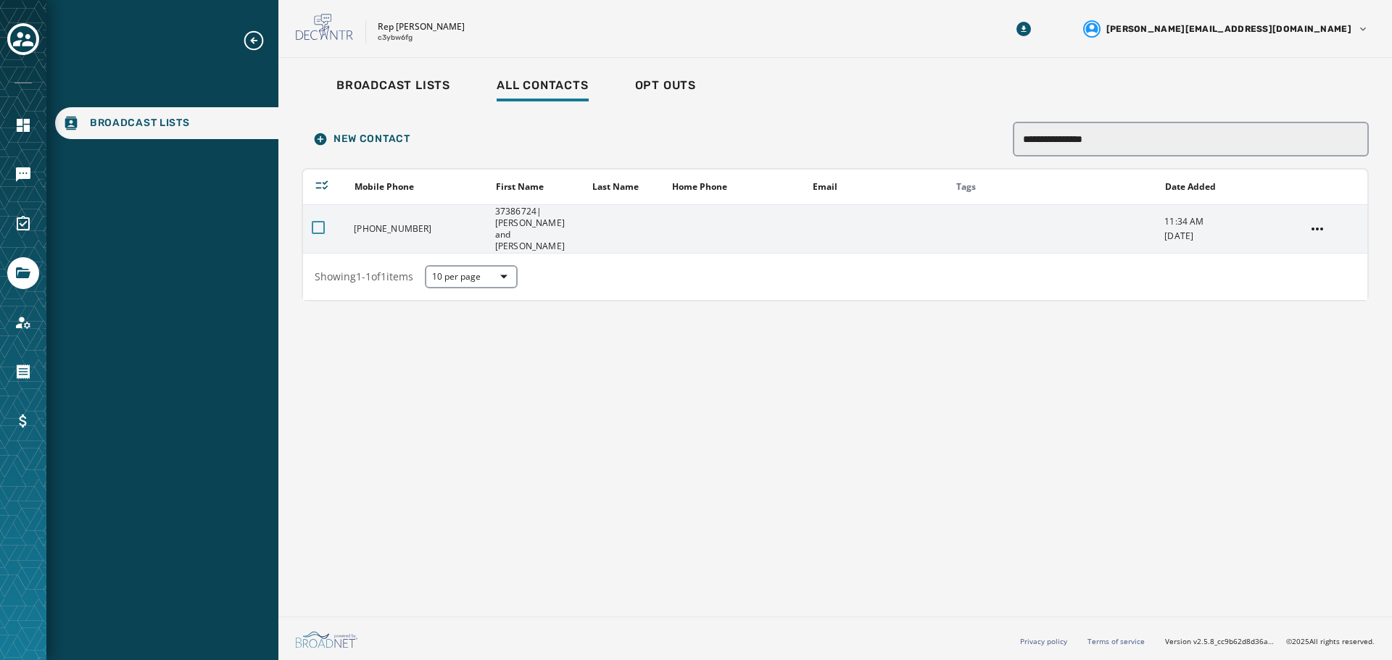
click at [322, 221] on div at bounding box center [318, 227] width 13 height 13
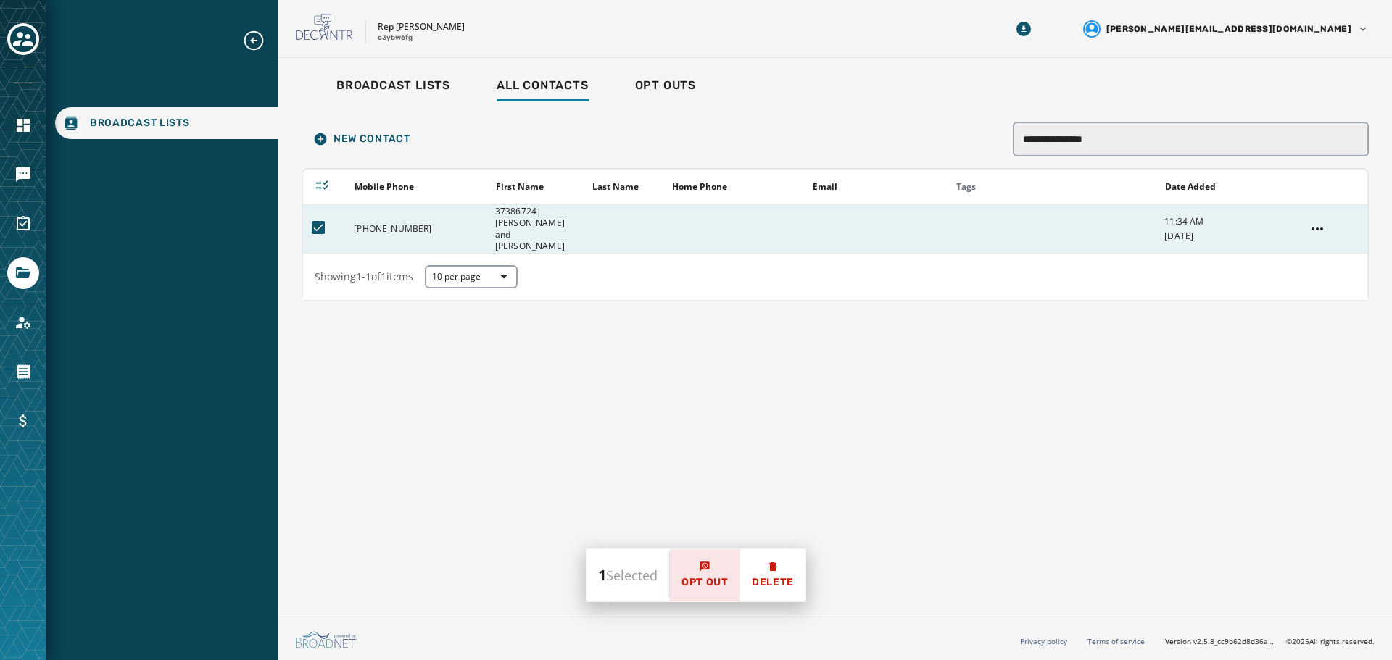
click at [696, 589] on span "Opt Out" at bounding box center [704, 582] width 47 height 14
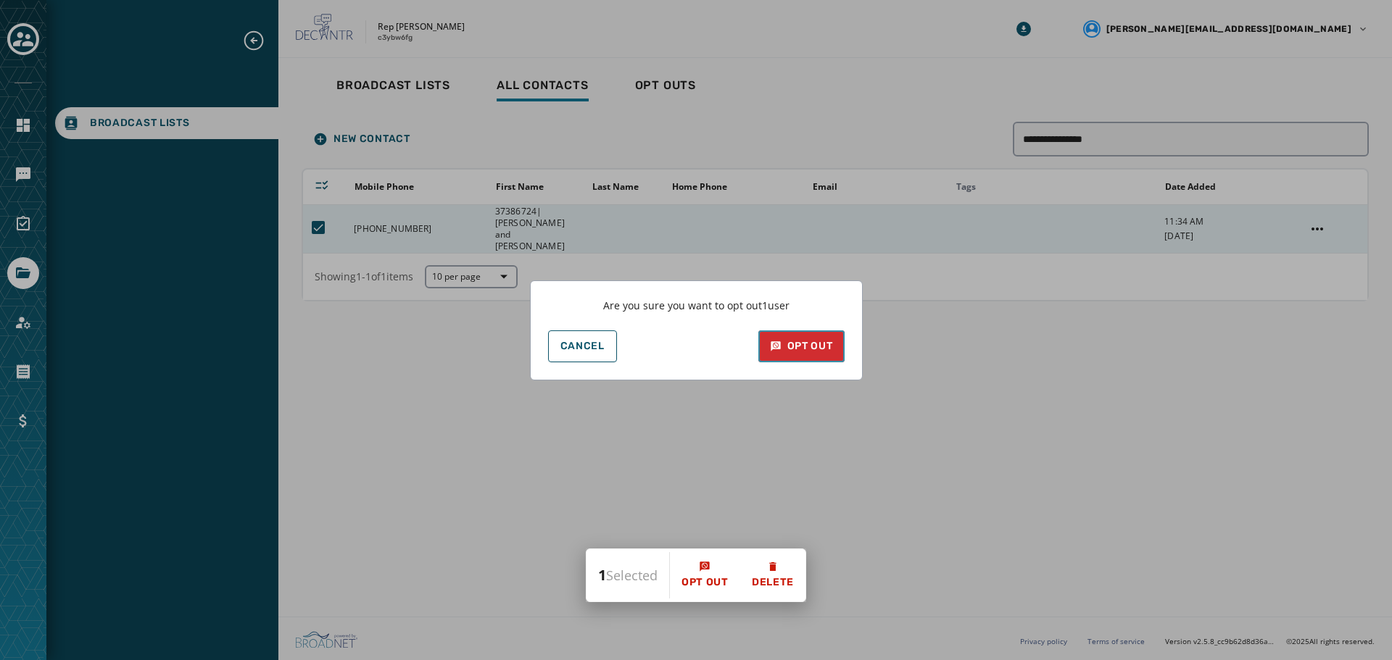
click at [797, 351] on div "Opt Out" at bounding box center [801, 346] width 63 height 14
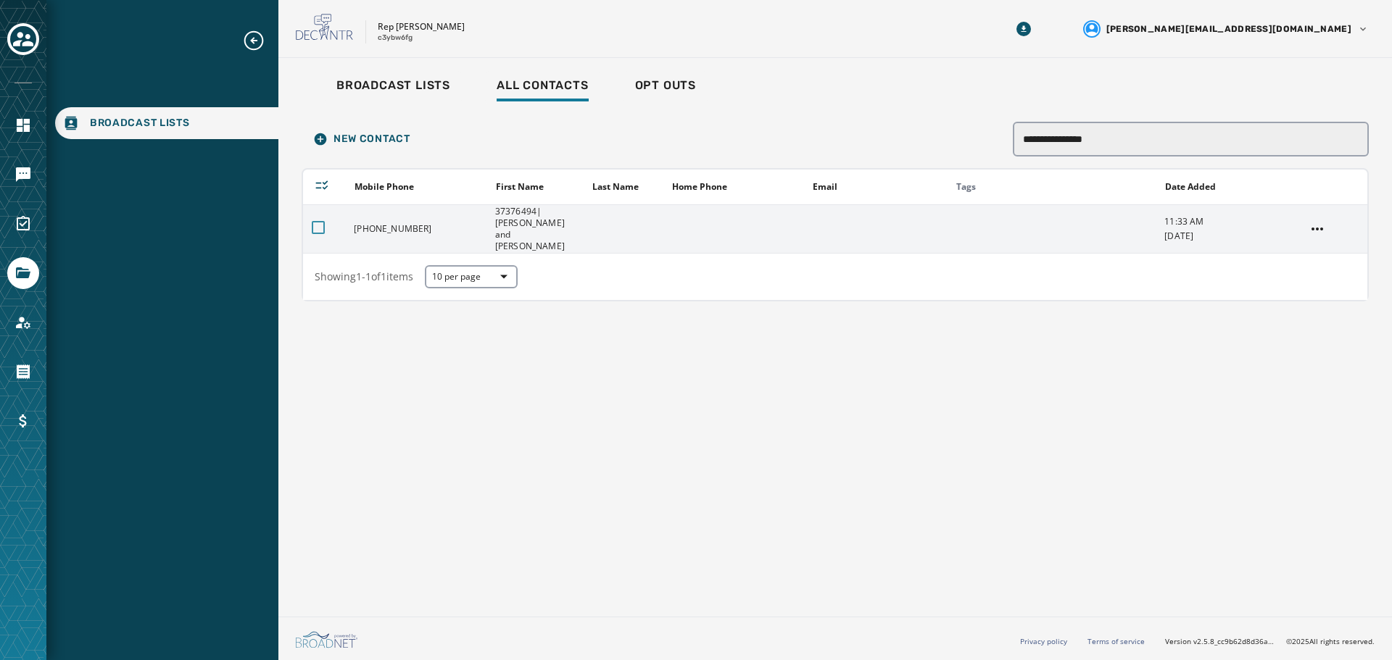
click at [320, 221] on div at bounding box center [318, 227] width 13 height 13
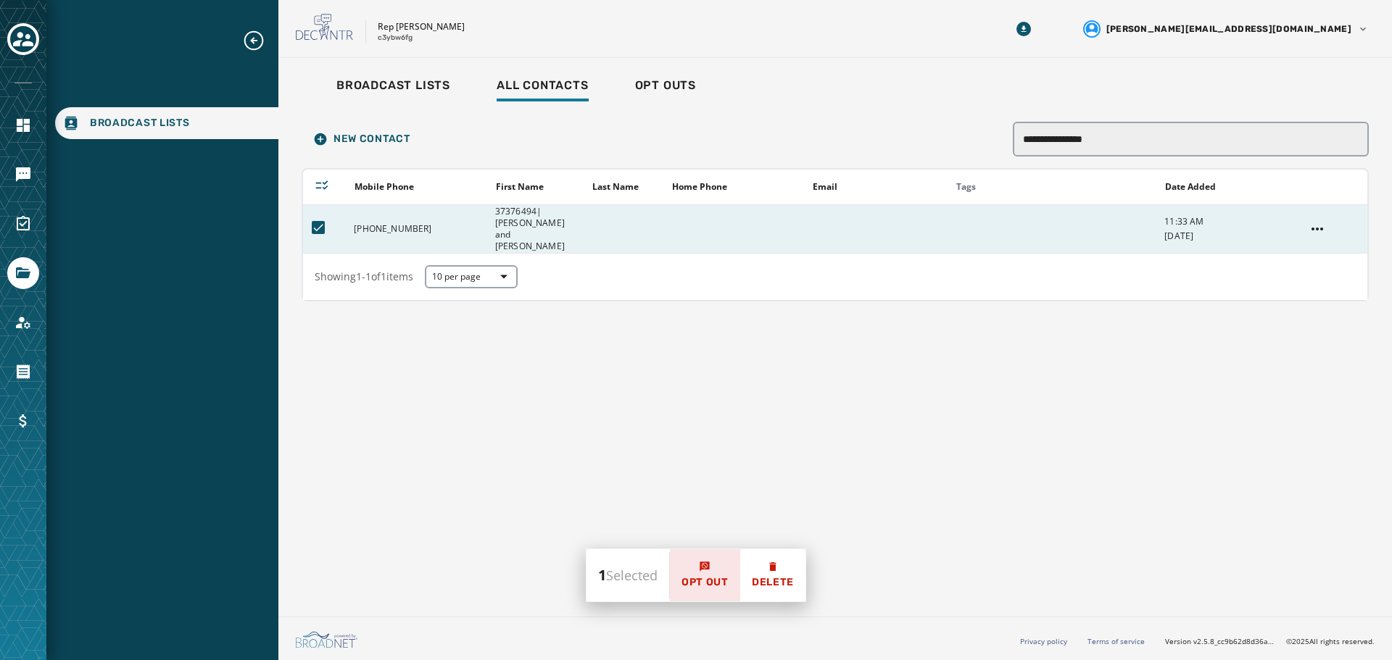
click at [713, 574] on button "Opt Out" at bounding box center [705, 575] width 70 height 52
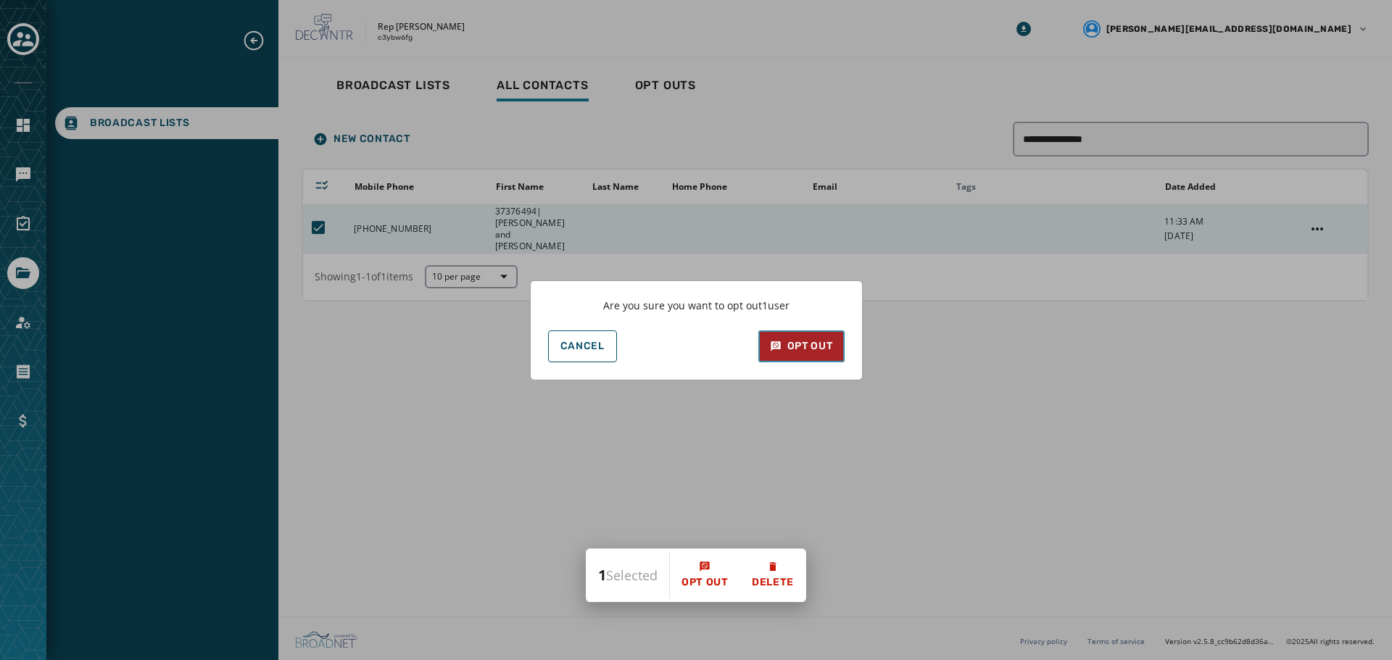
click at [794, 357] on button "Opt Out" at bounding box center [801, 346] width 86 height 32
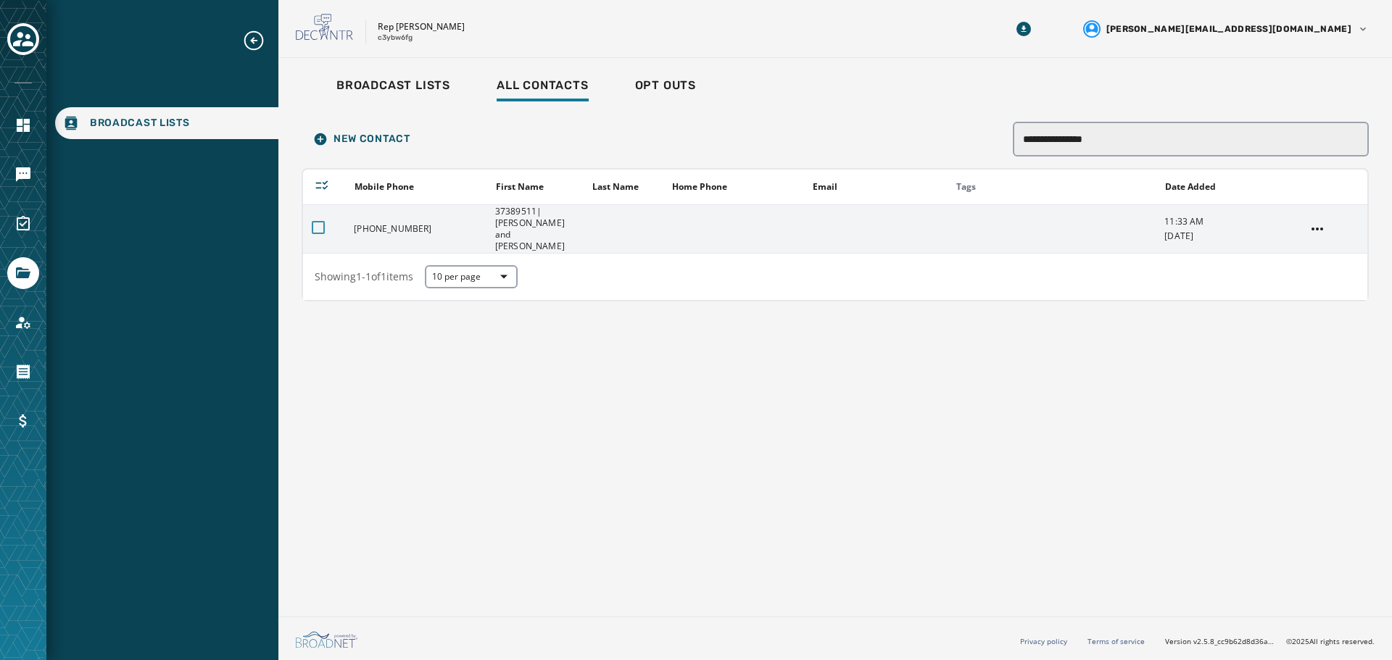
click at [317, 221] on div at bounding box center [318, 227] width 13 height 13
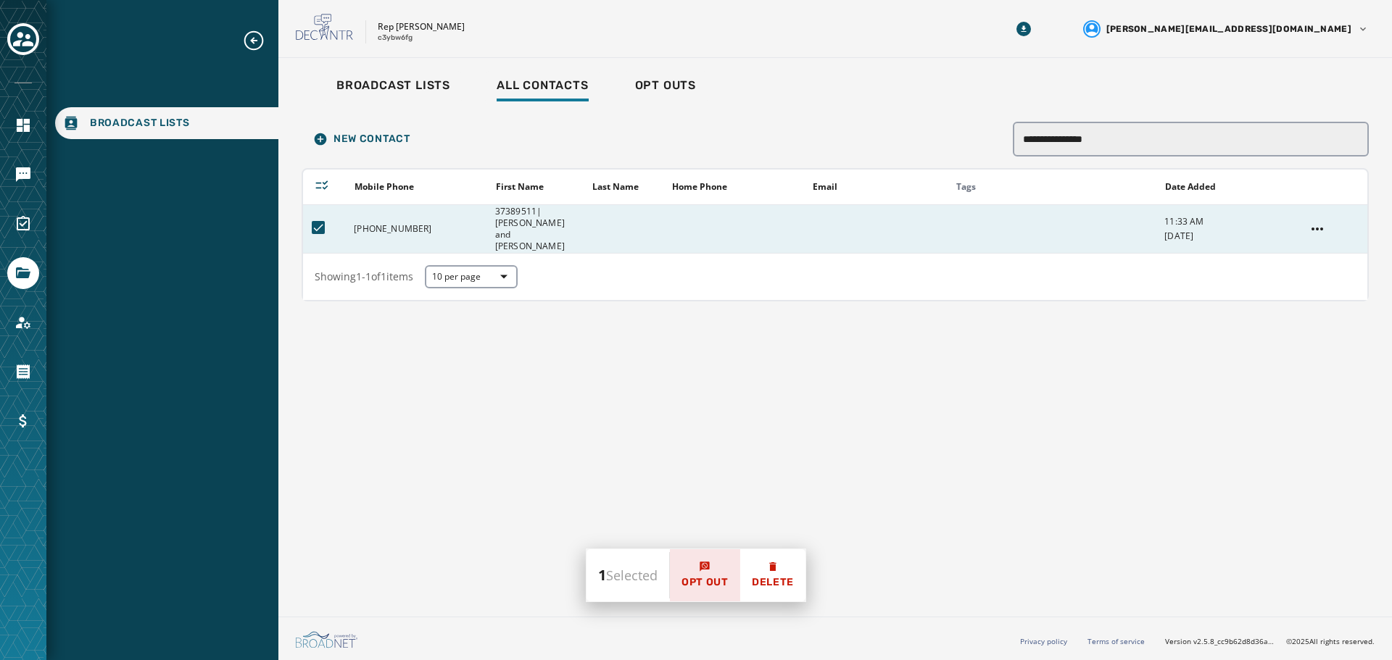
click at [699, 580] on span "Opt Out" at bounding box center [704, 582] width 47 height 14
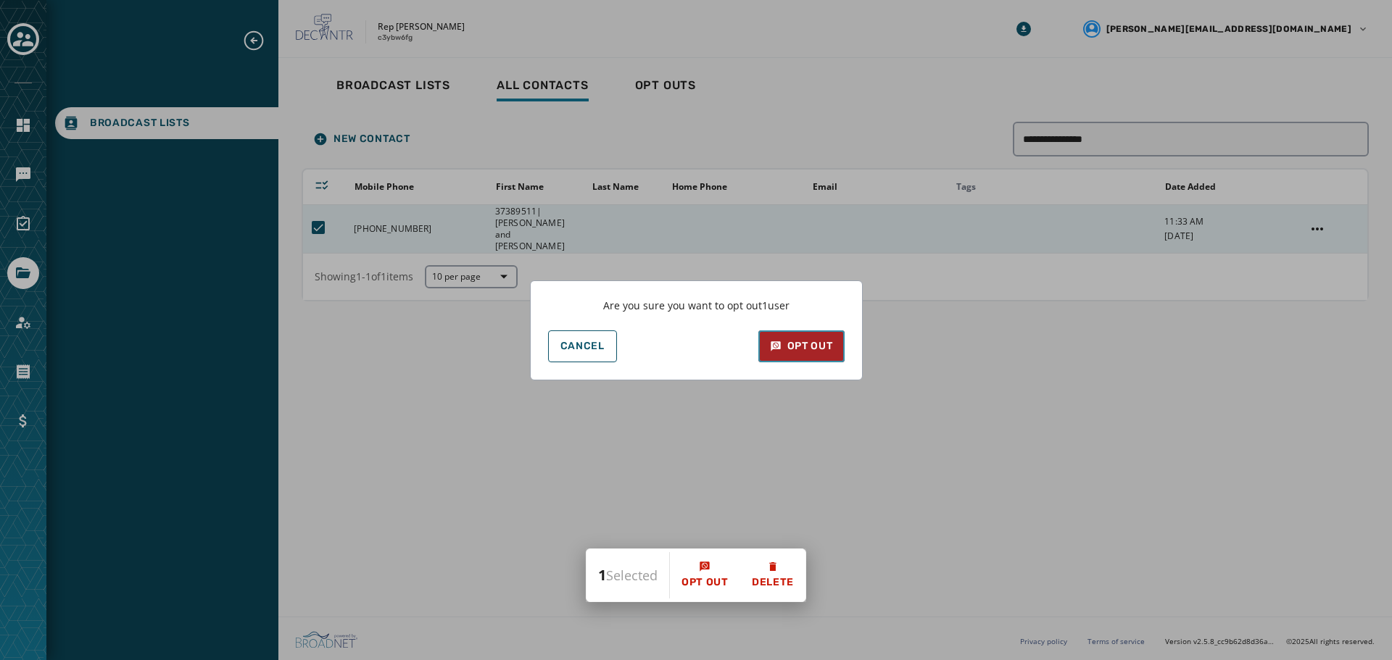
click at [806, 333] on button "Opt Out" at bounding box center [801, 346] width 86 height 32
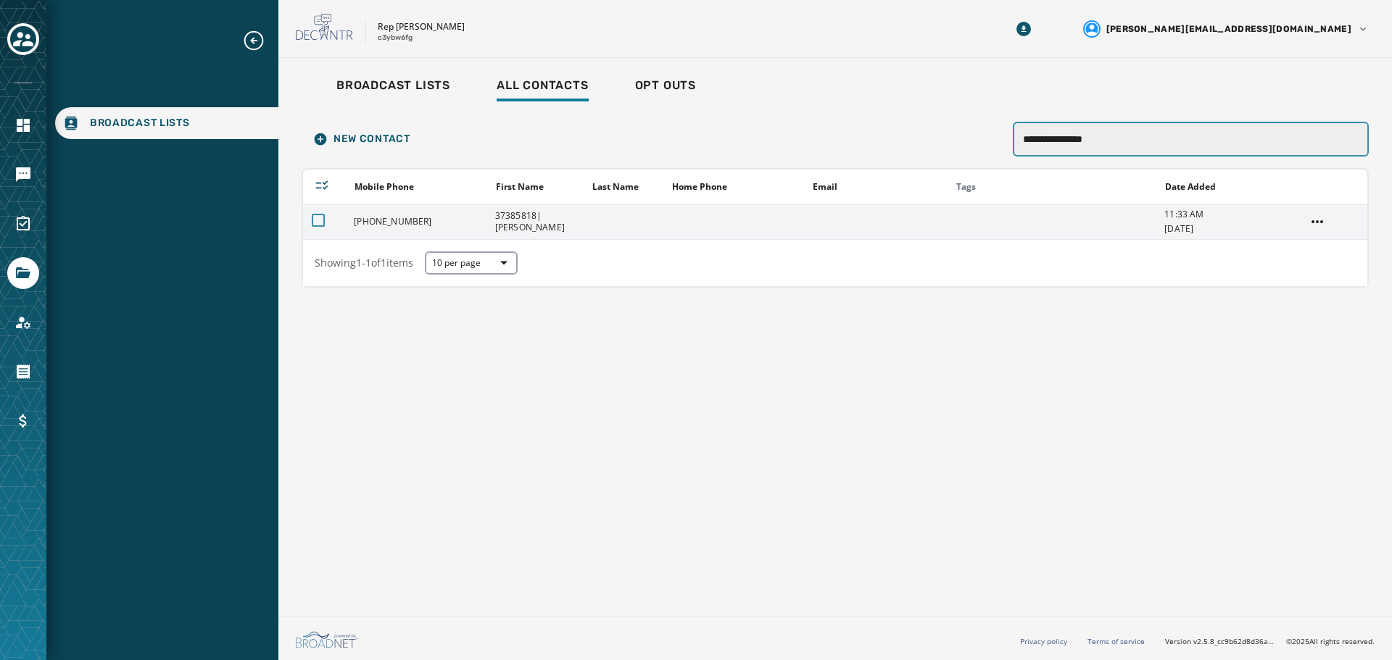
type input "**********"
click at [321, 223] on div at bounding box center [318, 220] width 13 height 13
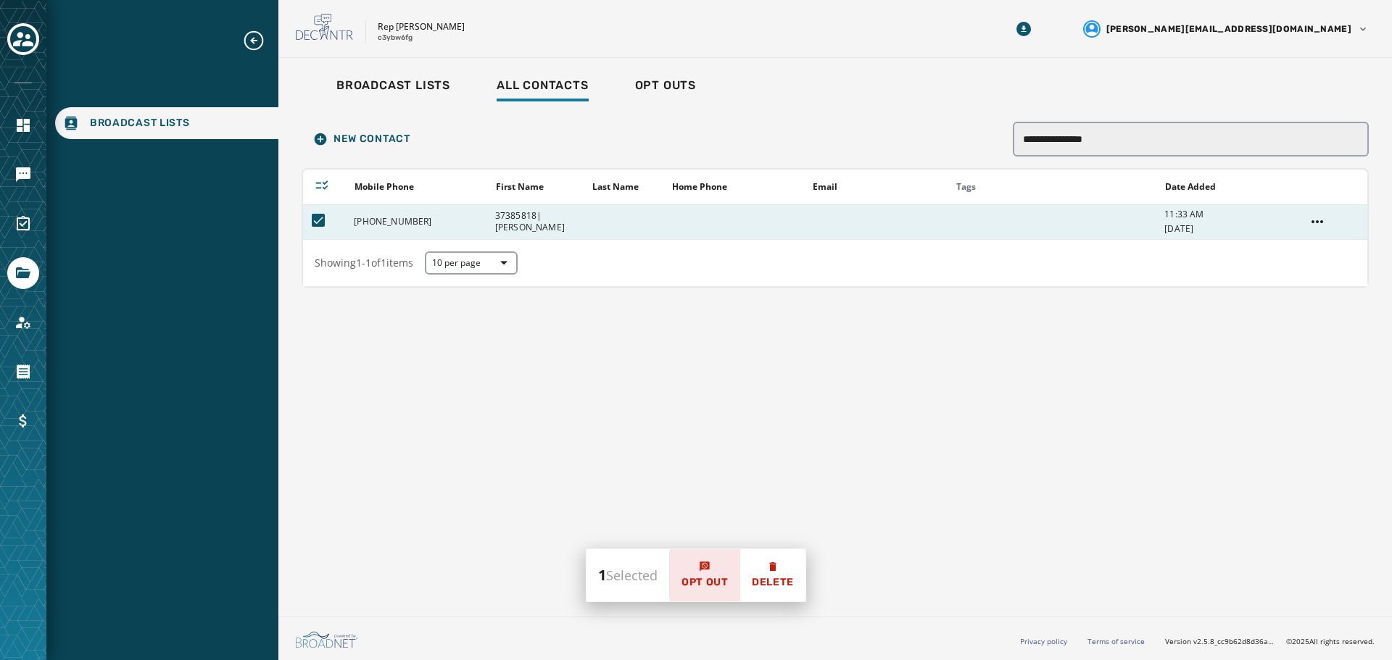
click at [715, 576] on span "Opt Out" at bounding box center [704, 582] width 47 height 14
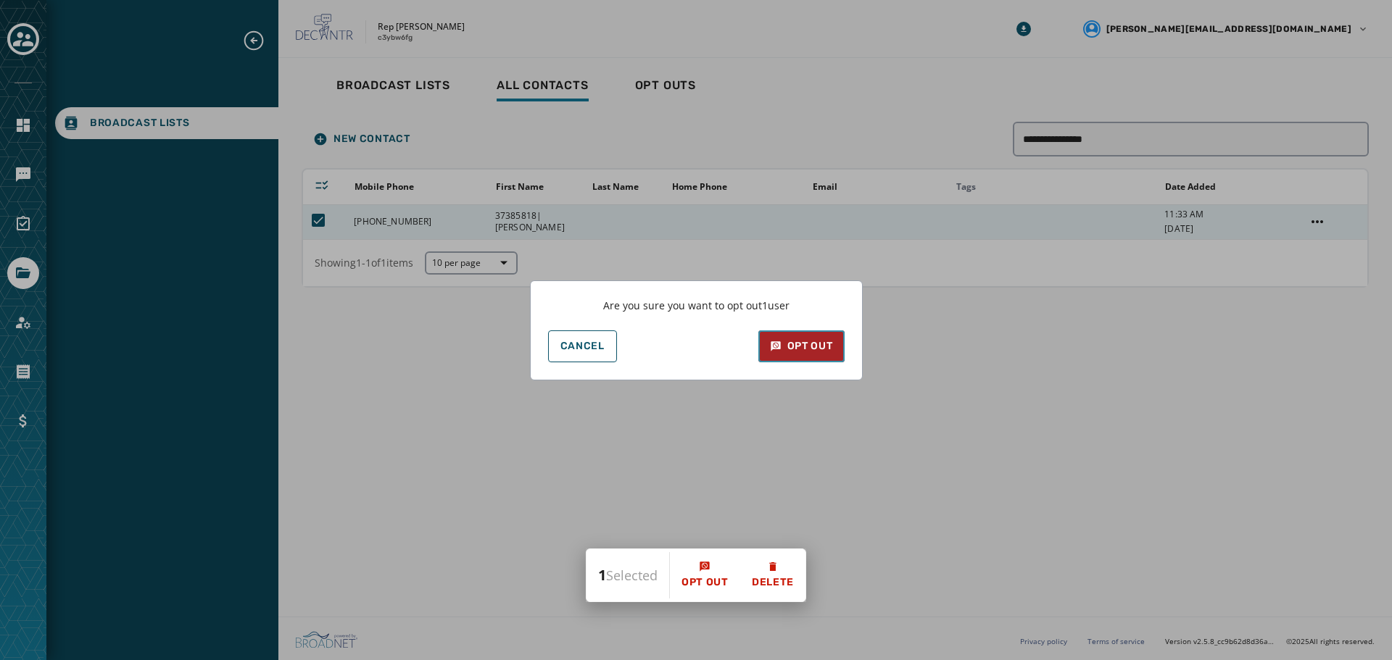
click at [819, 343] on div "Opt Out" at bounding box center [801, 346] width 63 height 14
